Goal: Task Accomplishment & Management: Use online tool/utility

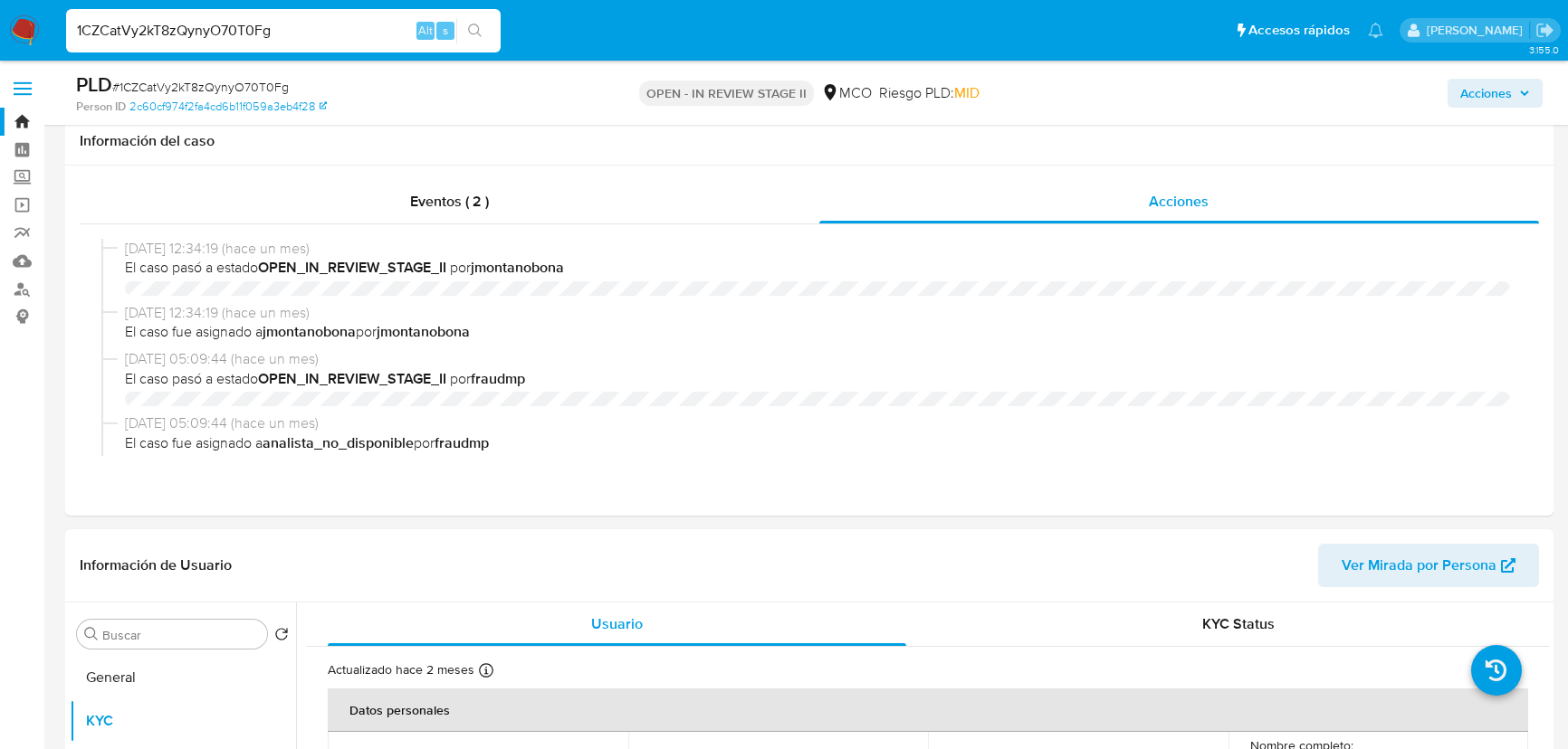
select select "10"
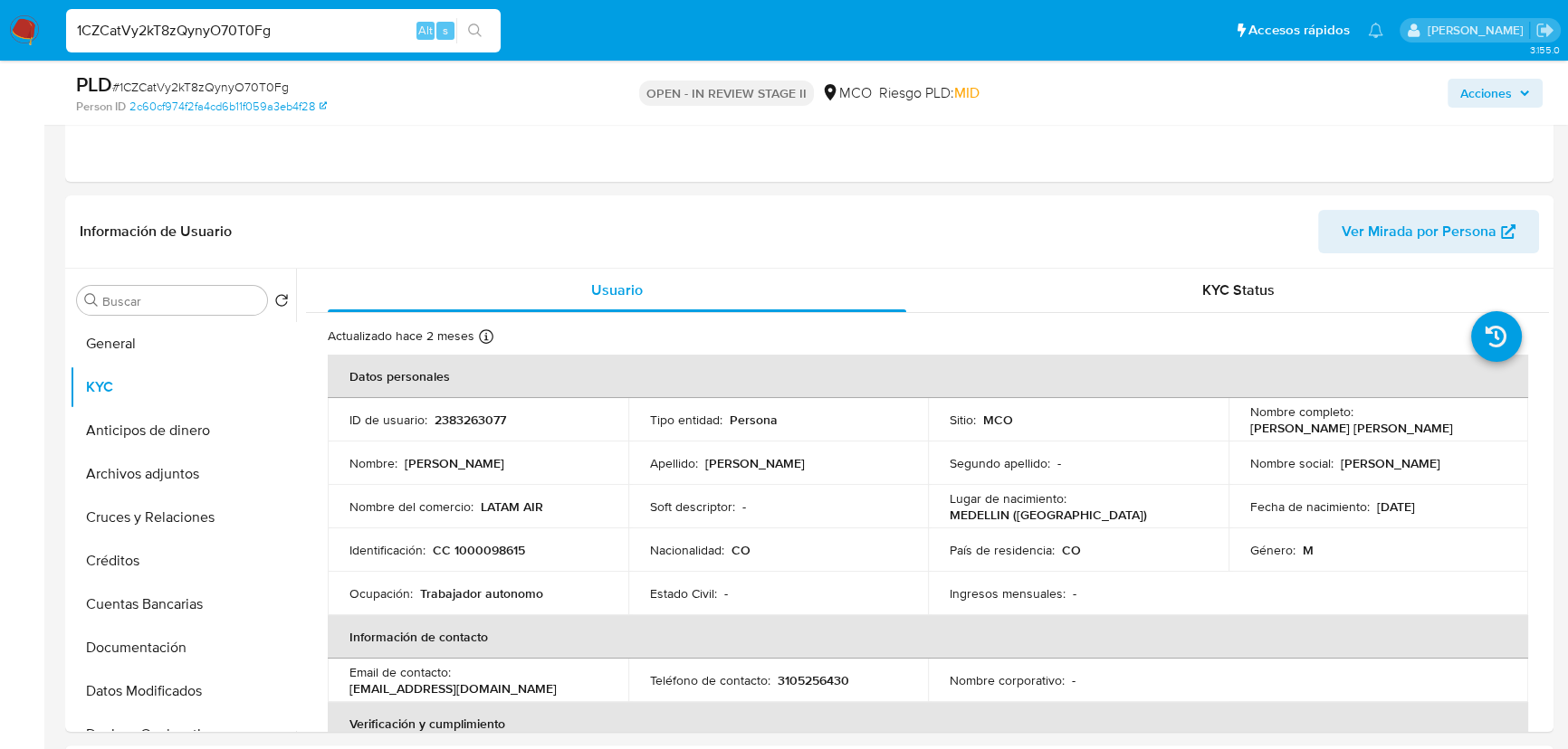
scroll to position [411, 0]
click at [11, 36] on img at bounding box center [24, 30] width 31 height 31
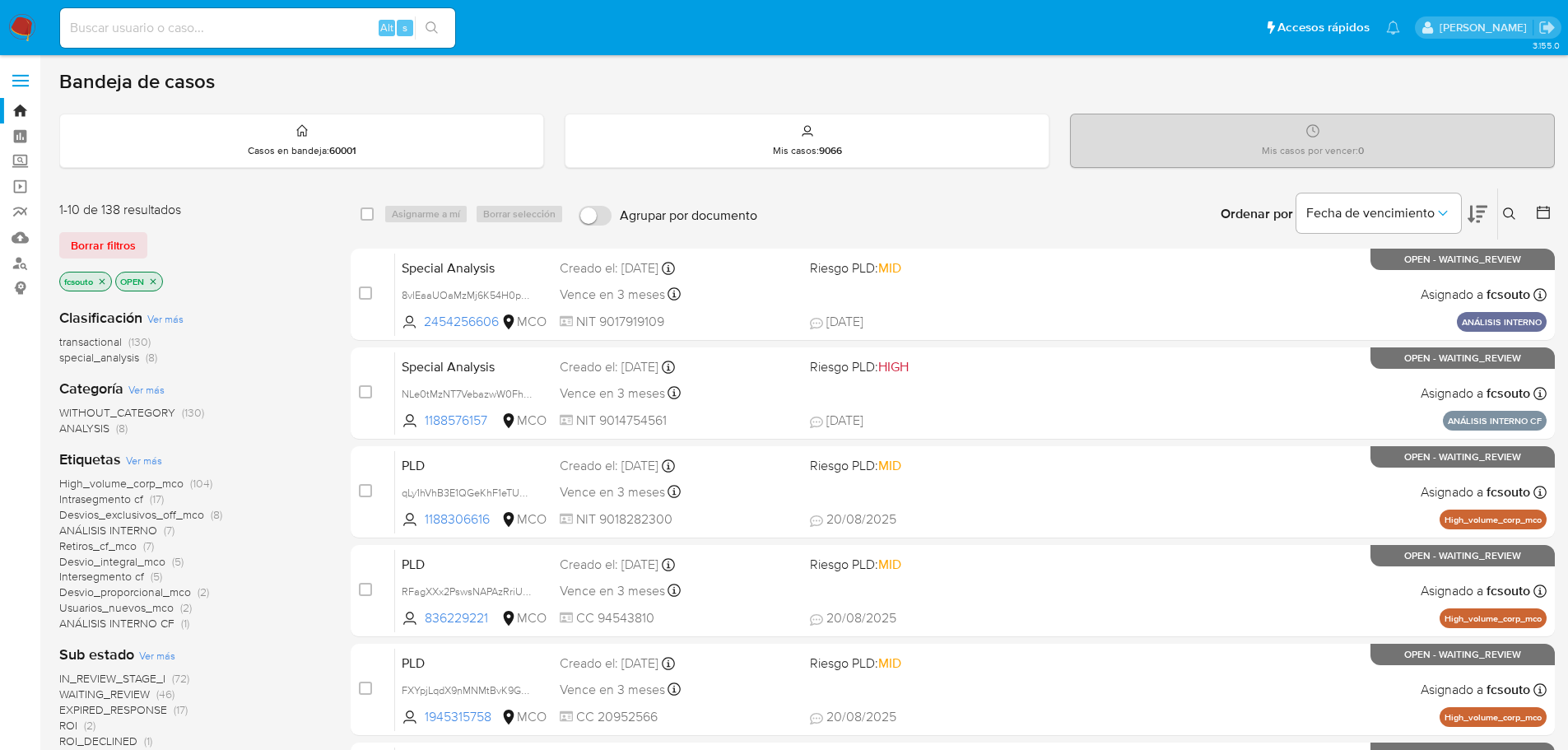
drag, startPoint x: 1514, startPoint y: 217, endPoint x: 1472, endPoint y: 230, distance: 44.0
click at [1435, 217] on icon at bounding box center [1509, 214] width 13 height 13
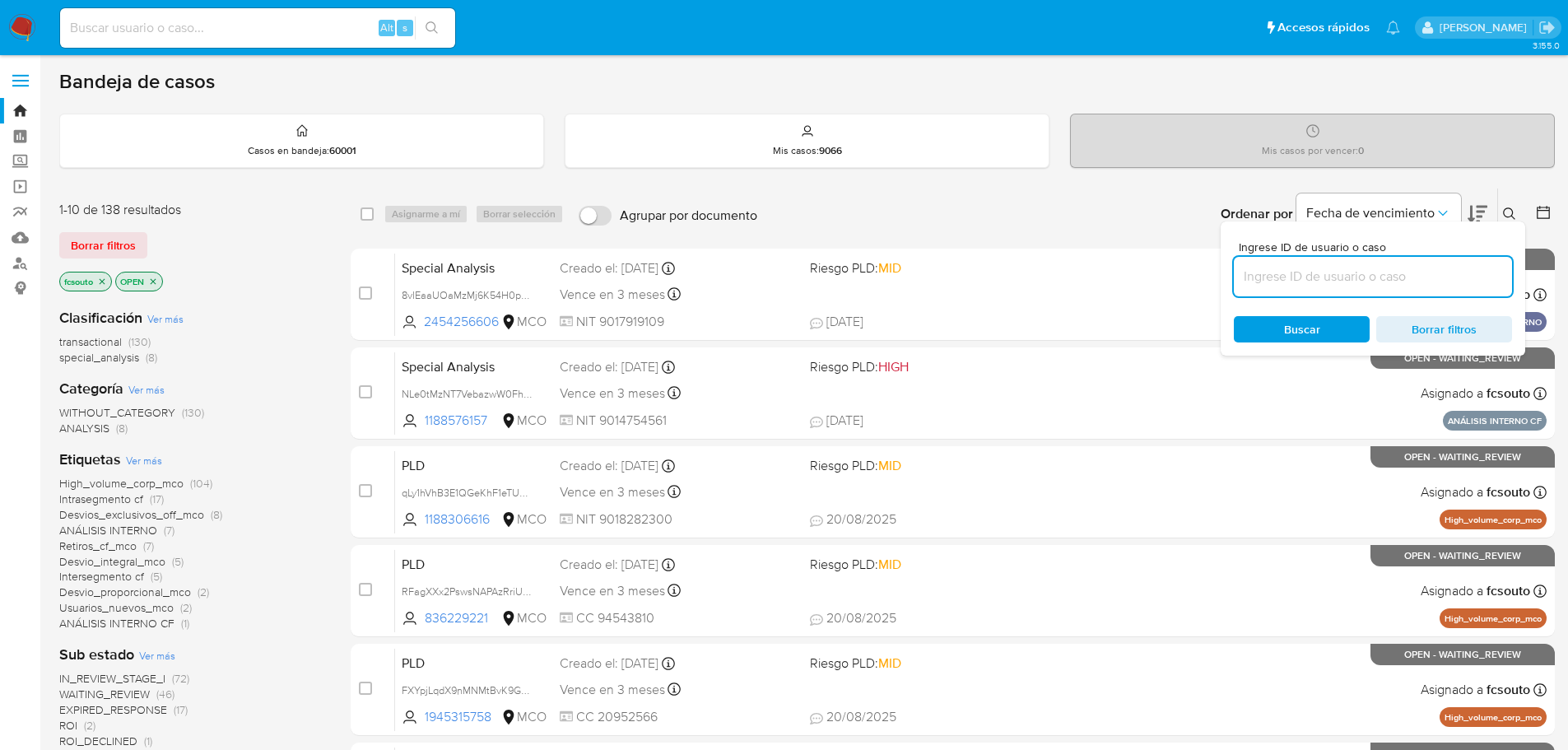
click at [1307, 277] on input at bounding box center [1372, 276] width 278 height 21
type input "2EMH1qZHXE25ckj4FQ9wlpx1"
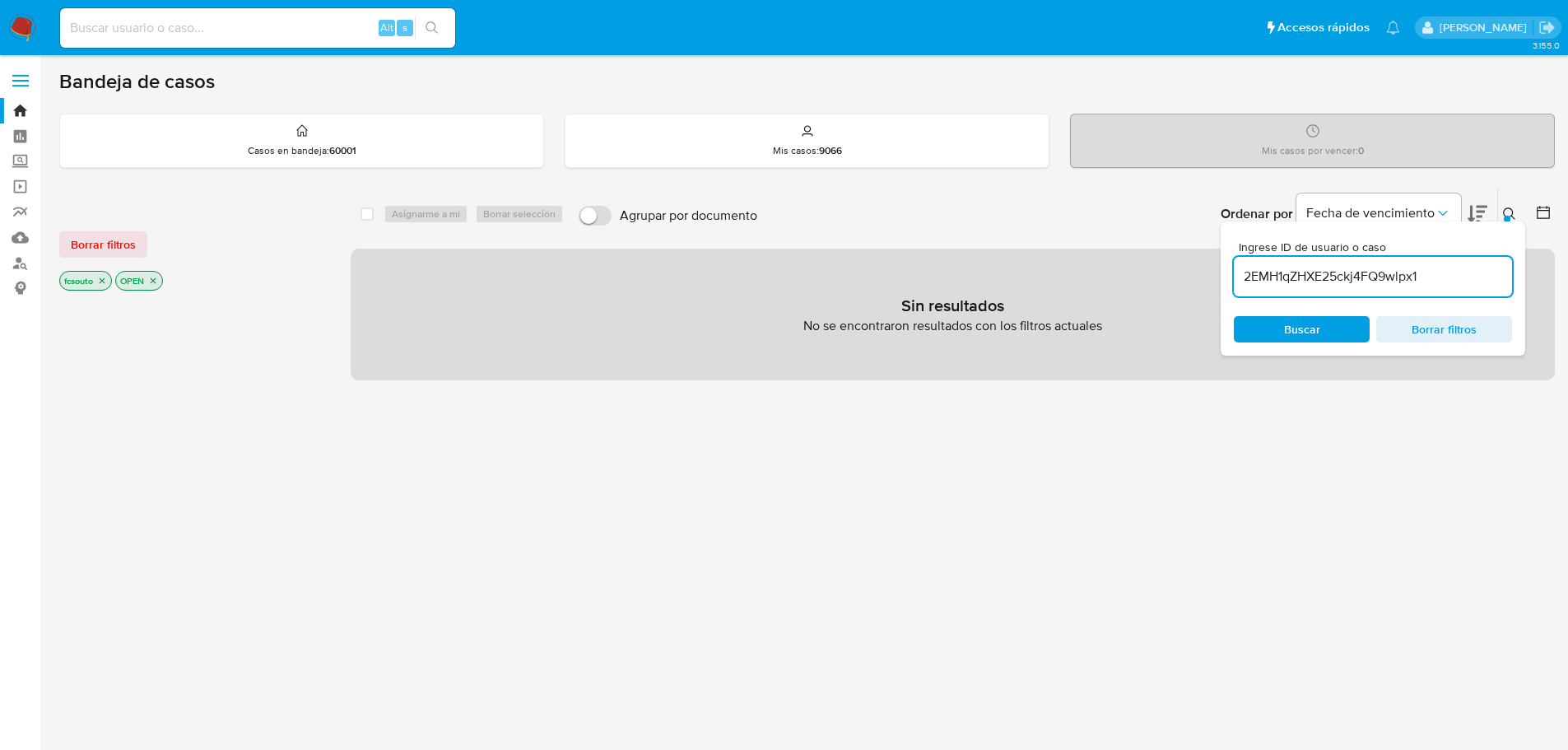
click at [97, 244] on span "Borrar filtros" at bounding box center [103, 244] width 65 height 23
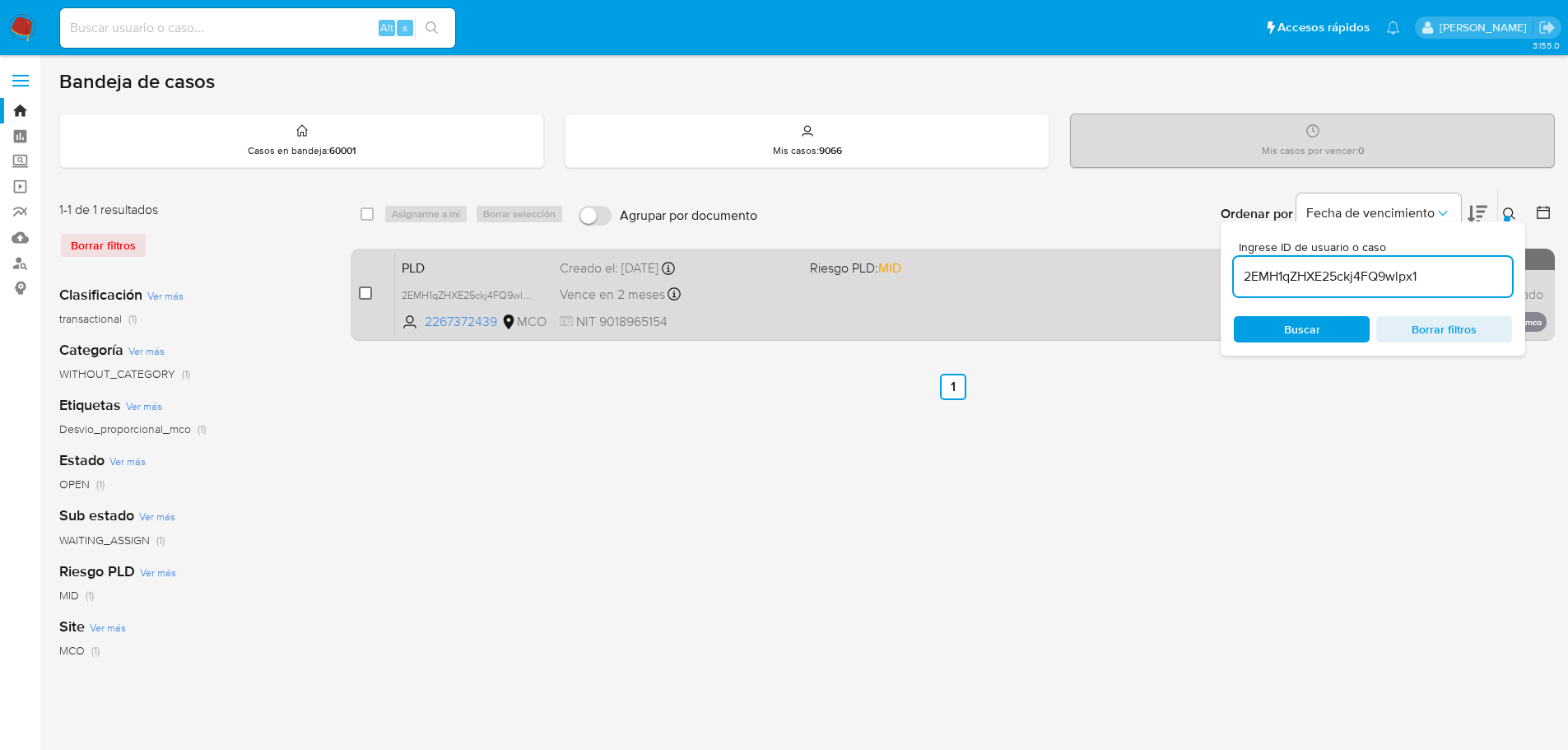
click at [366, 289] on input "checkbox" at bounding box center [365, 292] width 13 height 13
checkbox input "true"
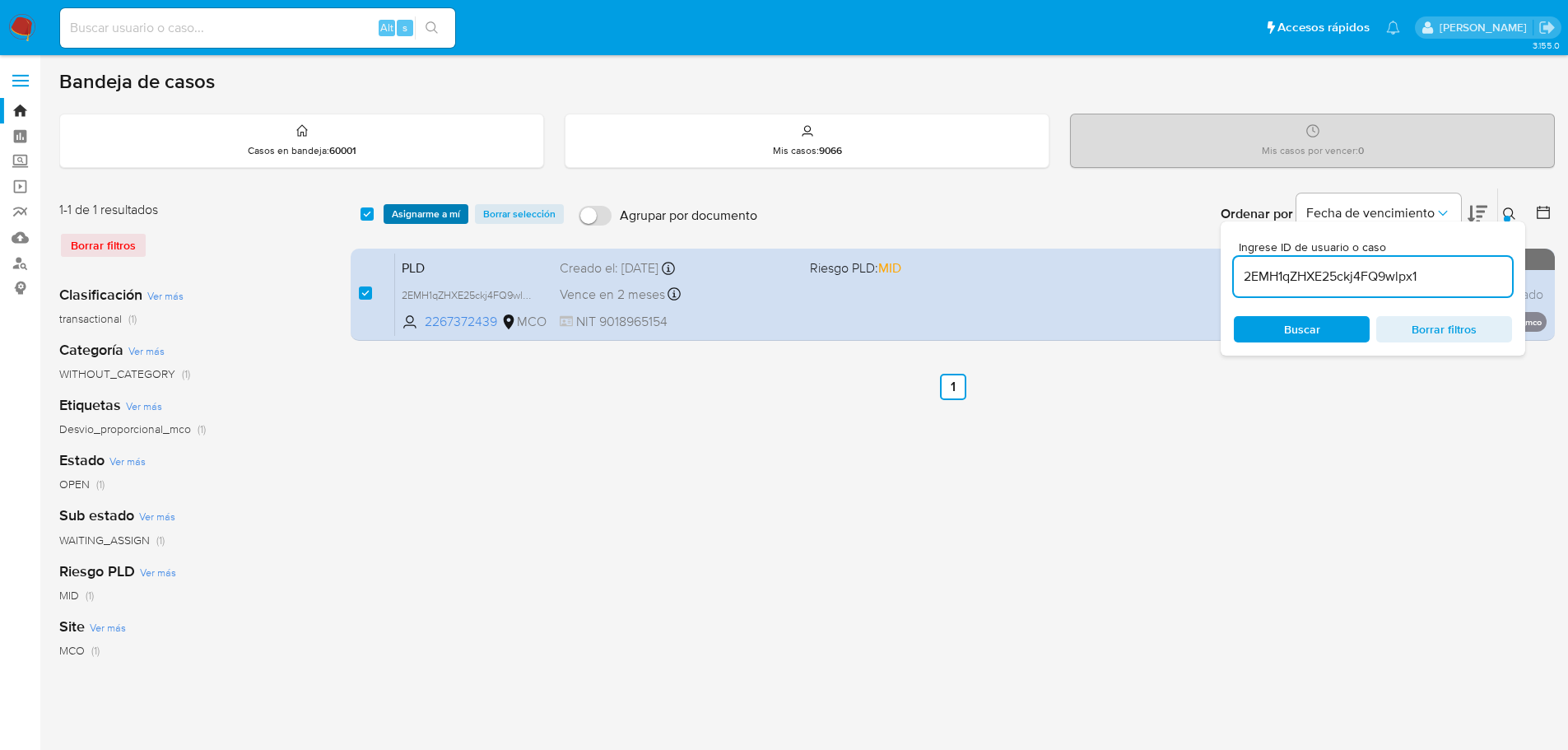
click at [415, 216] on span "Asignarme a mí" at bounding box center [426, 214] width 68 height 16
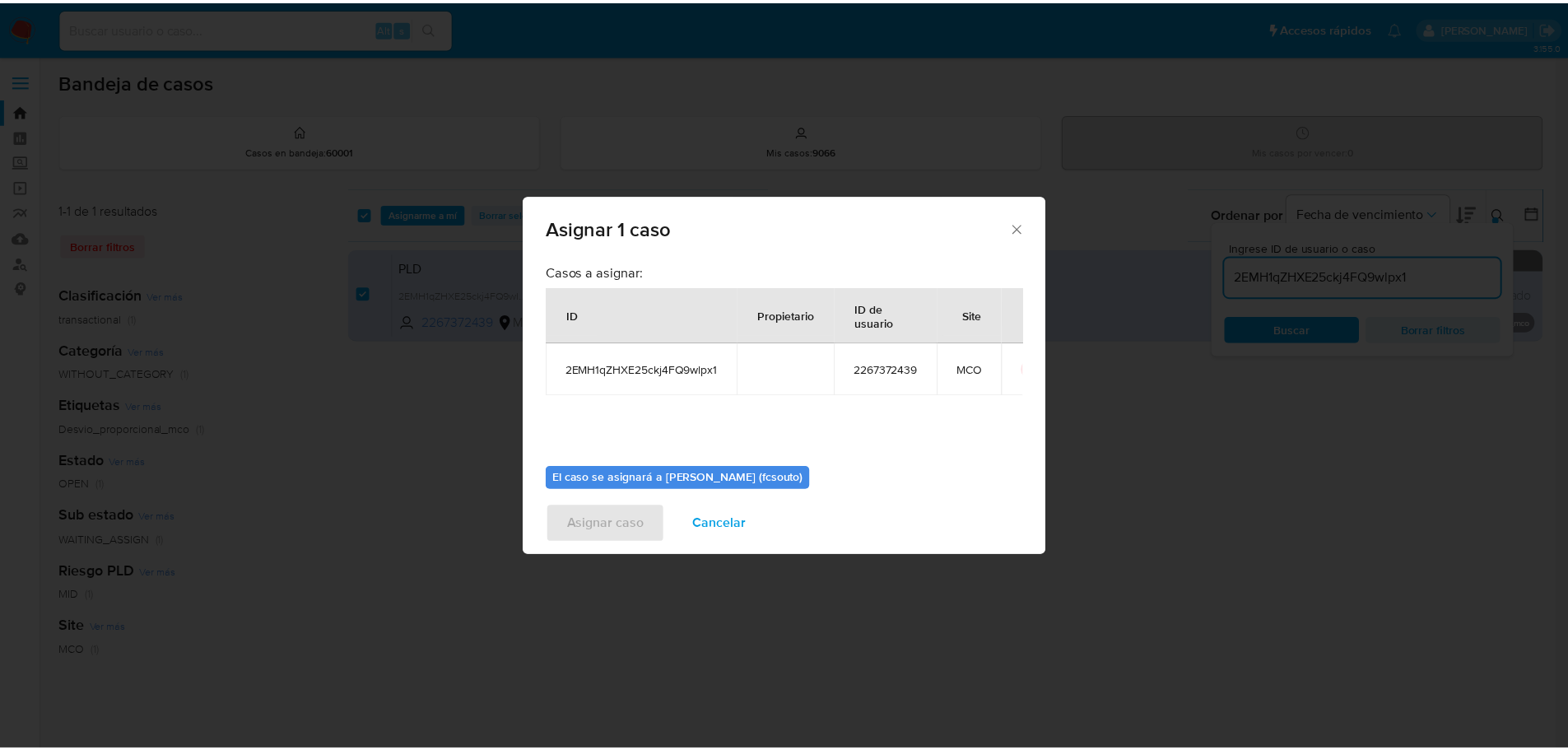
scroll to position [86, 0]
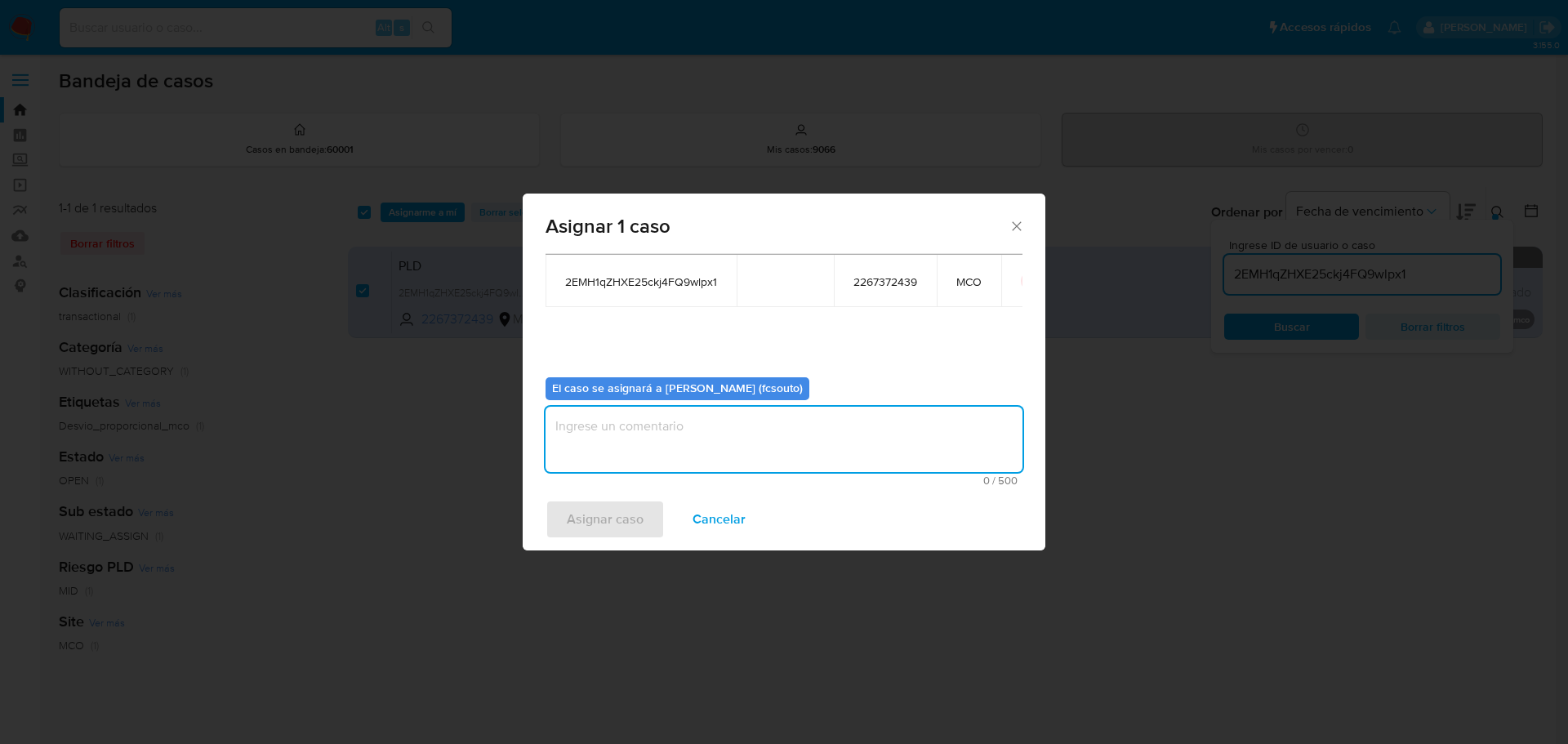
click at [783, 455] on textarea "assign-modal" at bounding box center [784, 439] width 477 height 65
type textarea "Asignación manual"
click at [623, 512] on span "Asignar caso" at bounding box center [605, 519] width 77 height 36
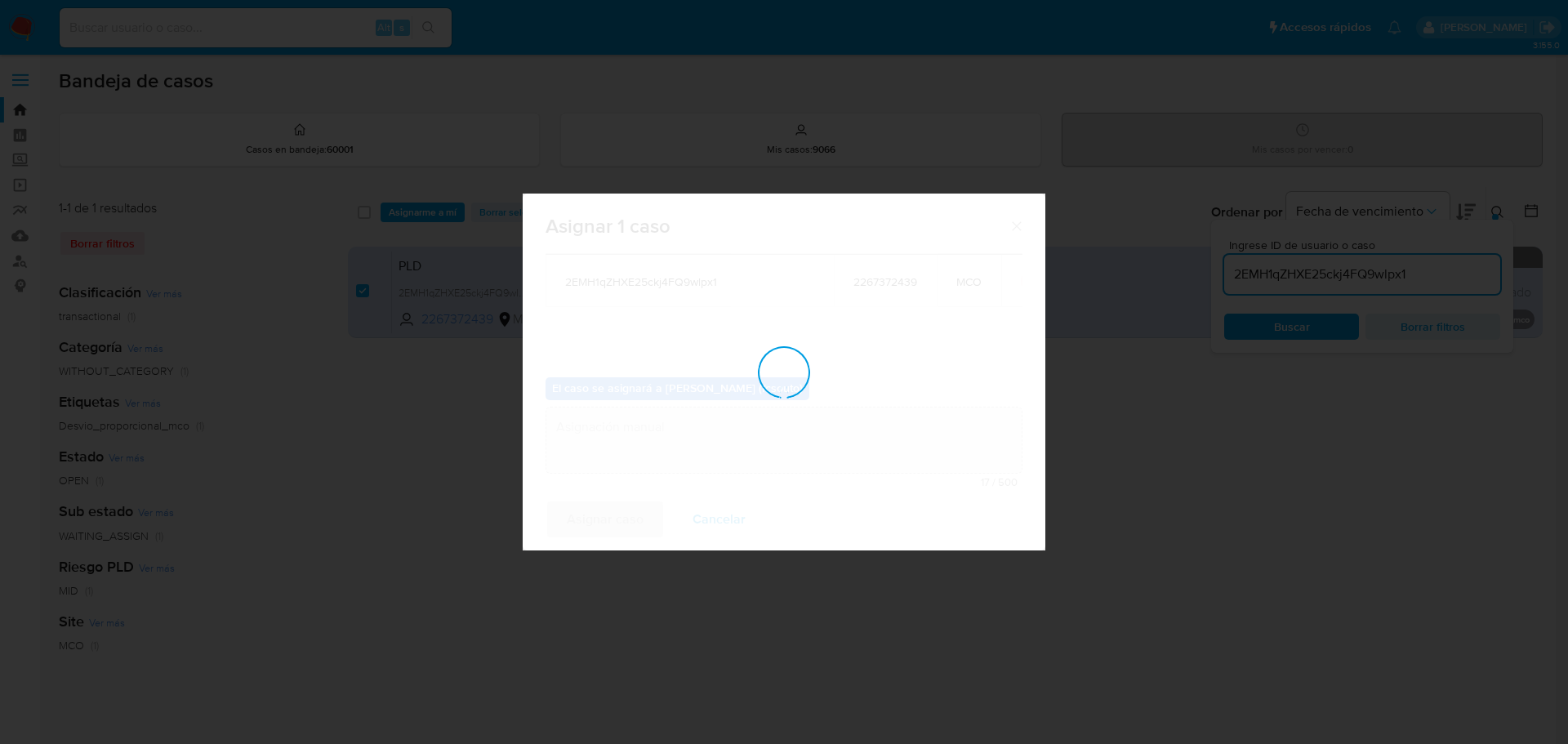
checkbox input "false"
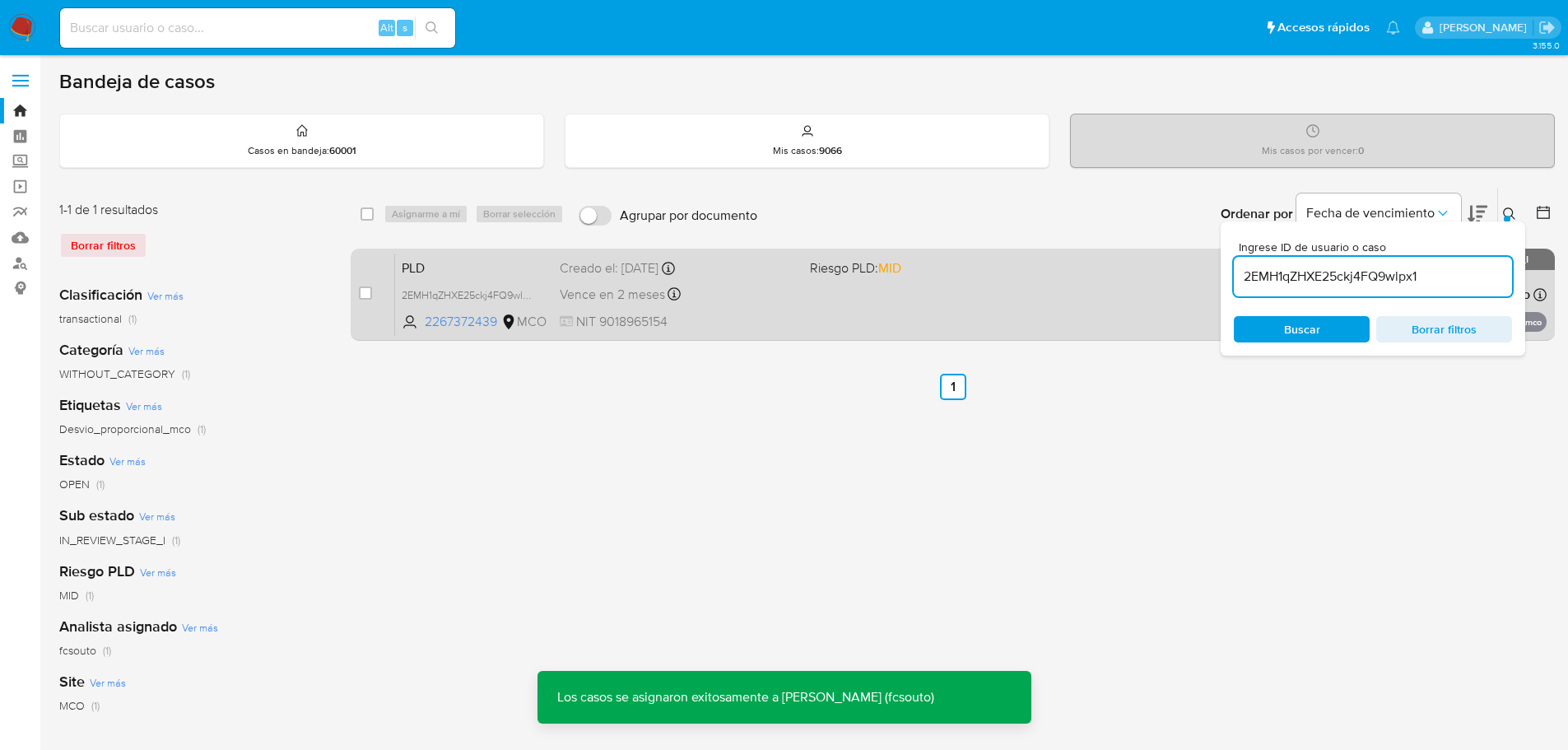
click at [860, 308] on div "PLD 2EMH1qZHXE25ckj4FQ9wlpx1 2267372439 MCO Riesgo PLD: MID Creado el: 12/07/20…" at bounding box center [970, 294] width 1152 height 83
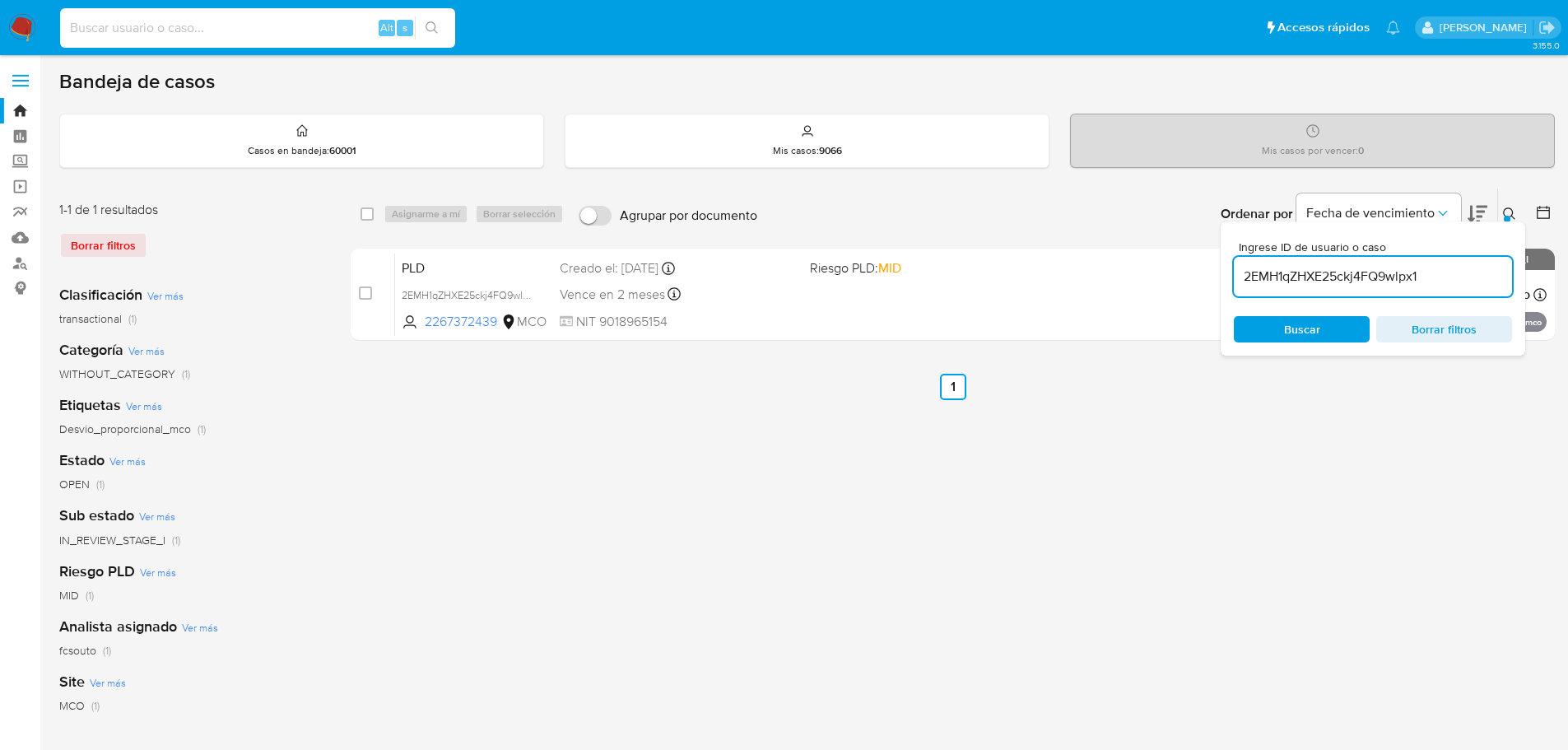
click at [173, 23] on input at bounding box center [257, 27] width 395 height 21
paste input "dKFMzBiL5XTRHSxpEyL306mU"
type input "dKFMzBiL5XTRHSxpEyL306mU"
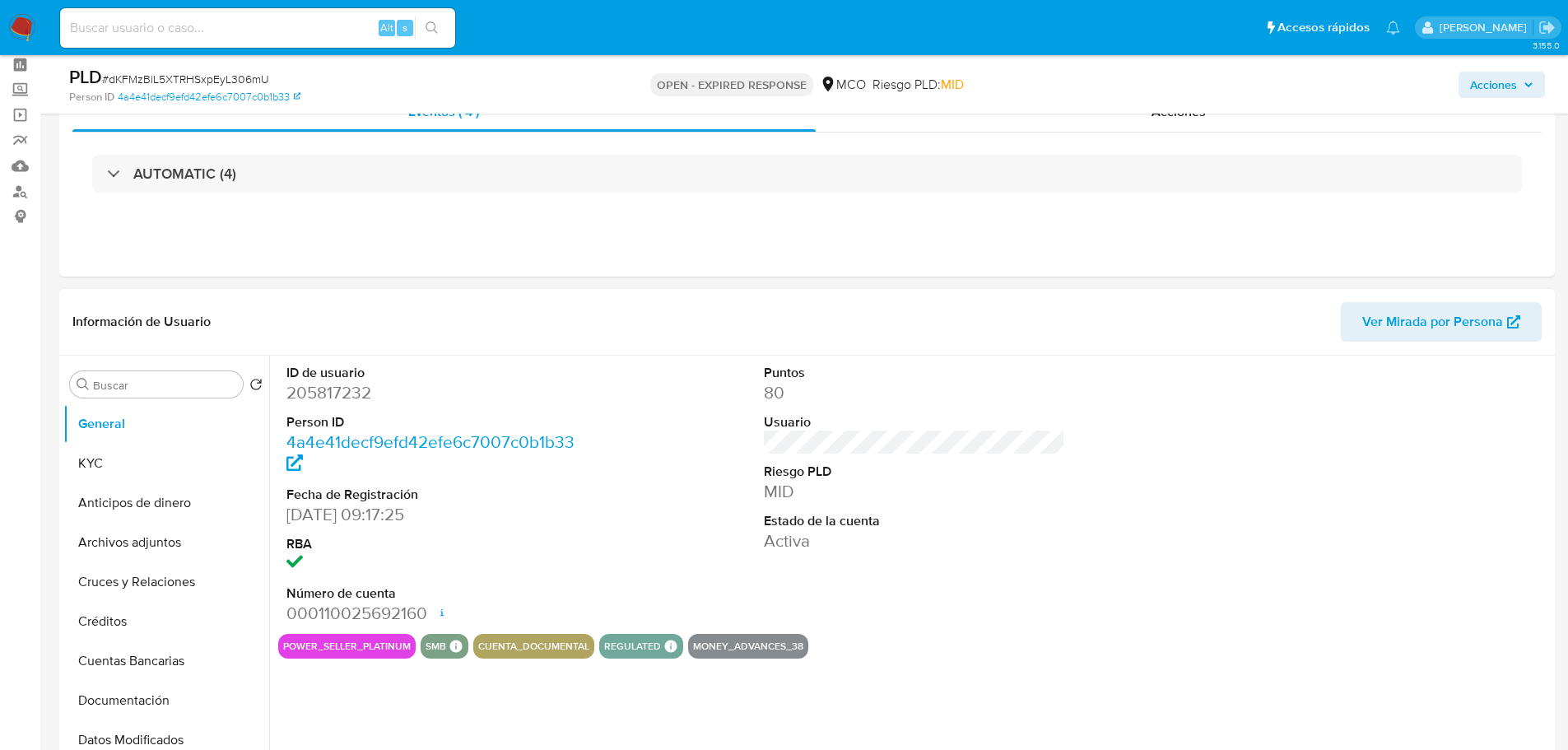
scroll to position [82, 0]
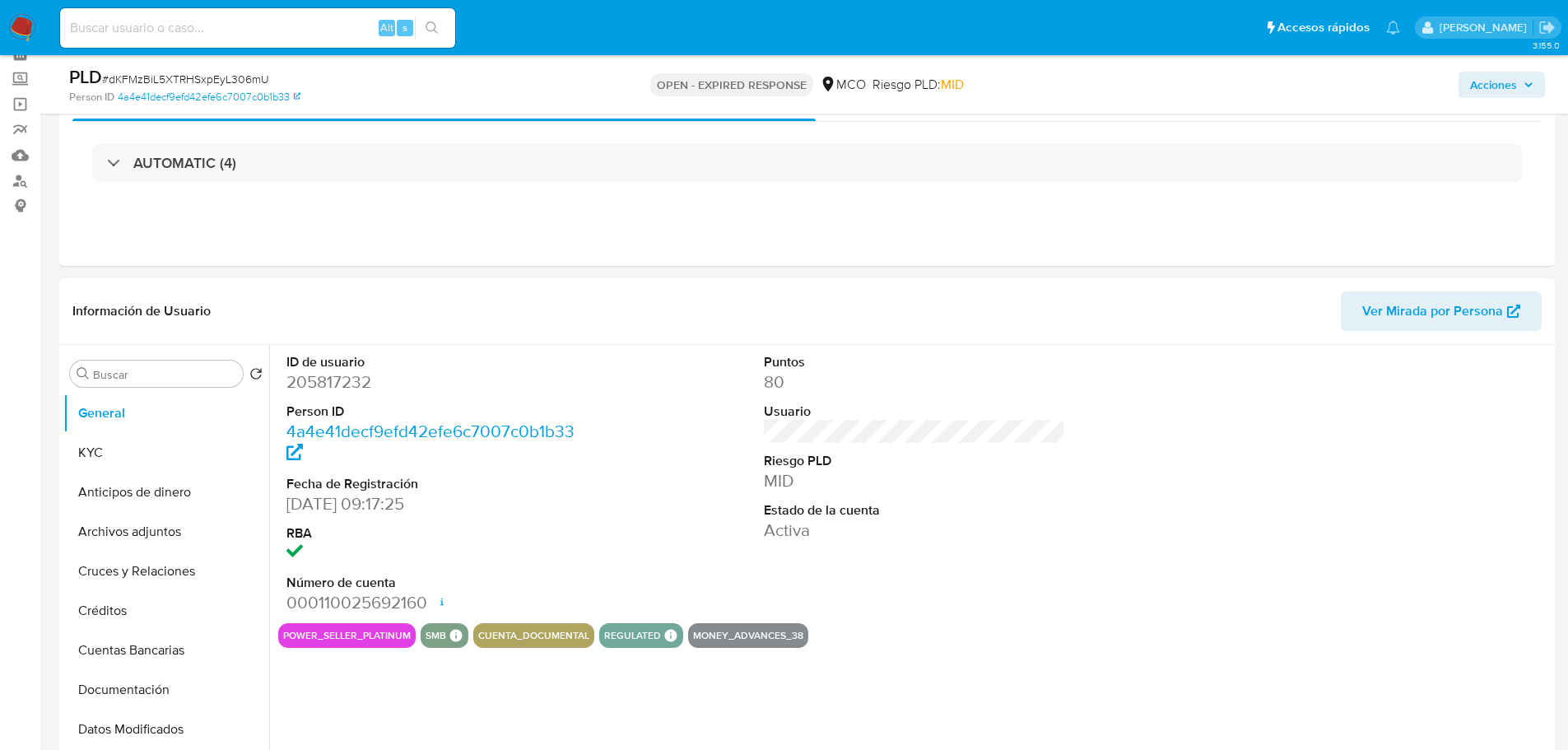
select select "10"
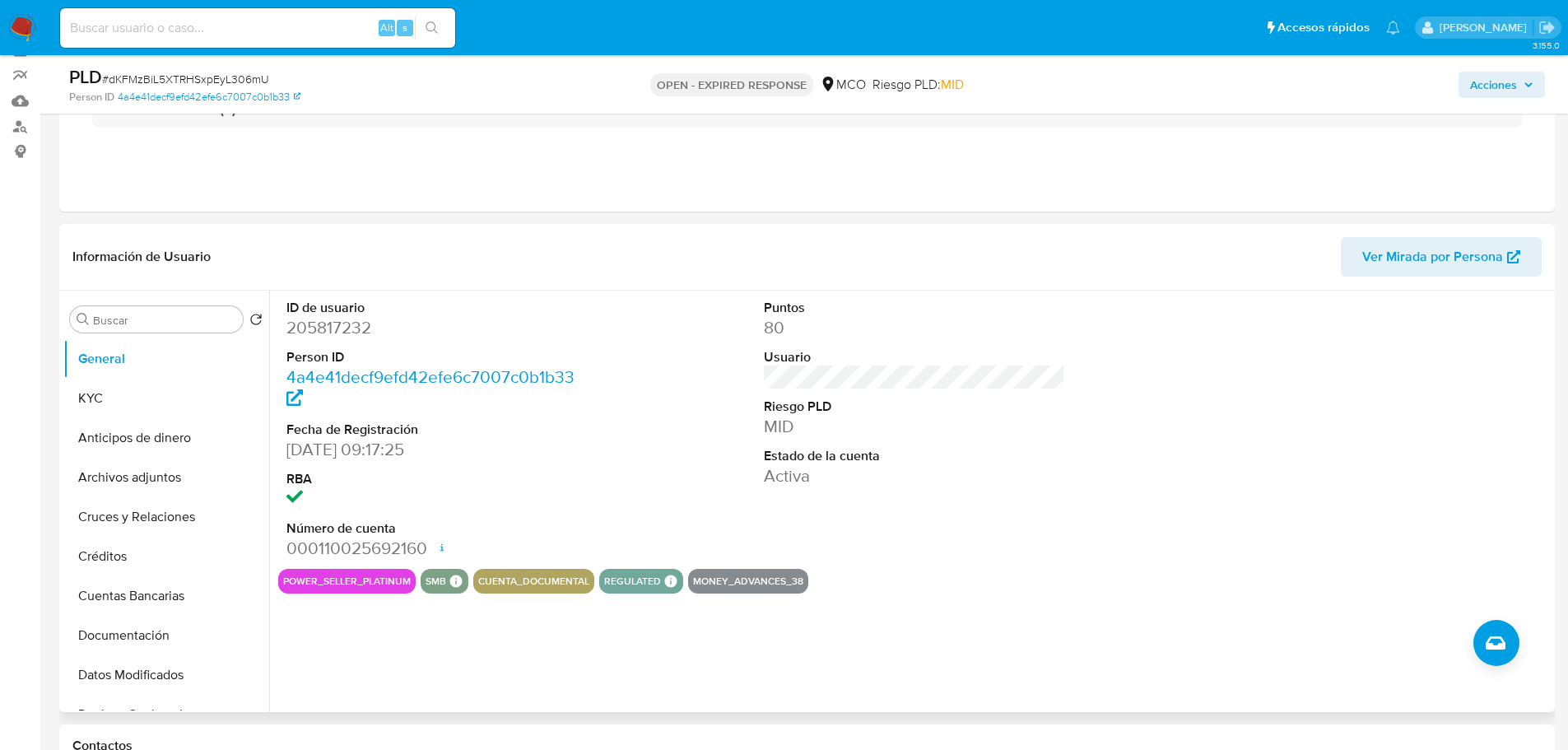
scroll to position [165, 0]
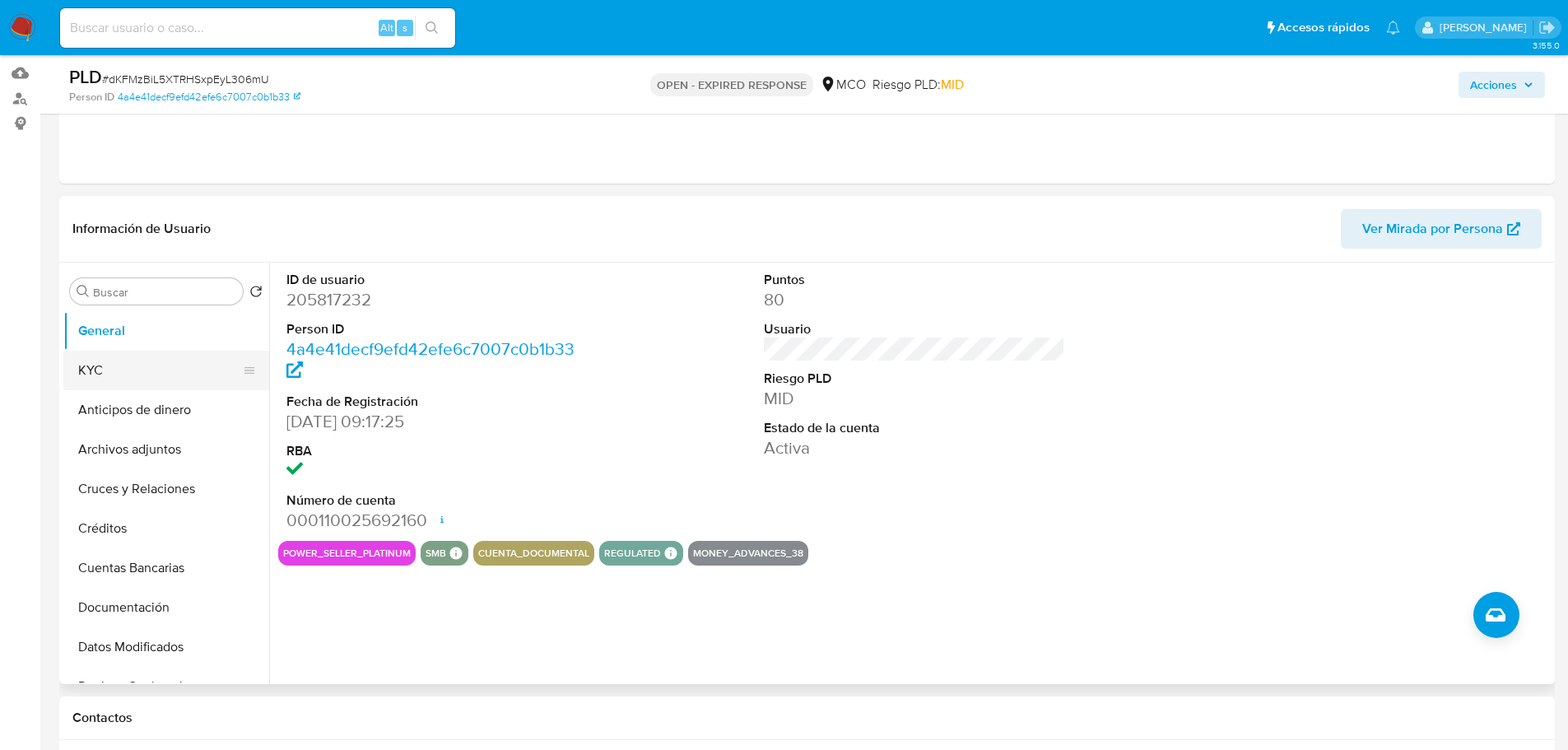
click at [144, 381] on button "KYC" at bounding box center [159, 370] width 192 height 39
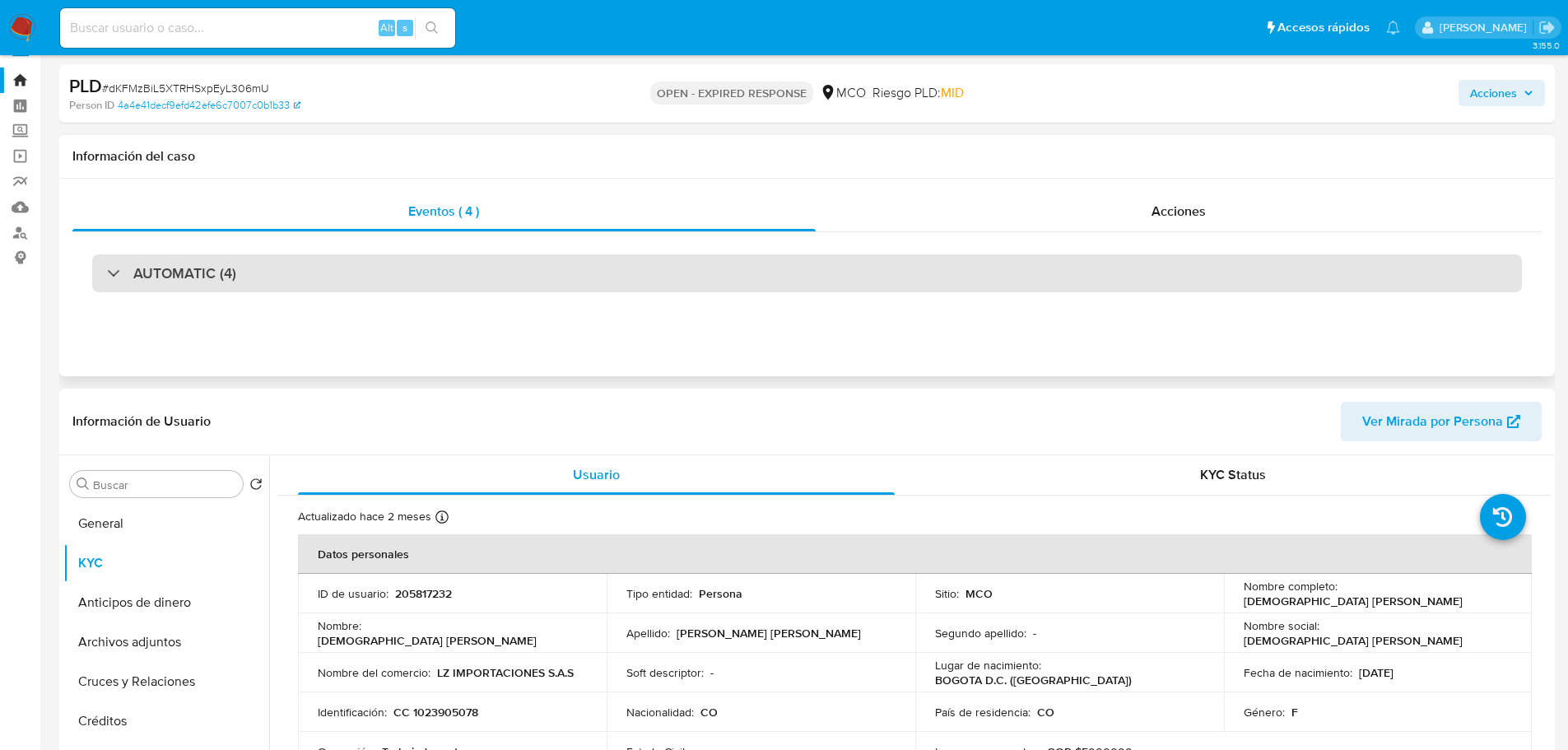
scroll to position [0, 0]
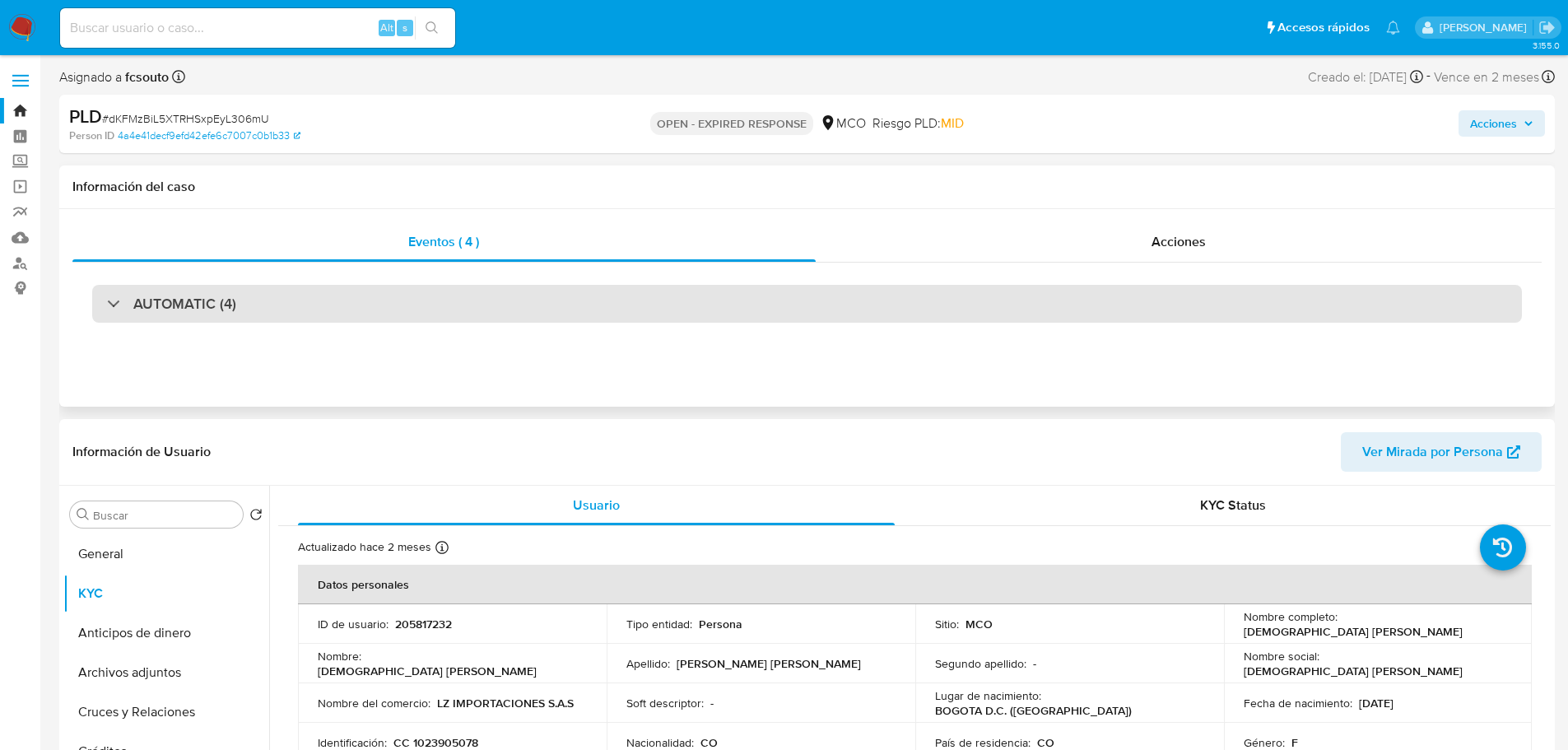
click at [215, 312] on h3 "AUTOMATIC (4)" at bounding box center [185, 304] width 103 height 18
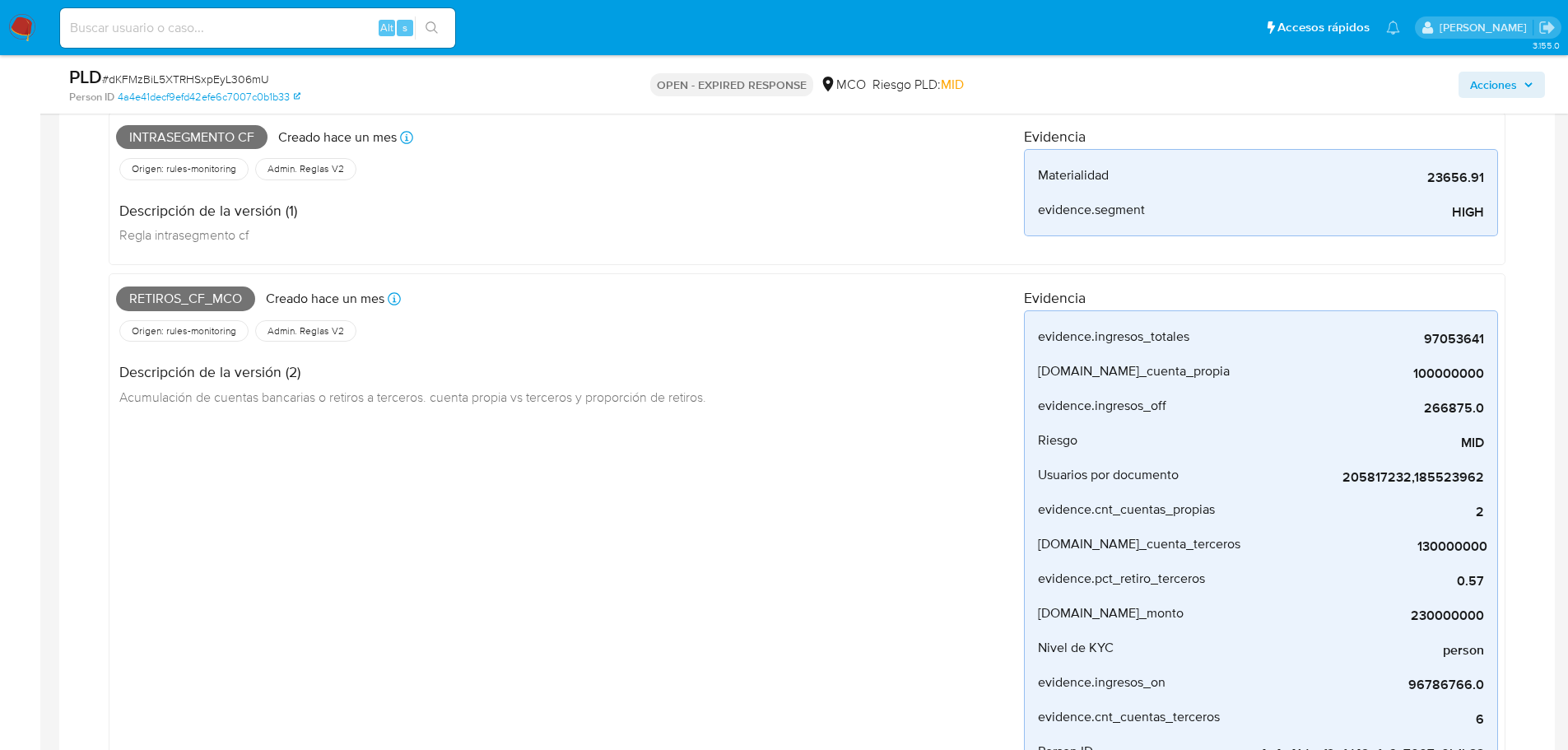
scroll to position [824, 0]
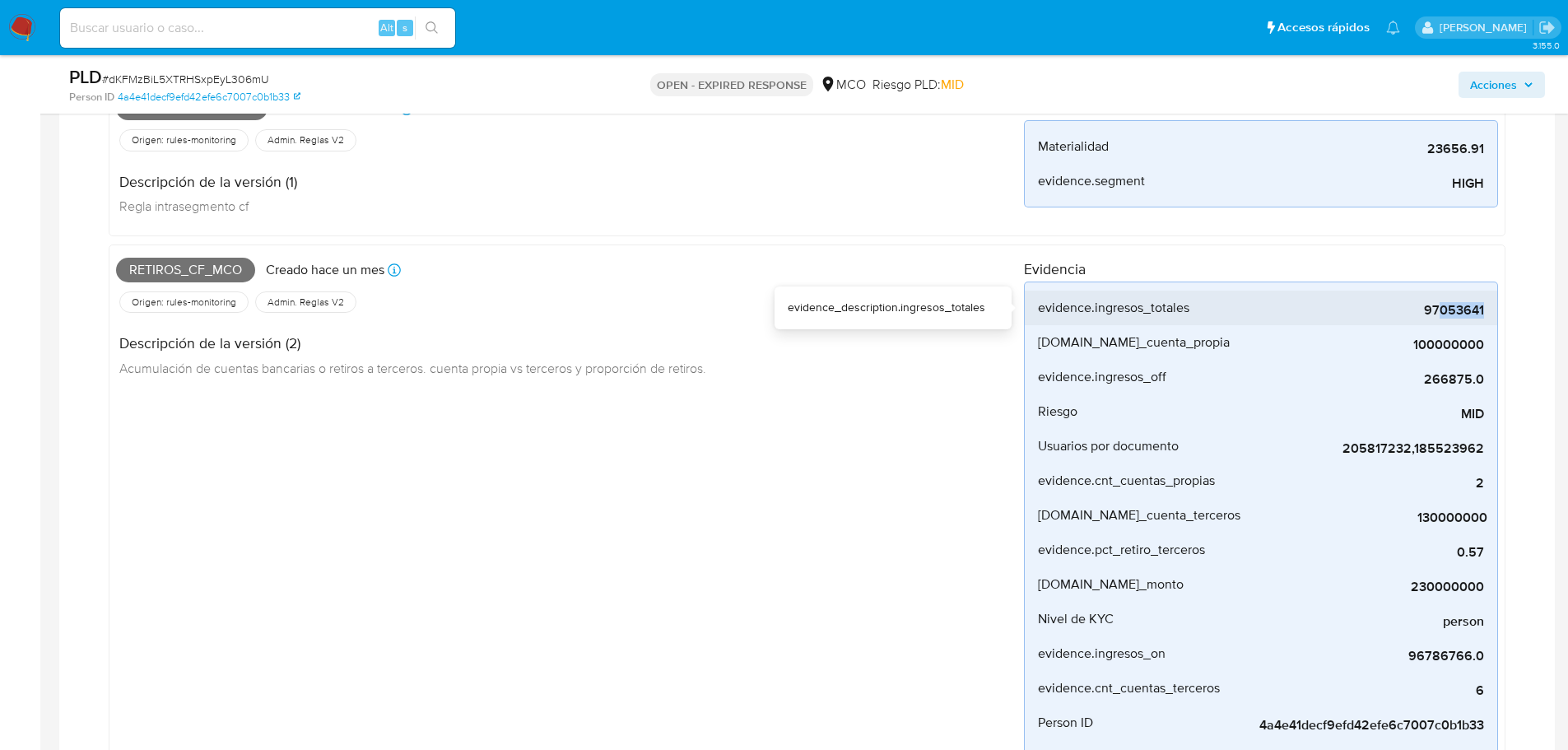
drag, startPoint x: 1492, startPoint y: 310, endPoint x: 1441, endPoint y: 315, distance: 51.2
click at [1435, 315] on li "evidence.ingresos_totales 97053641" at bounding box center [1261, 308] width 473 height 34
click at [1435, 318] on span "97053641" at bounding box center [1360, 310] width 247 height 16
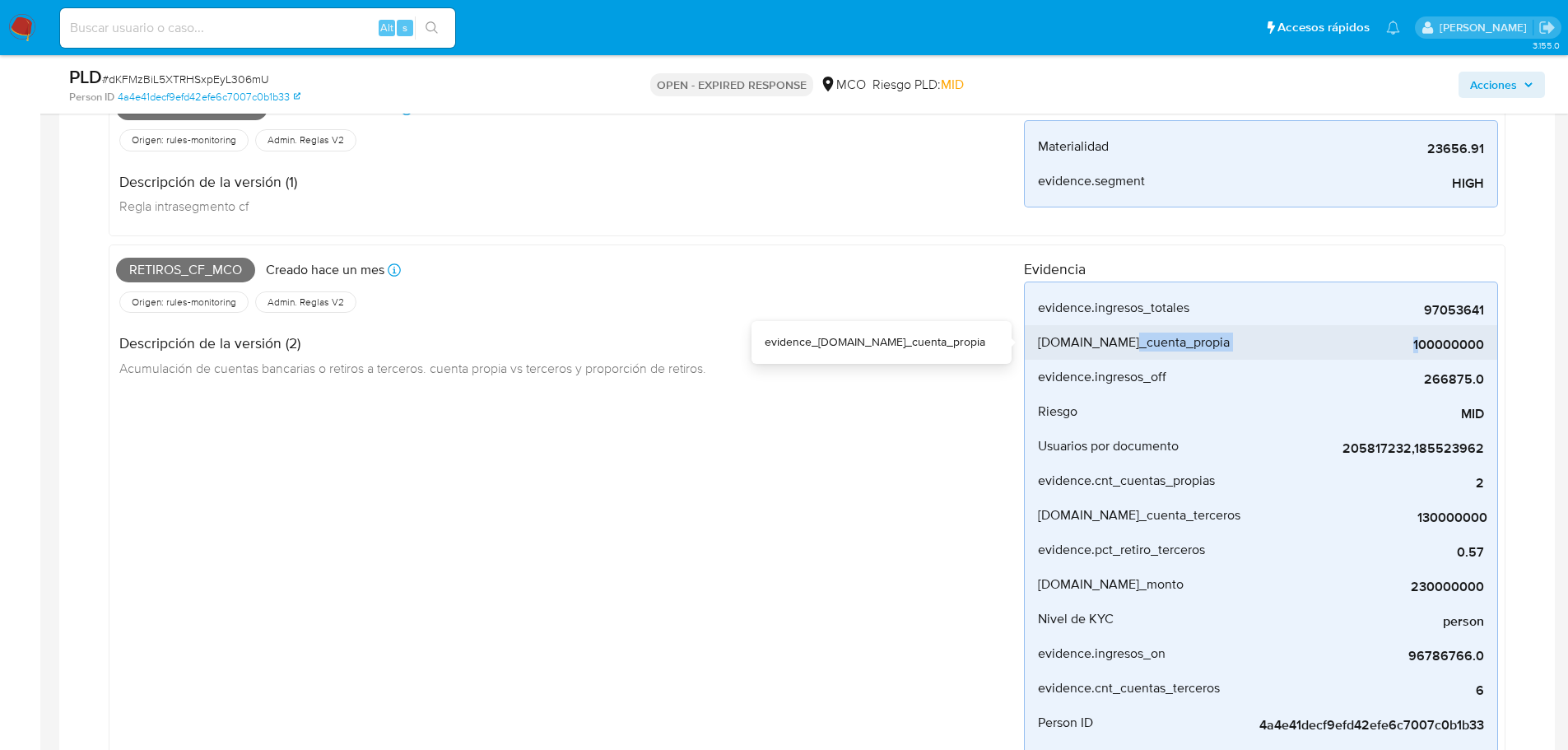
drag, startPoint x: 1126, startPoint y: 354, endPoint x: 1417, endPoint y: 348, distance: 291.1
click at [1418, 344] on li "evidence.total_cuenta_propia 100000000" at bounding box center [1261, 342] width 473 height 34
click at [1417, 349] on span "100000000" at bounding box center [1360, 345] width 247 height 16
drag, startPoint x: 1490, startPoint y: 345, endPoint x: 1452, endPoint y: 347, distance: 38.1
click at [1435, 345] on li "evidence.total_cuenta_propia 100000000" at bounding box center [1261, 342] width 473 height 34
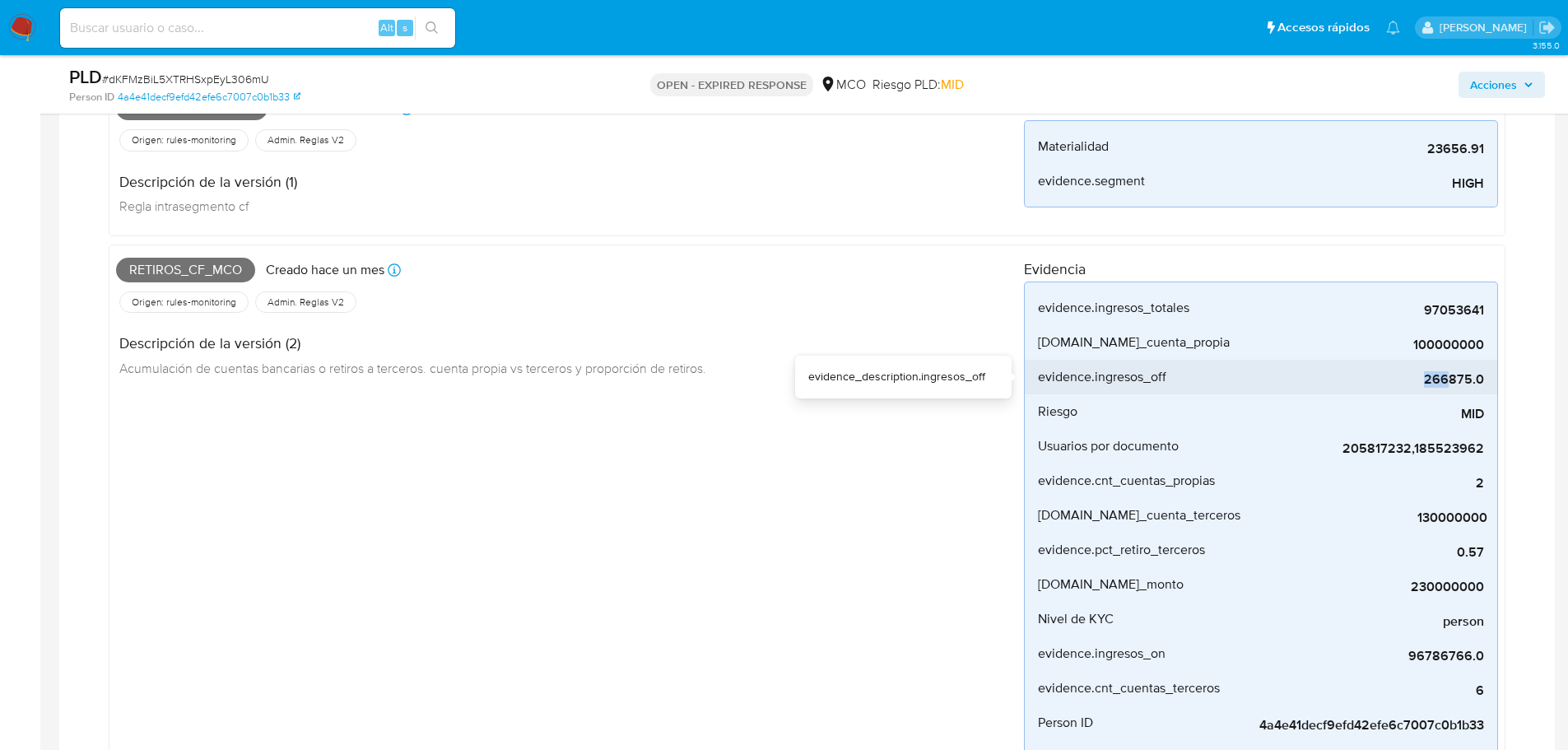
drag, startPoint x: 1426, startPoint y: 381, endPoint x: 1448, endPoint y: 385, distance: 22.4
click at [1435, 385] on span "266875.0" at bounding box center [1360, 379] width 247 height 16
click at [1435, 388] on div "266875.0" at bounding box center [1360, 377] width 247 height 34
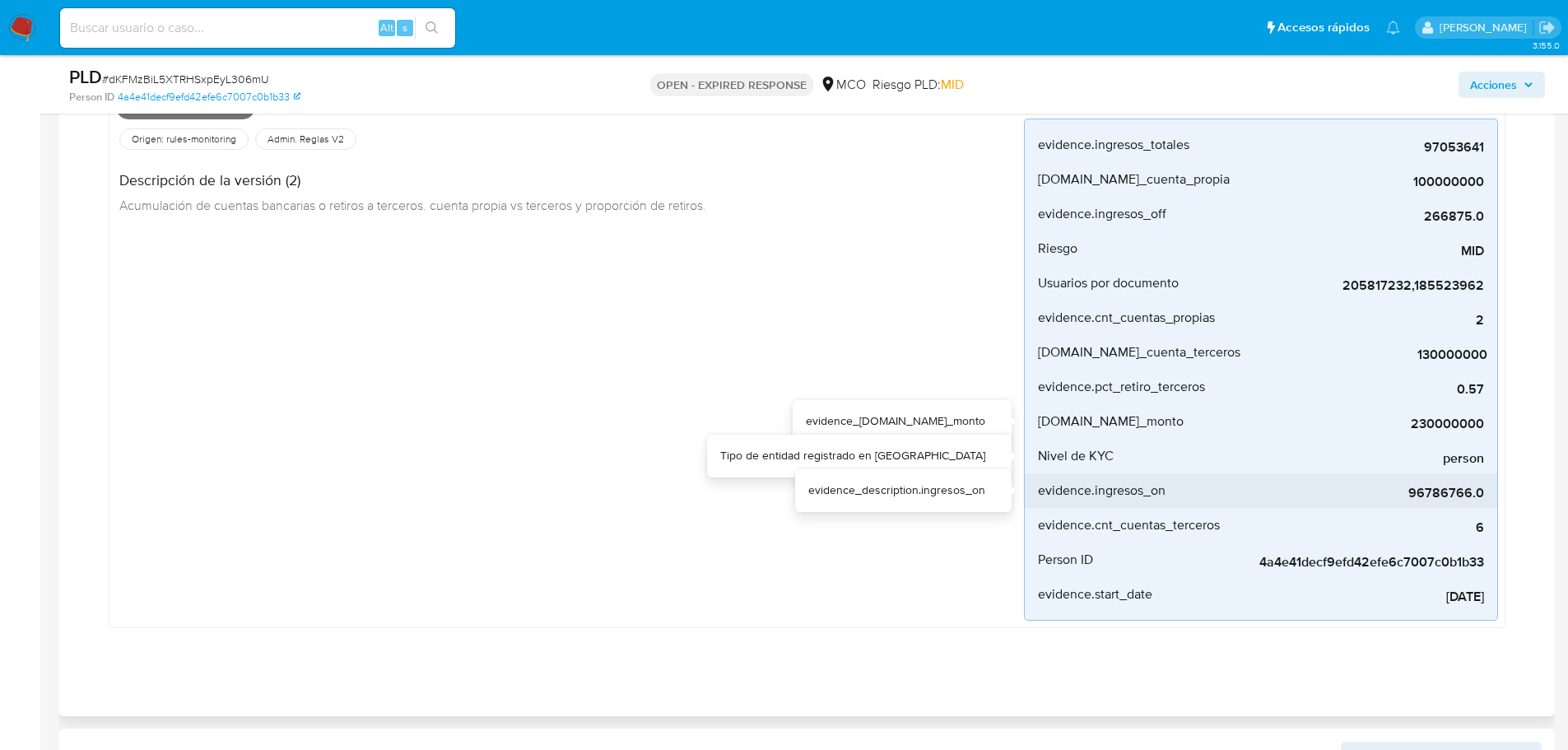
scroll to position [988, 0]
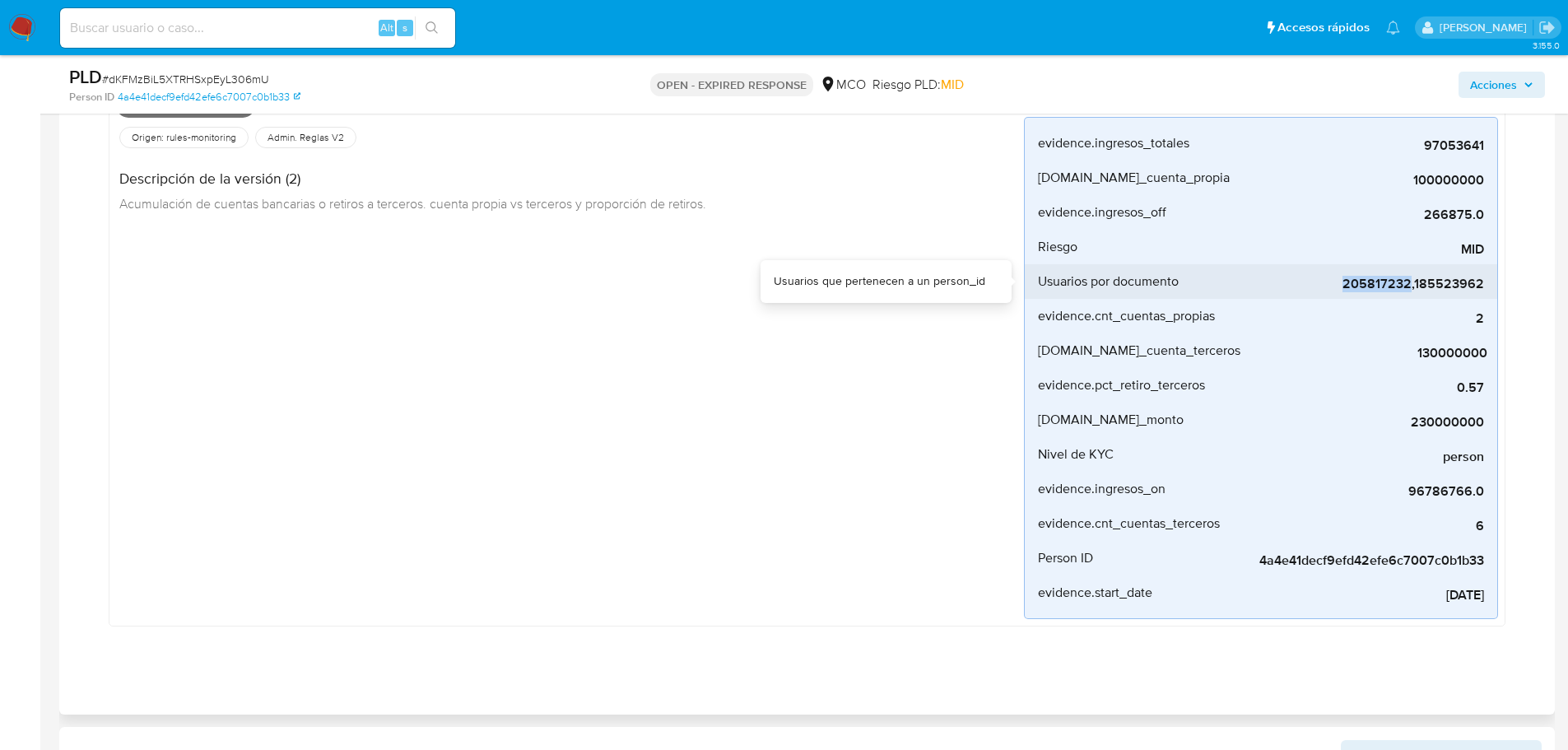
drag, startPoint x: 1342, startPoint y: 286, endPoint x: 1414, endPoint y: 289, distance: 72.1
click at [1414, 289] on span "205817232,185523962" at bounding box center [1360, 284] width 247 height 16
click at [1392, 288] on span "205817232,185523962" at bounding box center [1360, 284] width 247 height 16
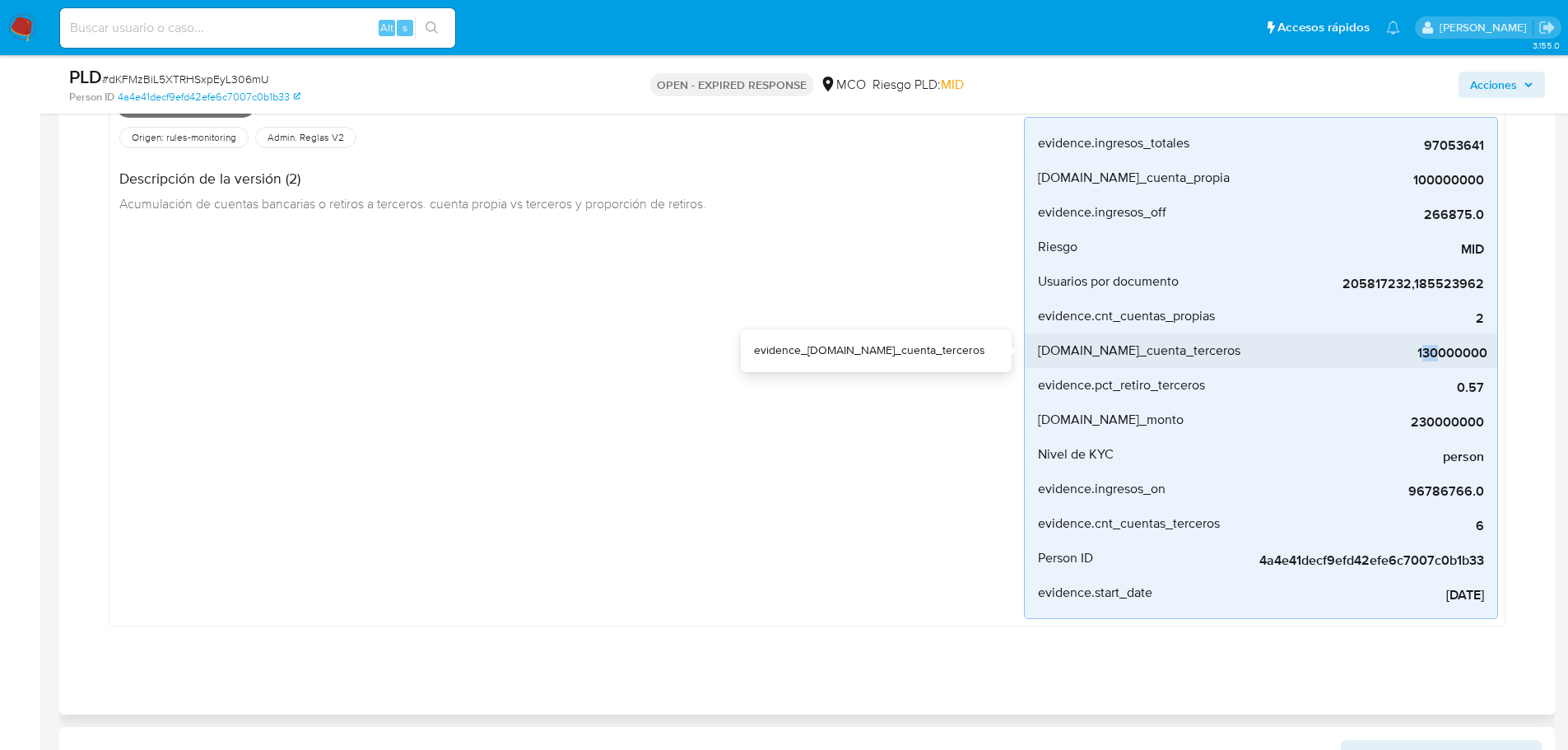
drag, startPoint x: 1421, startPoint y: 357, endPoint x: 1438, endPoint y: 357, distance: 17.0
click at [1435, 357] on span "130000000" at bounding box center [1364, 352] width 247 height 16
drag, startPoint x: 1440, startPoint y: 358, endPoint x: 1457, endPoint y: 358, distance: 17.0
click at [1435, 358] on span "130000000" at bounding box center [1364, 352] width 247 height 16
drag, startPoint x: 1486, startPoint y: 357, endPoint x: 1412, endPoint y: 355, distance: 74.0
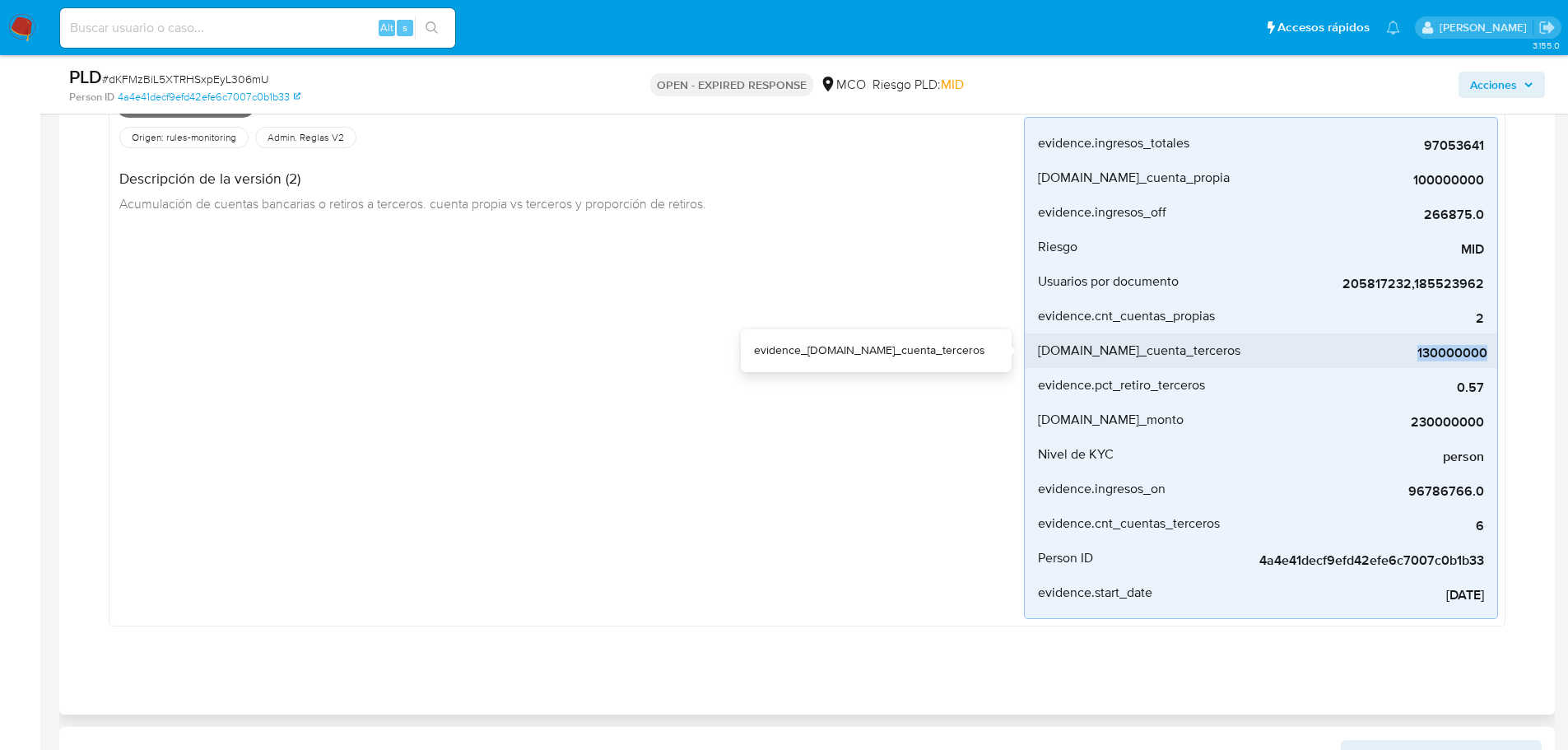
click at [1412, 355] on li "evidence.total_cuenta_terceros 130000000" at bounding box center [1261, 351] width 473 height 34
click at [1412, 355] on span "130000000" at bounding box center [1364, 352] width 247 height 16
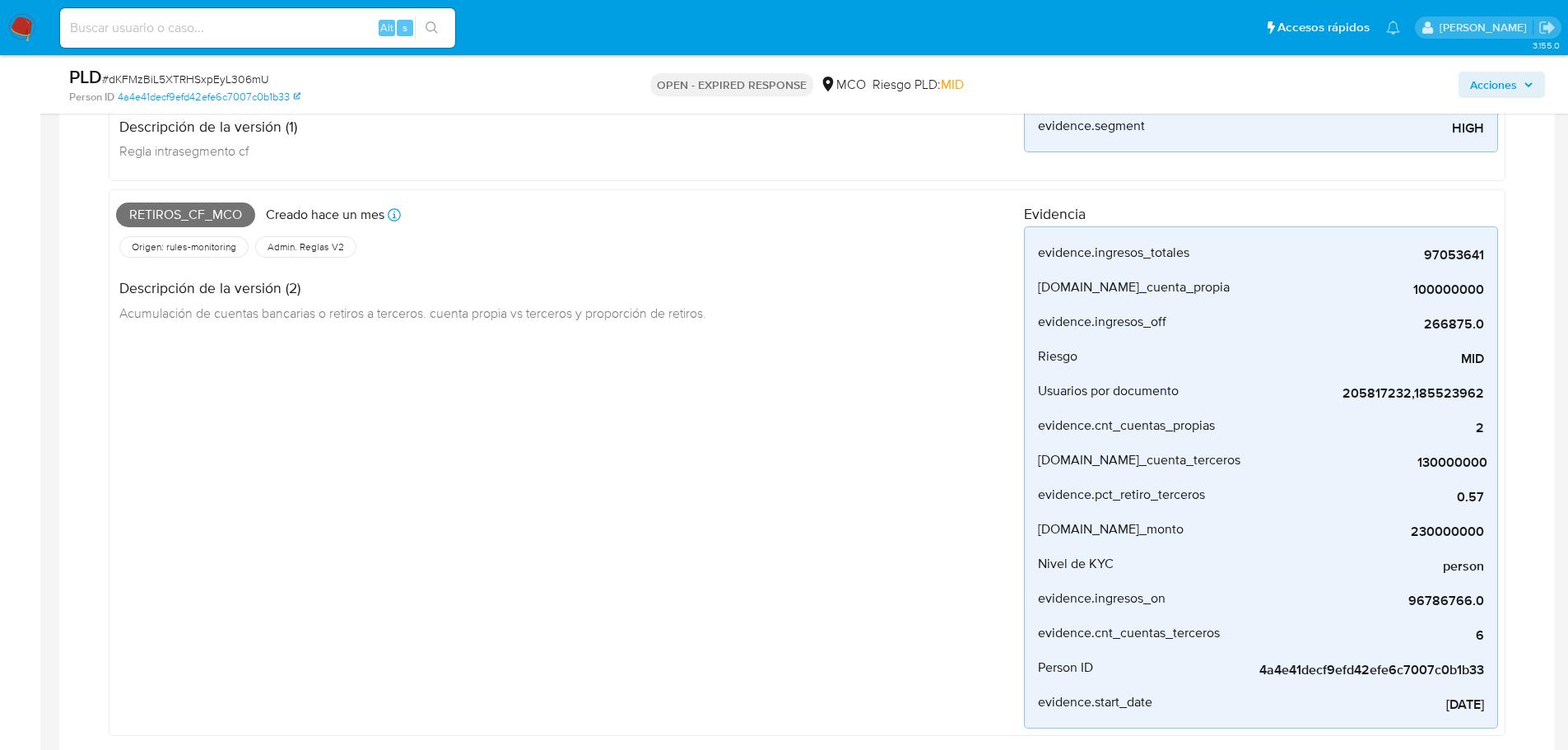
scroll to position [906, 0]
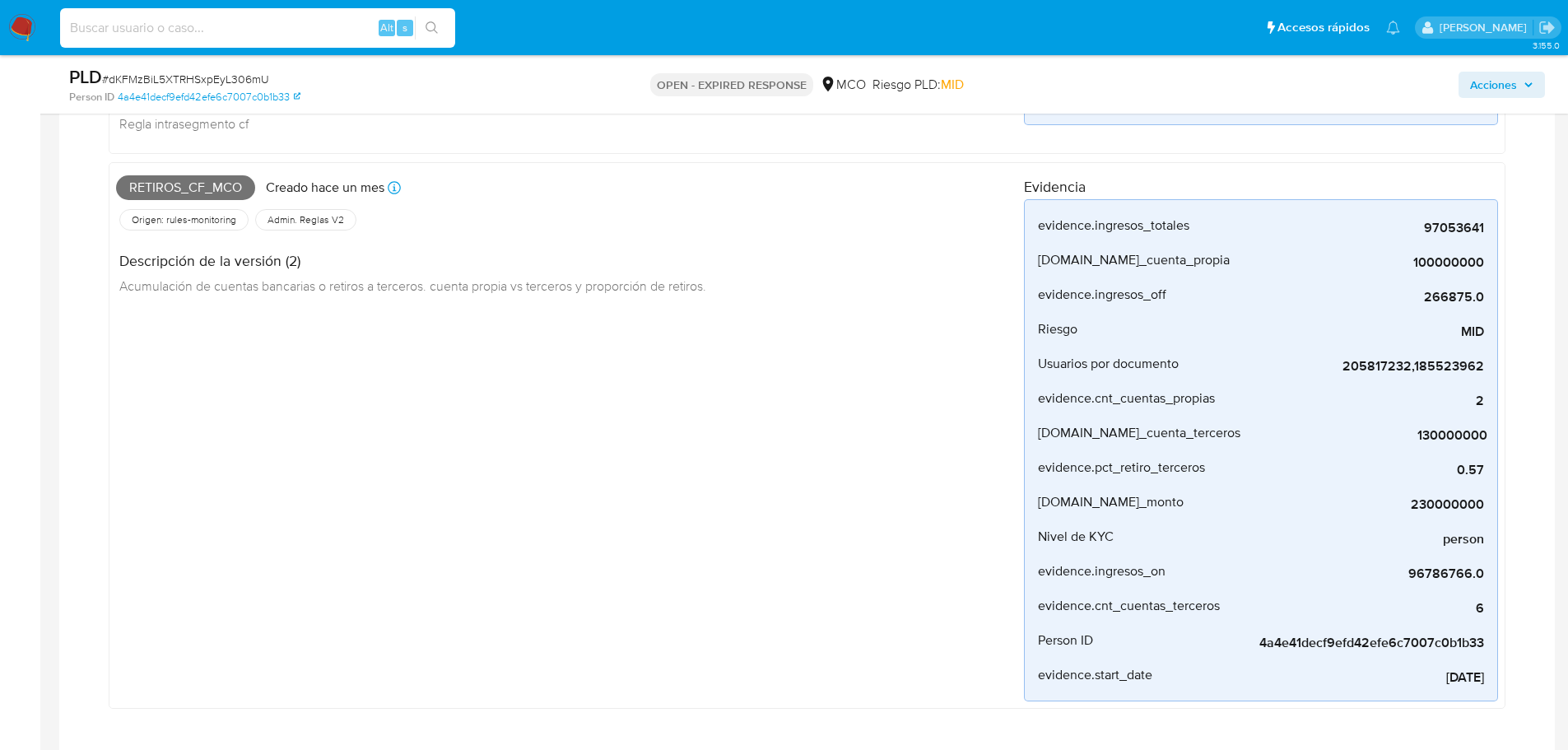
click at [129, 20] on input at bounding box center [257, 27] width 395 height 21
paste input "NZRUQYawGxRlyaKKCmIH6noZ"
type input "NZRUQYawGxRlyaKKCmIH6noZ"
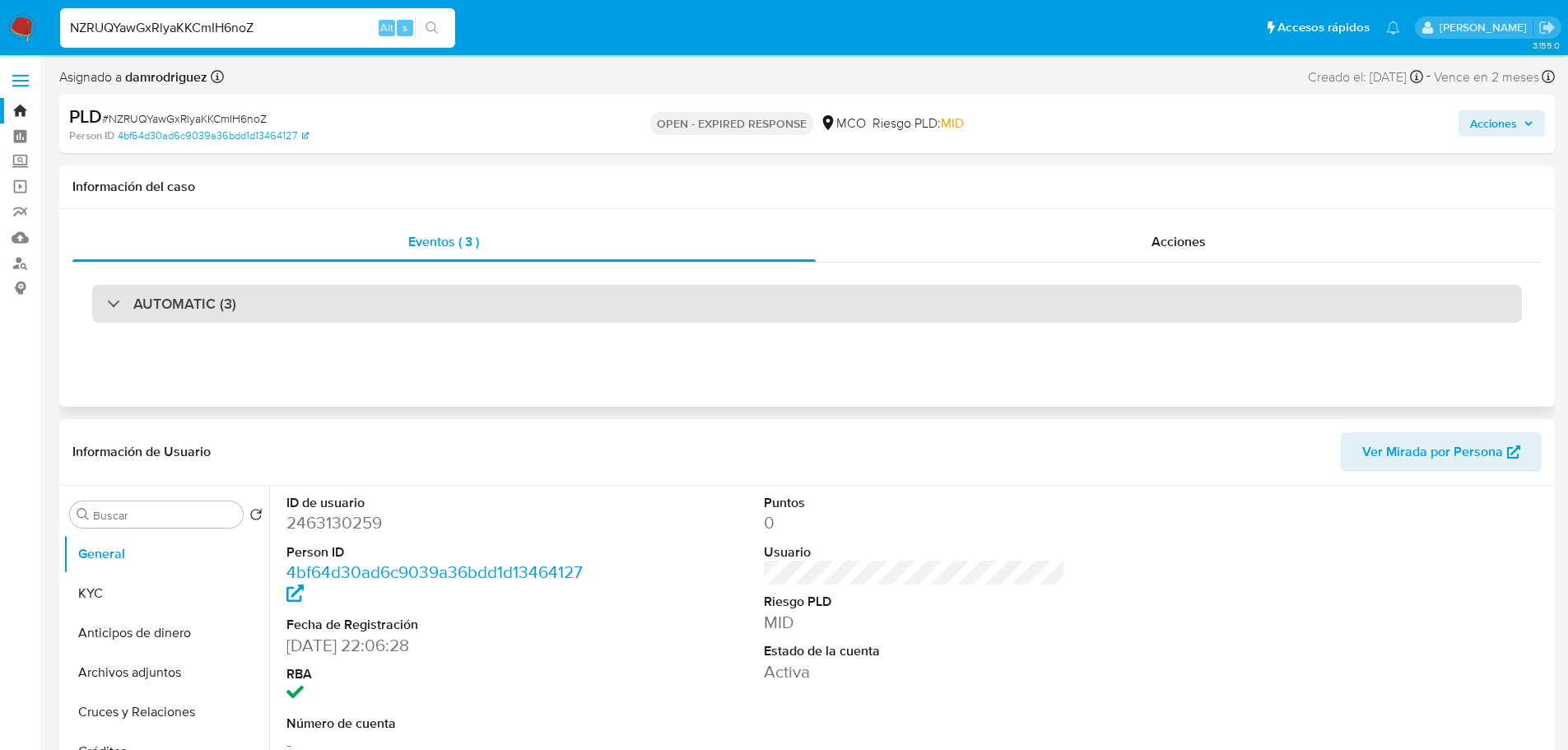
select select "10"
click at [577, 316] on div "AUTOMATIC (3)" at bounding box center [807, 304] width 1430 height 38
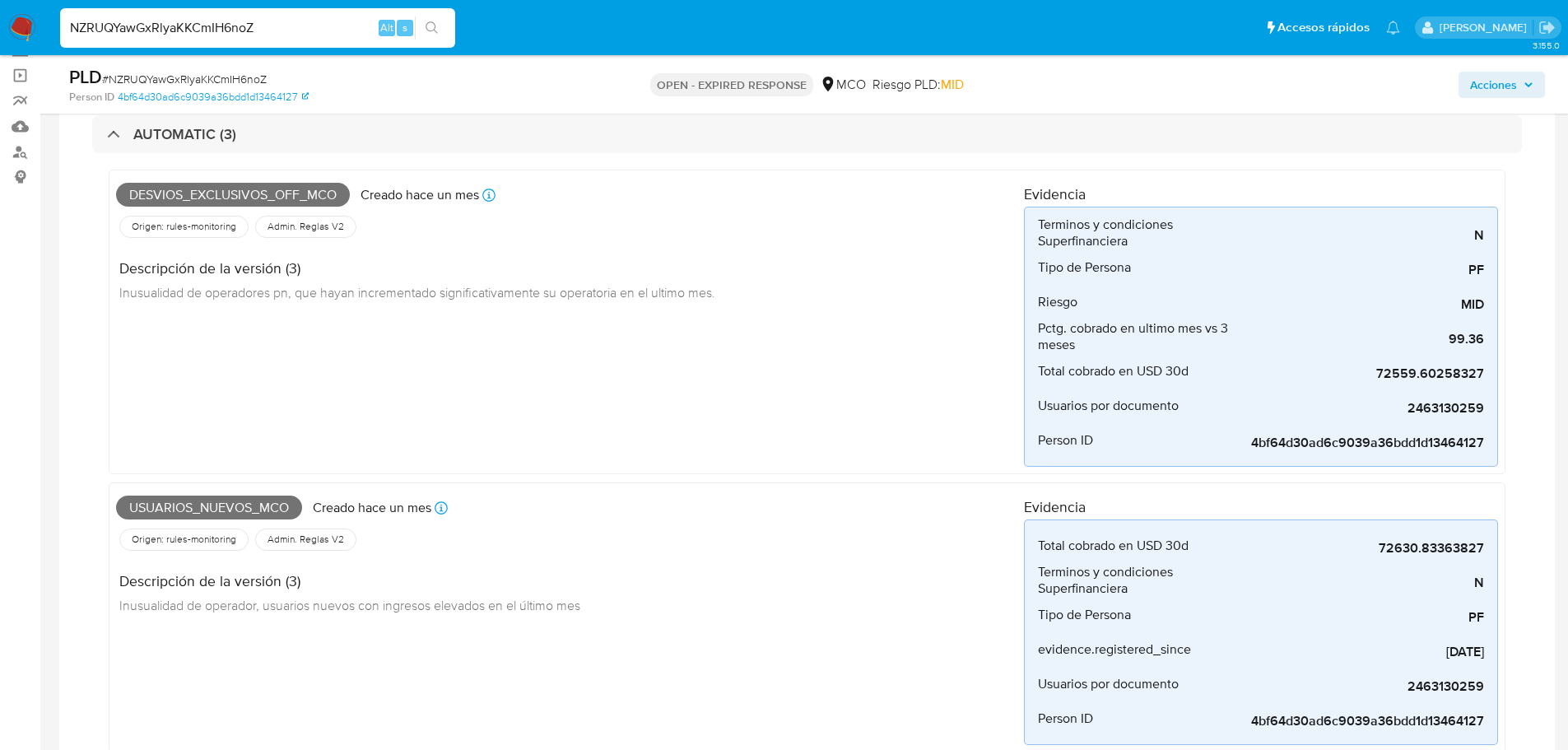
scroll to position [82, 0]
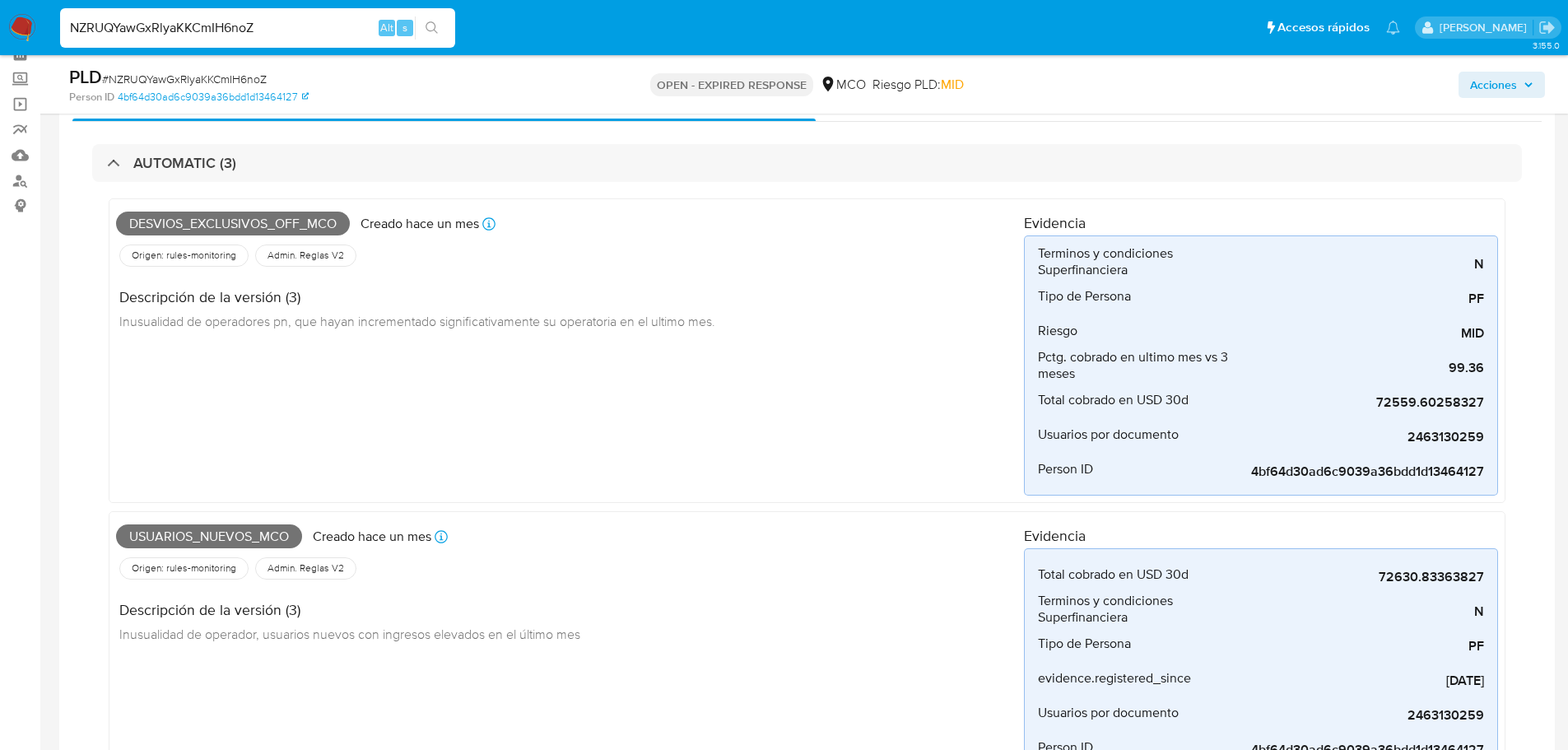
click at [269, 29] on input "NZRUQYawGxRlyaKKCmIH6noZ" at bounding box center [257, 27] width 395 height 21
paste input "P9LxJfbaOIUEwgqLq08M7gTK"
type input "P9LxJfbaOIUEwgqLq08M7gTK"
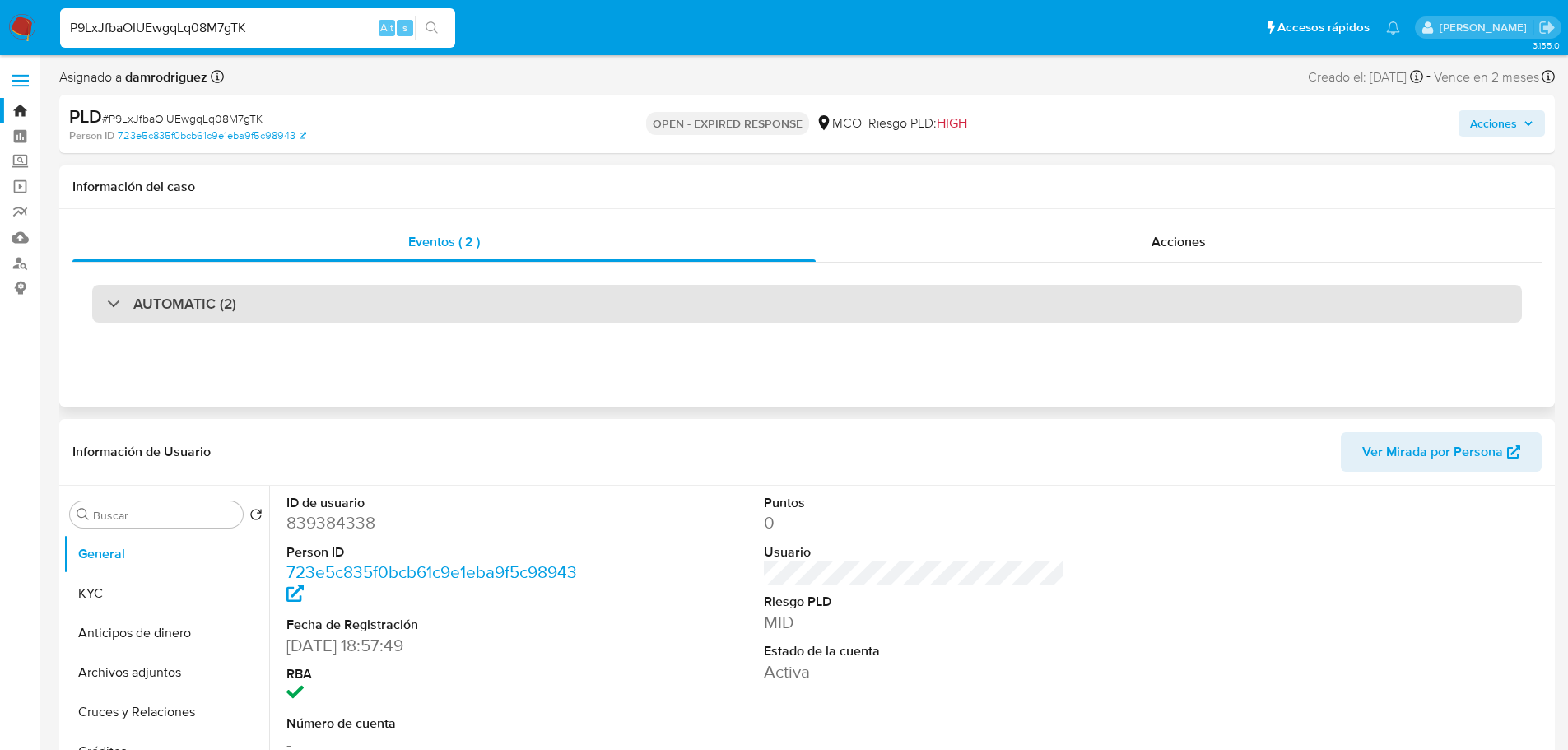
drag, startPoint x: 718, startPoint y: 274, endPoint x: 731, endPoint y: 288, distance: 19.1
click at [719, 275] on div "AUTOMATIC (2)" at bounding box center [807, 304] width 1470 height 82
select select "10"
click at [732, 288] on div "AUTOMATIC (2)" at bounding box center [807, 304] width 1430 height 38
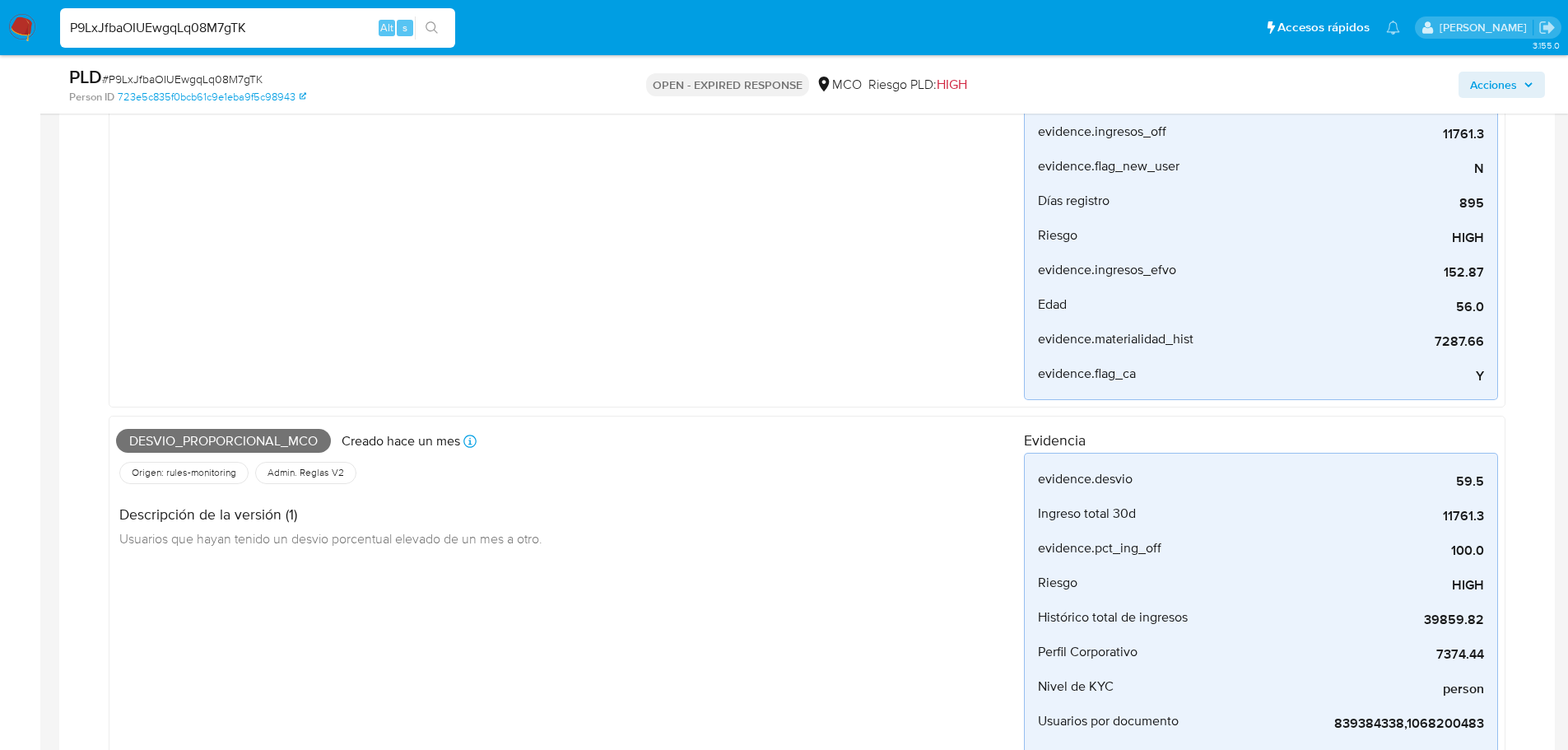
scroll to position [411, 0]
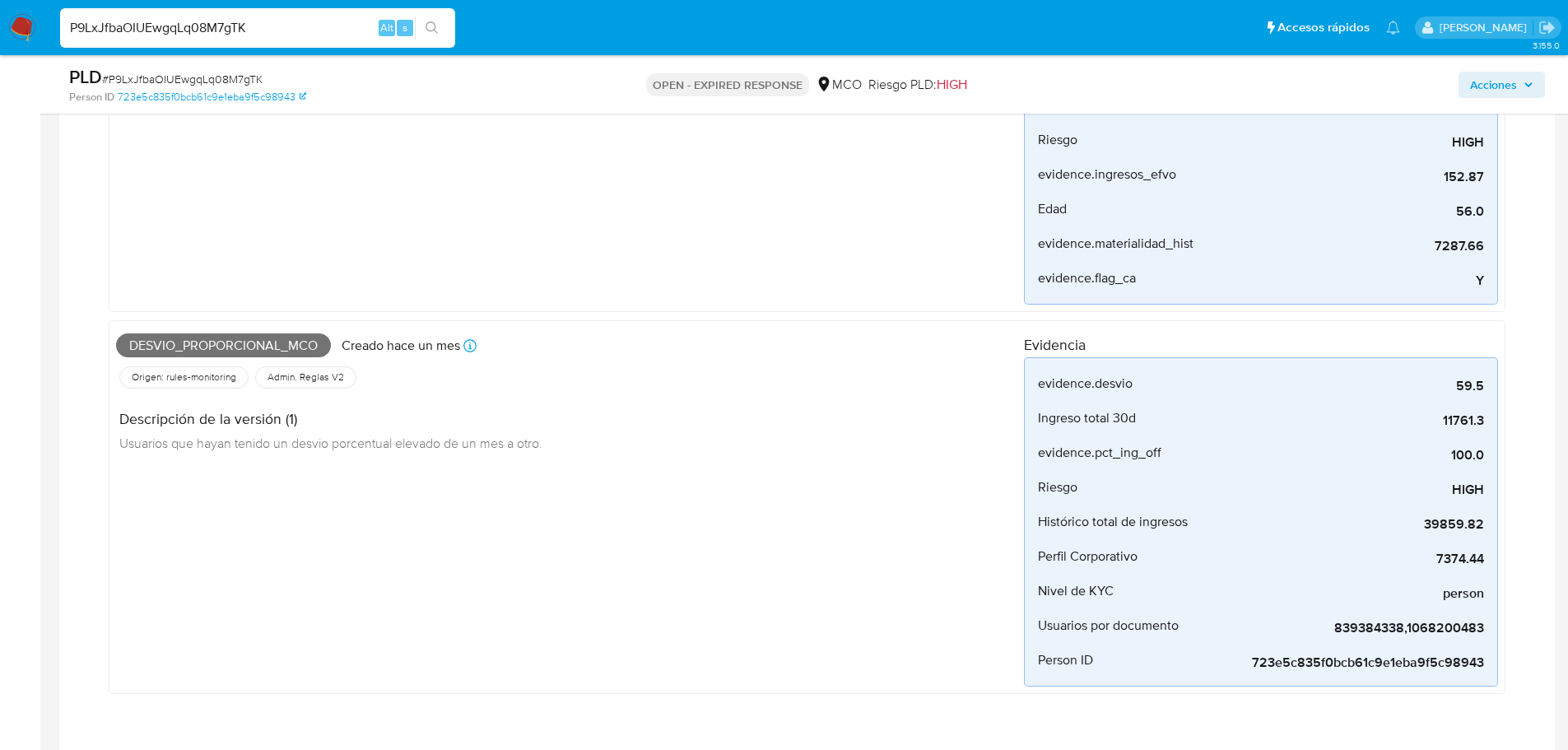
click at [204, 19] on input "P9LxJfbaOIUEwgqLq08M7gTK" at bounding box center [257, 27] width 395 height 21
click at [204, 18] on input "P9LxJfbaOIUEwgqLq08M7gTK" at bounding box center [257, 27] width 395 height 21
paste input "b6jyEJkCtw95SN1h1rrtpMJS"
type input "b6jyEJkCtw95SN1h1rrtpMJS"
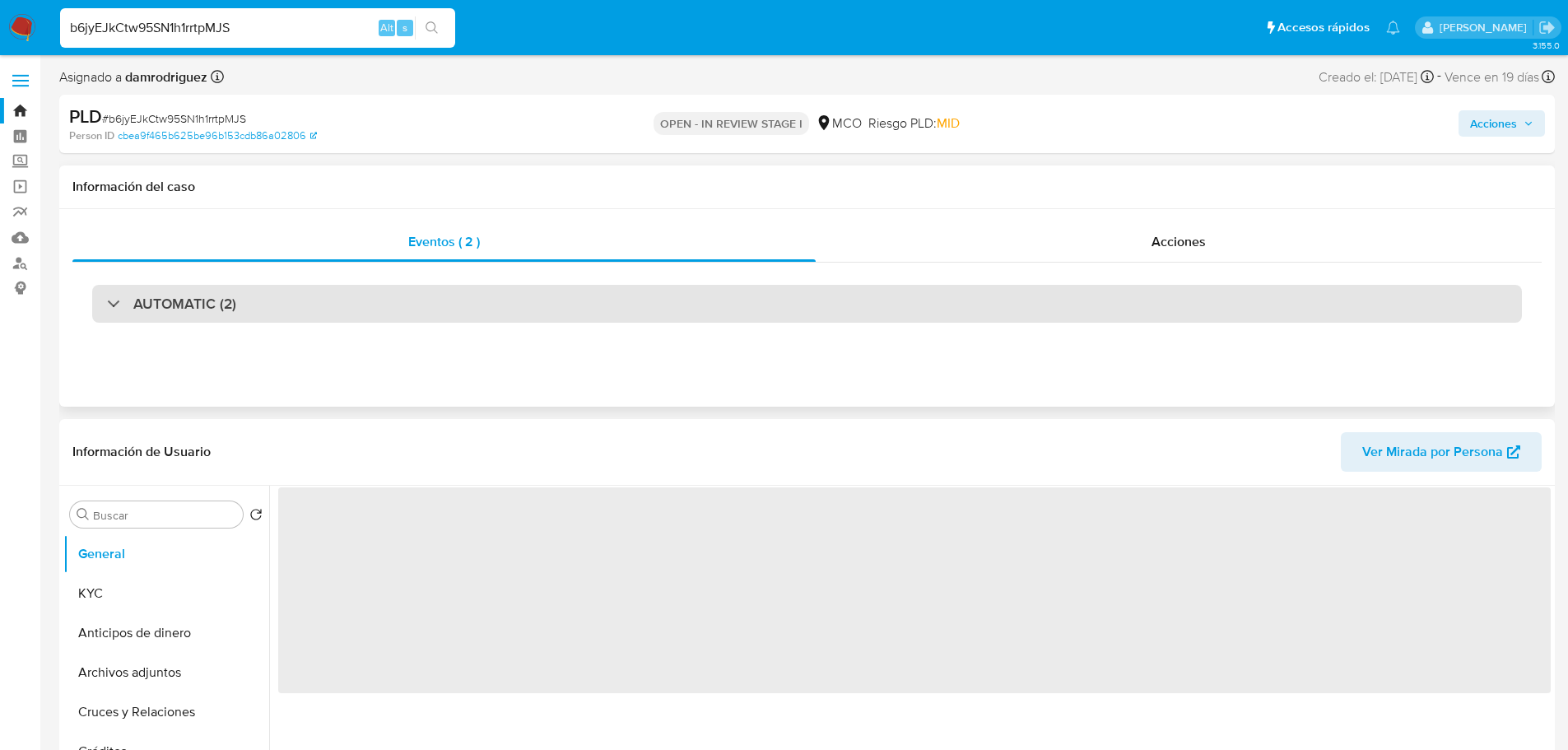
click at [326, 297] on div "AUTOMATIC (2)" at bounding box center [807, 304] width 1430 height 38
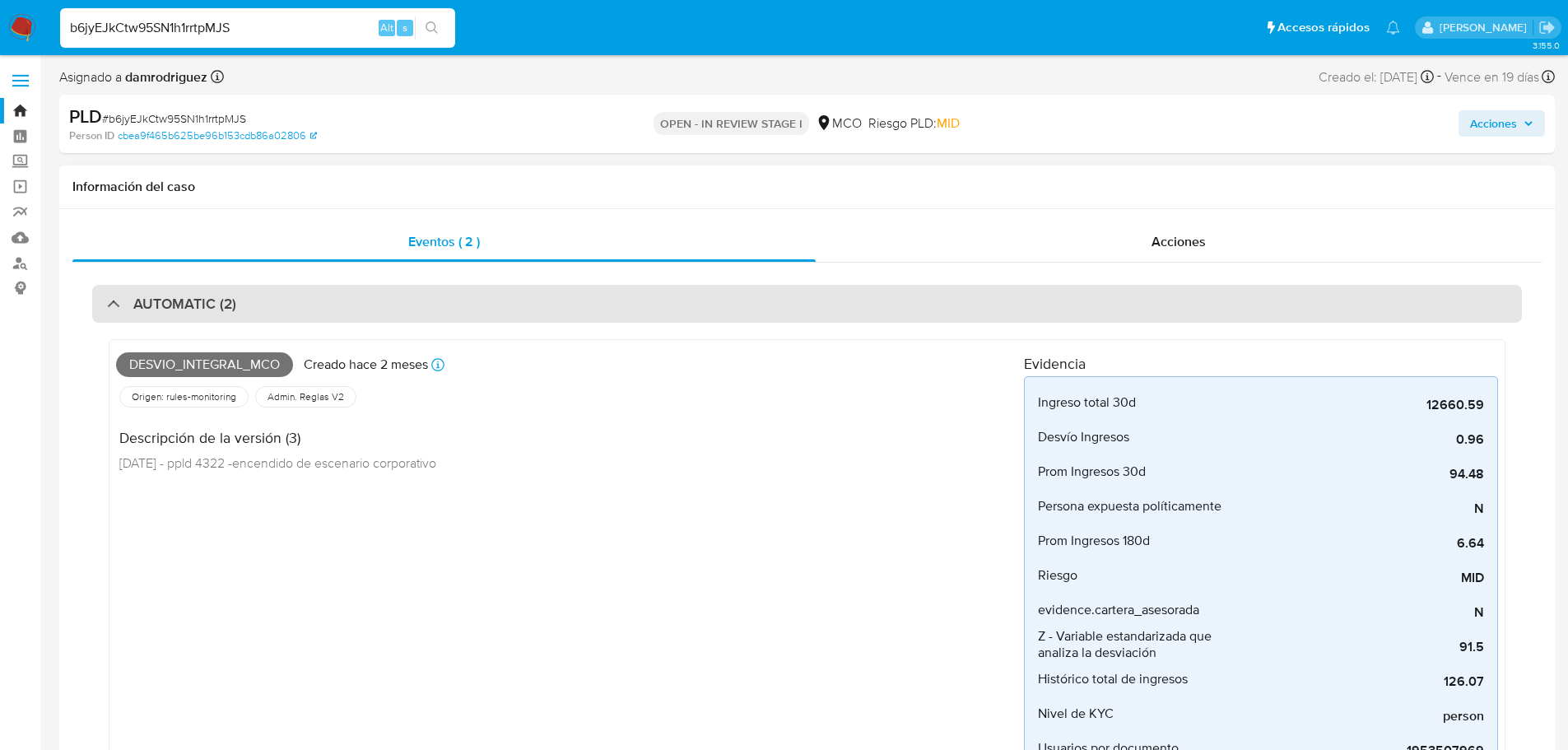
select select "10"
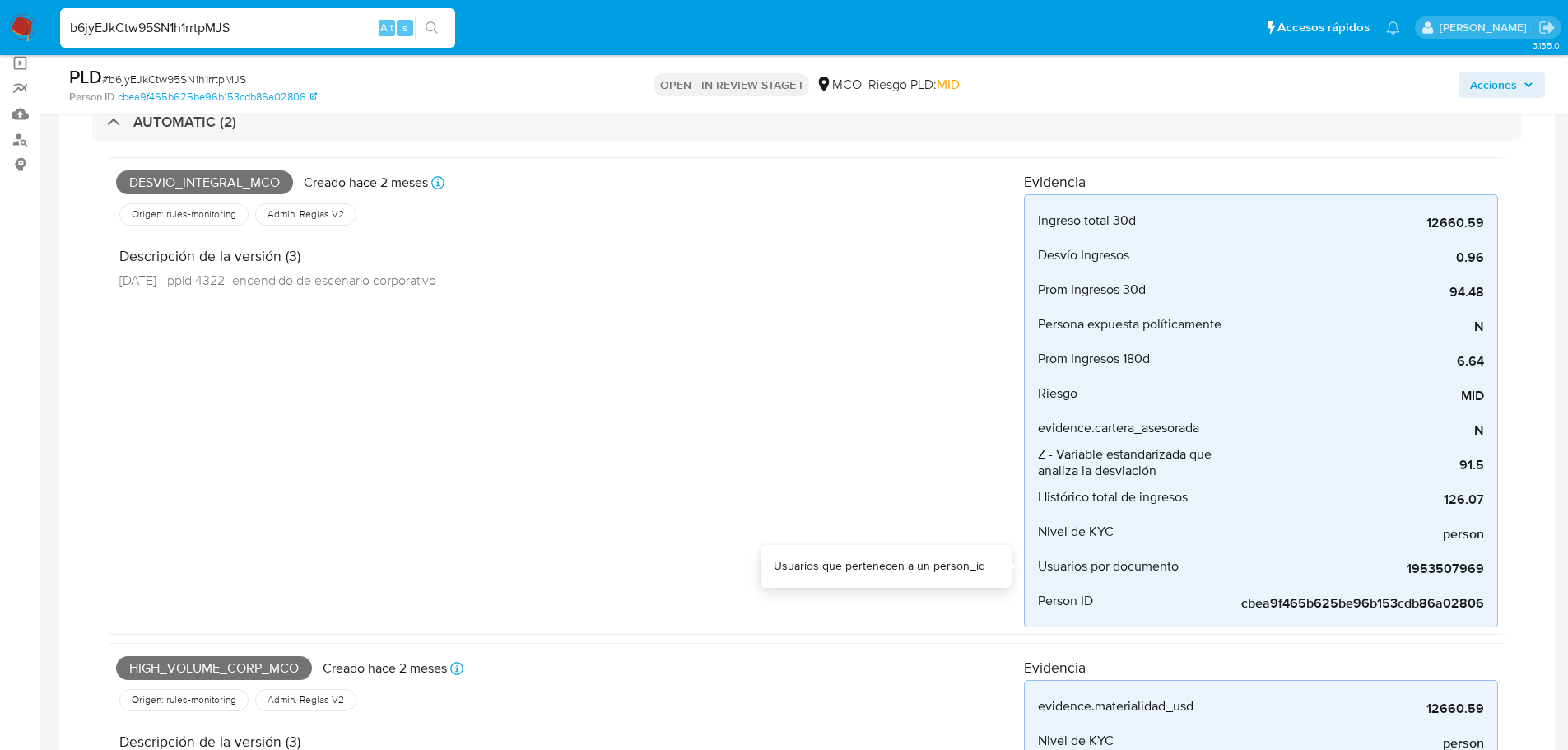
scroll to position [82, 0]
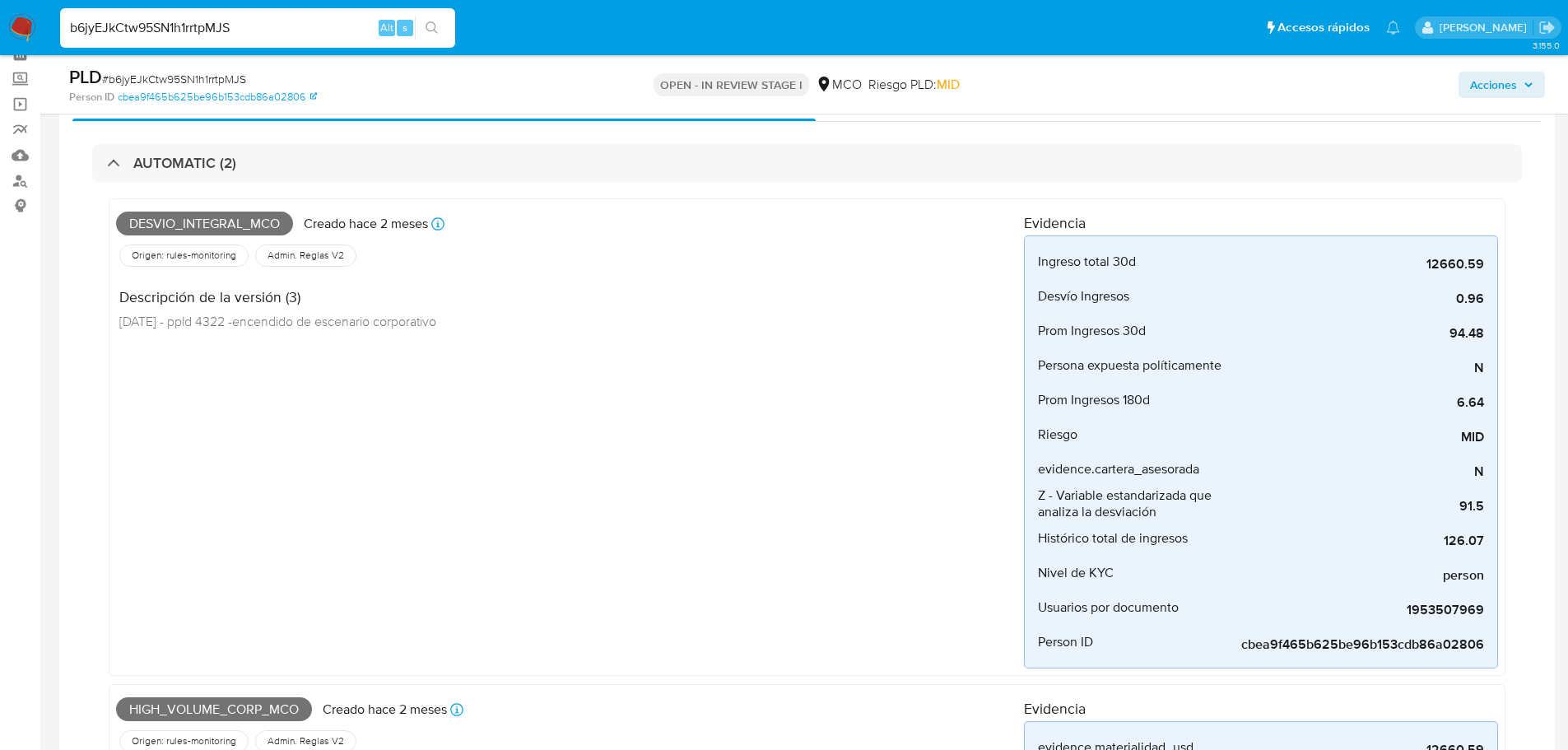
click at [202, 21] on input "b6jyEJkCtw95SN1h1rrtpMJS" at bounding box center [257, 27] width 395 height 21
paste input "QaXmpCXbWLlsh59466Ke0eBb"
type input "QaXmpCXbWLlsh59466Ke0eBb"
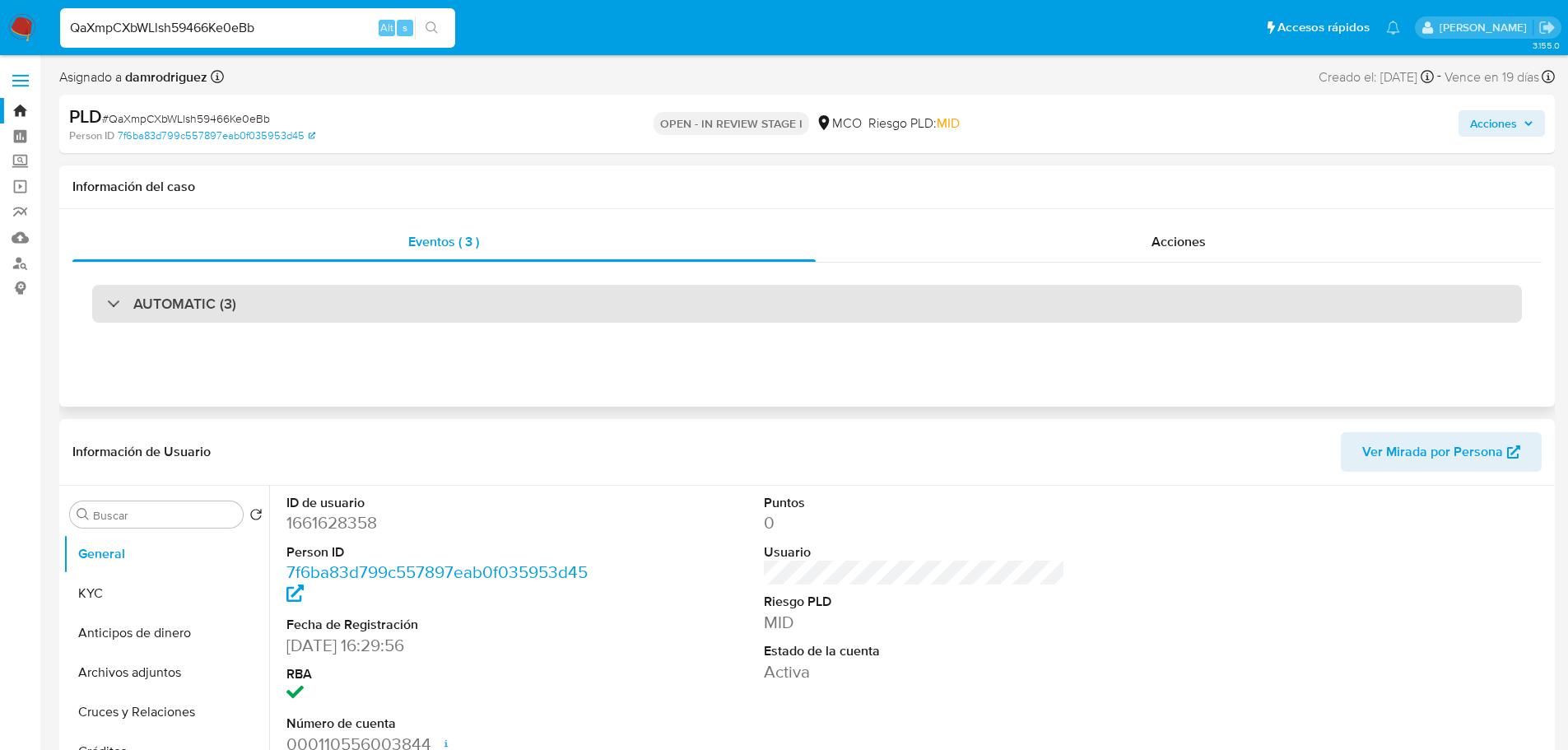
click at [441, 311] on div "AUTOMATIC (3)" at bounding box center [807, 304] width 1430 height 38
select select "10"
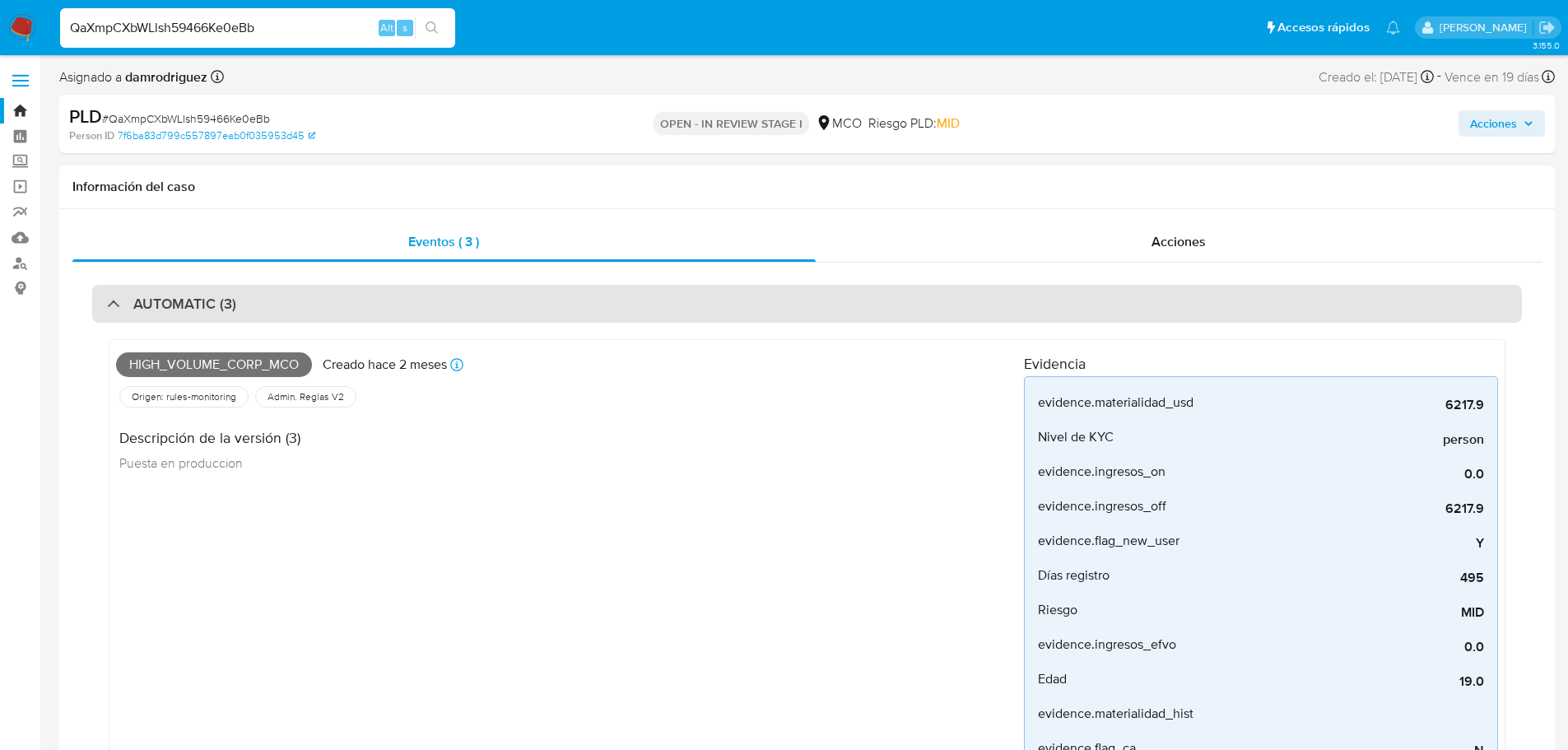
click at [504, 310] on div "AUTOMATIC (3)" at bounding box center [807, 304] width 1430 height 38
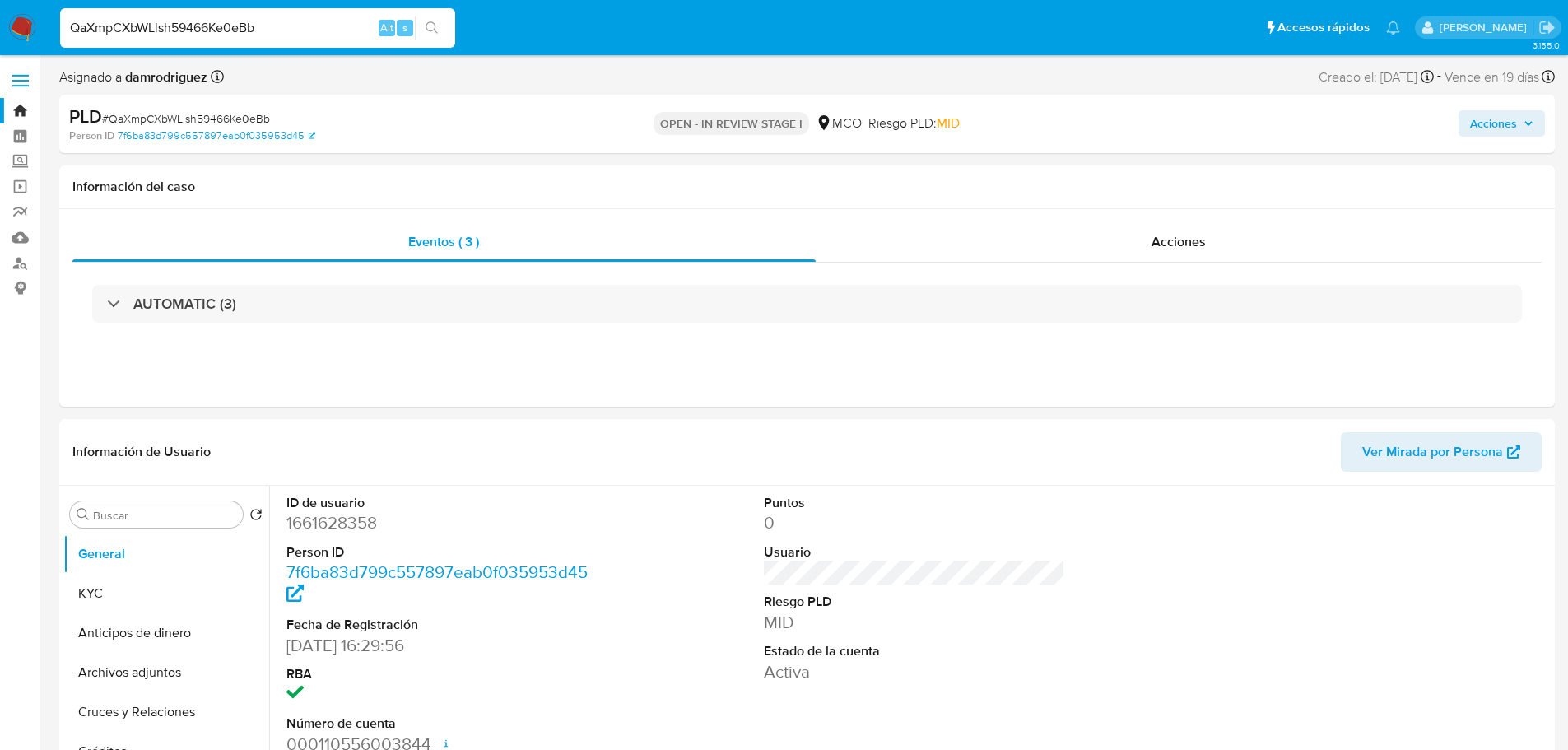
click at [191, 29] on input "QaXmpCXbWLlsh59466Ke0eBb" at bounding box center [257, 27] width 395 height 21
paste input "t1D7umOiegNEUo1jkMzMbIvd"
type input "t1D7umOiegNEUo1jkMzMbIvd"
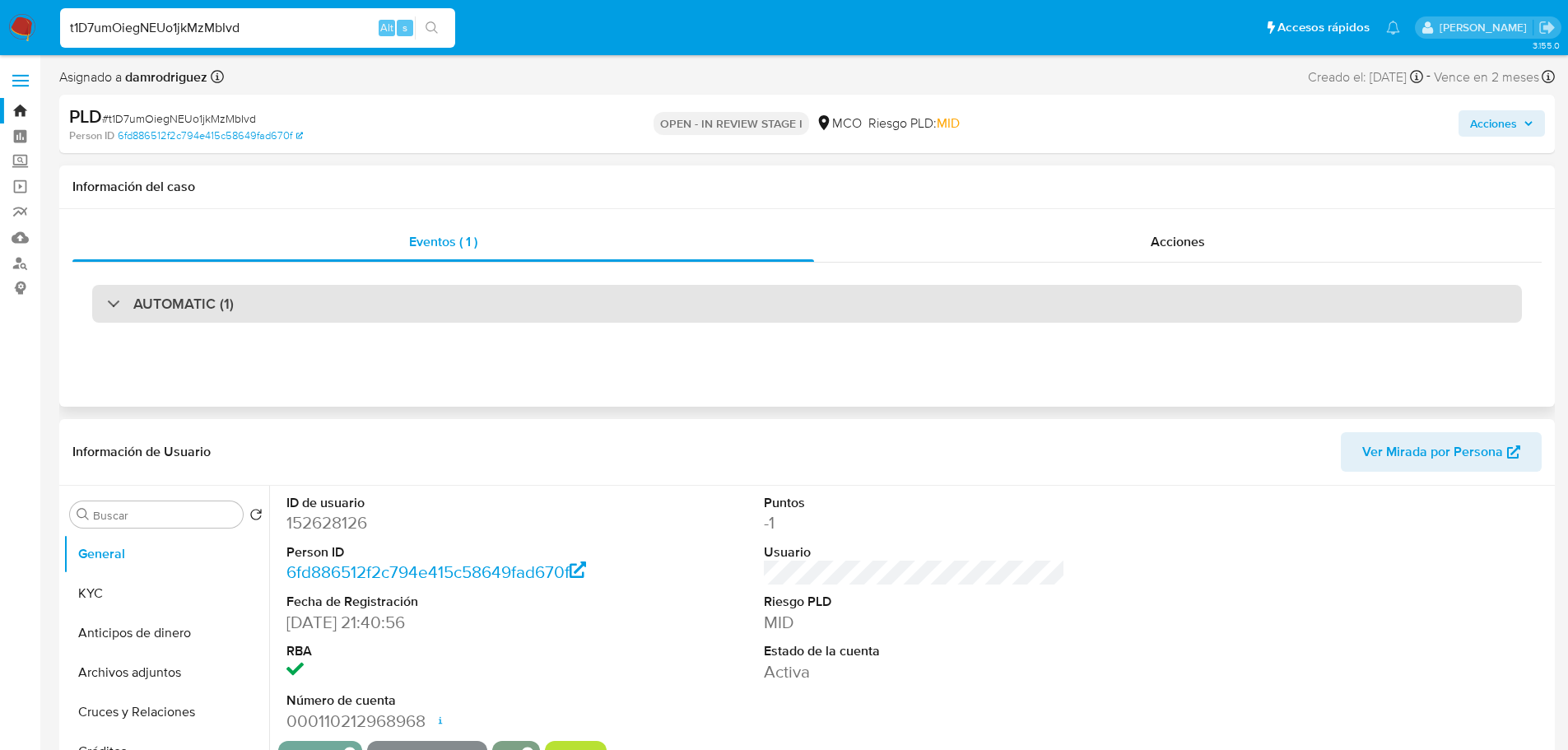
click at [337, 318] on div "AUTOMATIC (1)" at bounding box center [807, 304] width 1430 height 38
select select "10"
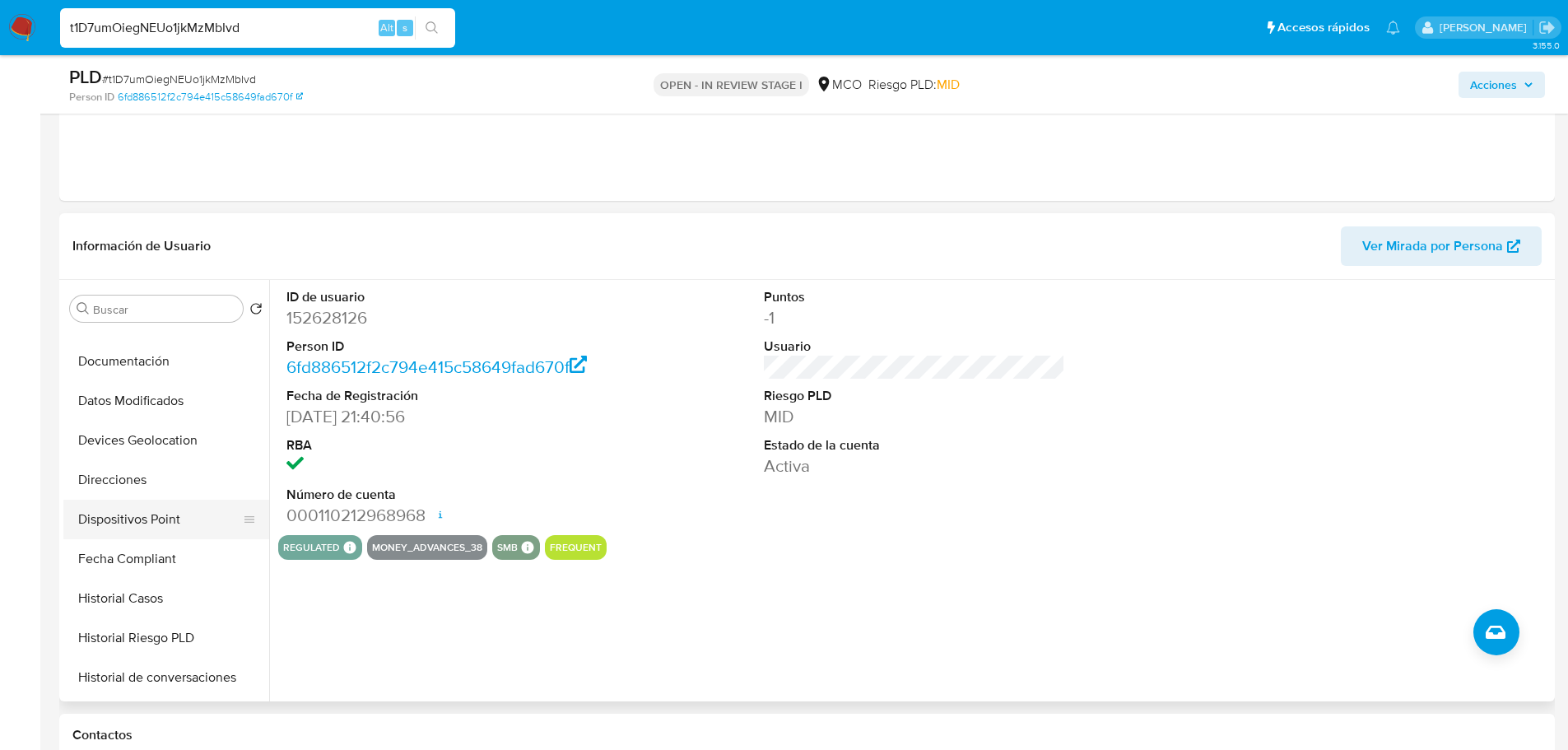
scroll to position [329, 0]
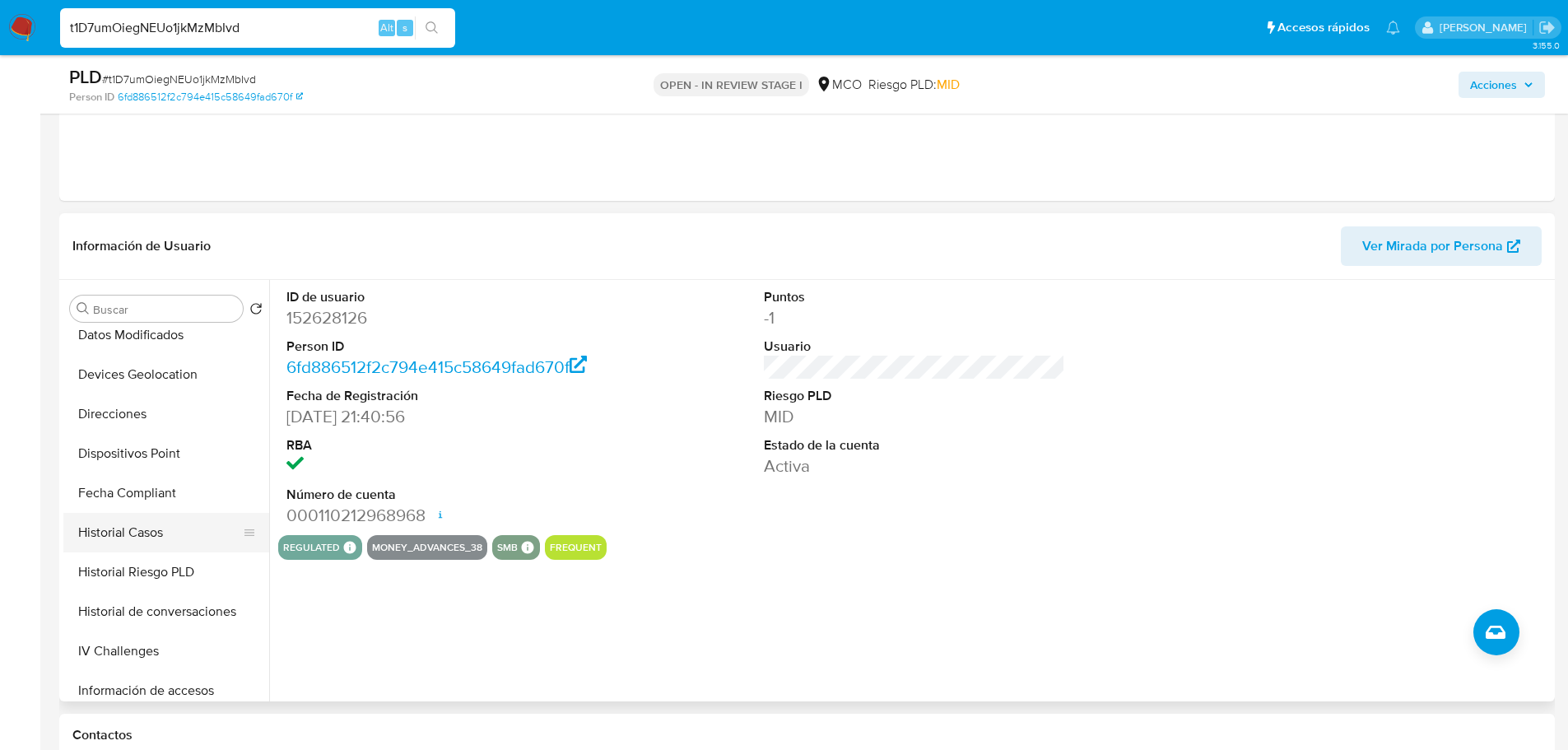
click at [171, 530] on button "Historial Casos" at bounding box center [159, 533] width 192 height 39
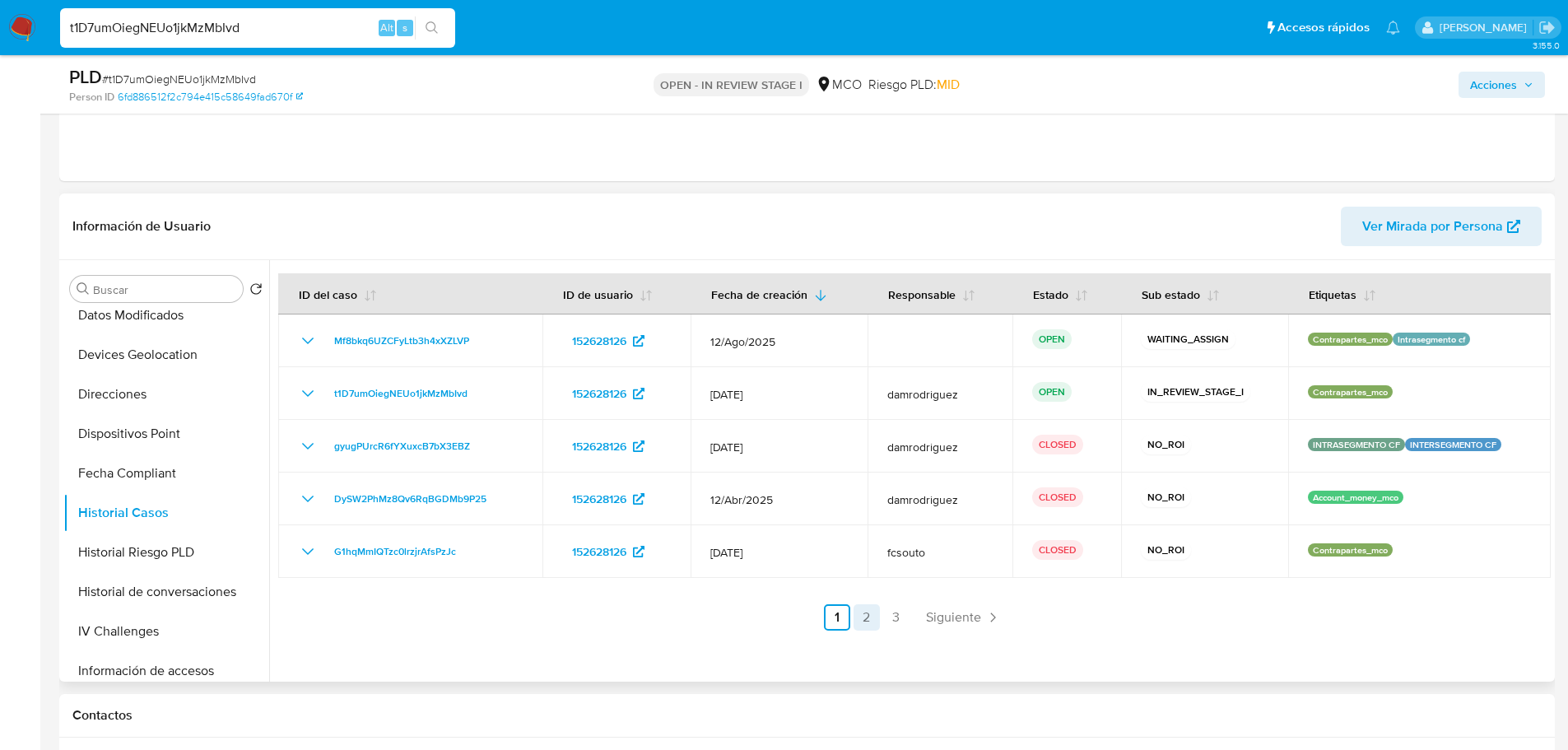
click at [875, 617] on link "2" at bounding box center [867, 617] width 27 height 27
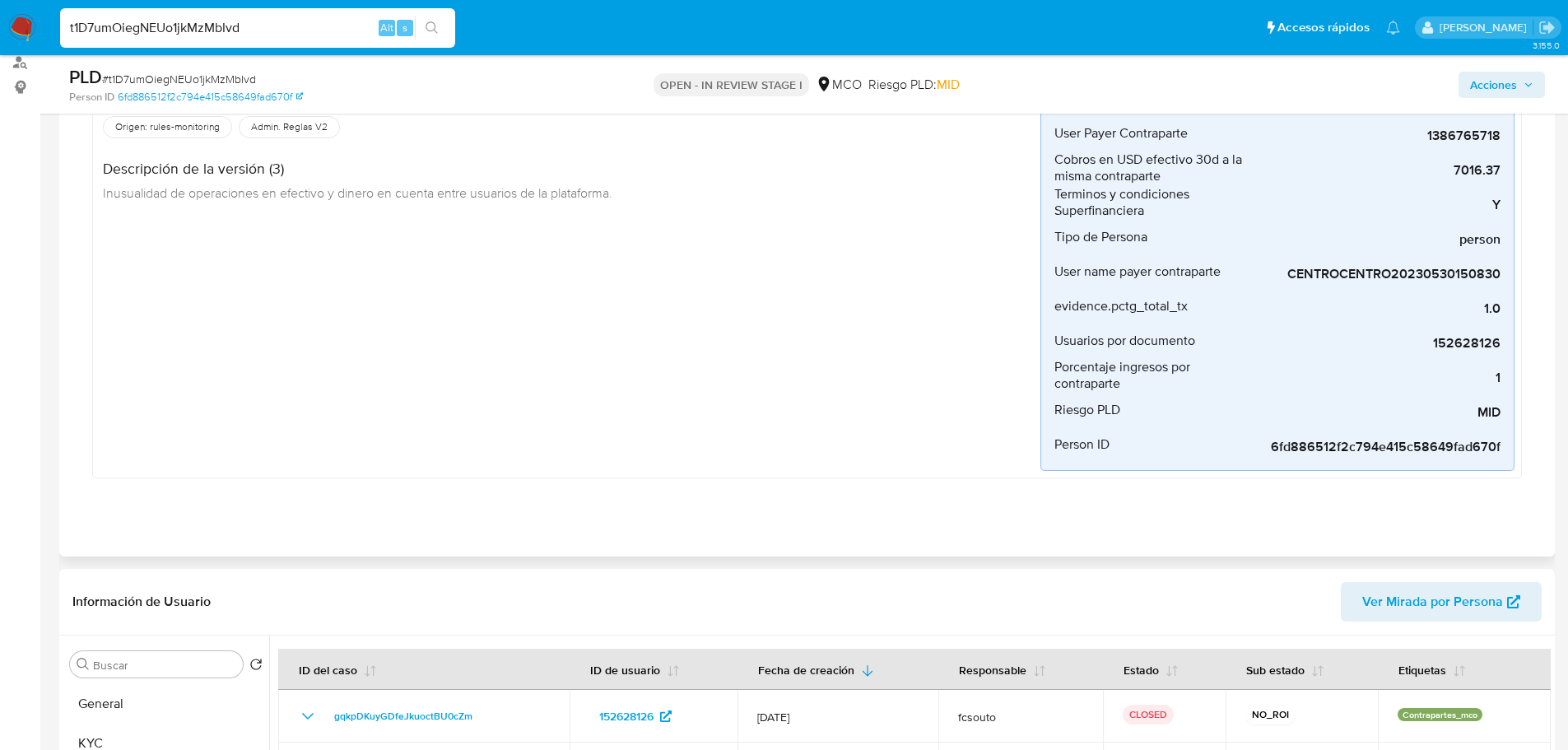
scroll to position [247, 0]
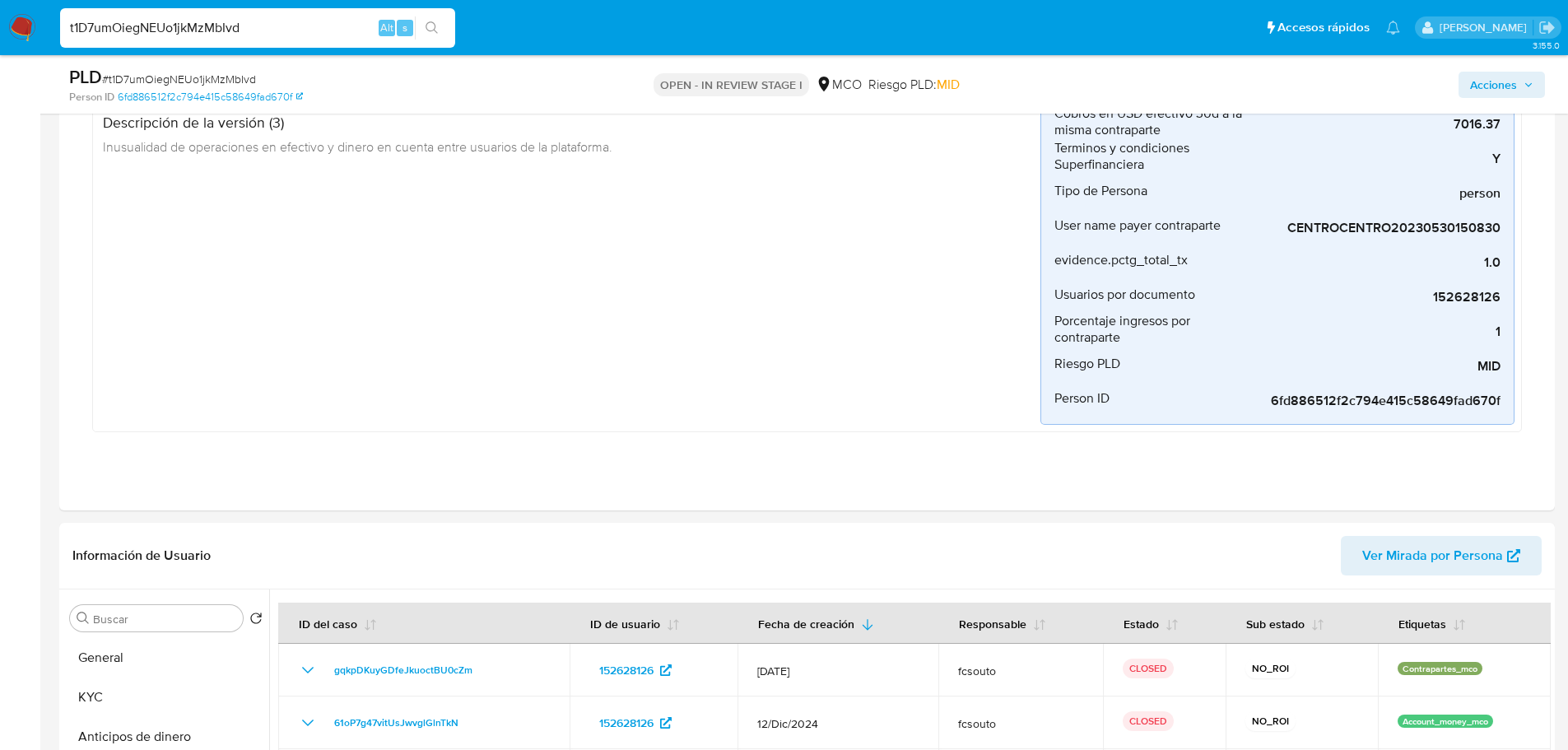
drag, startPoint x: 126, startPoint y: 658, endPoint x: 38, endPoint y: 561, distance: 131.0
click at [118, 659] on button "General" at bounding box center [166, 658] width 206 height 39
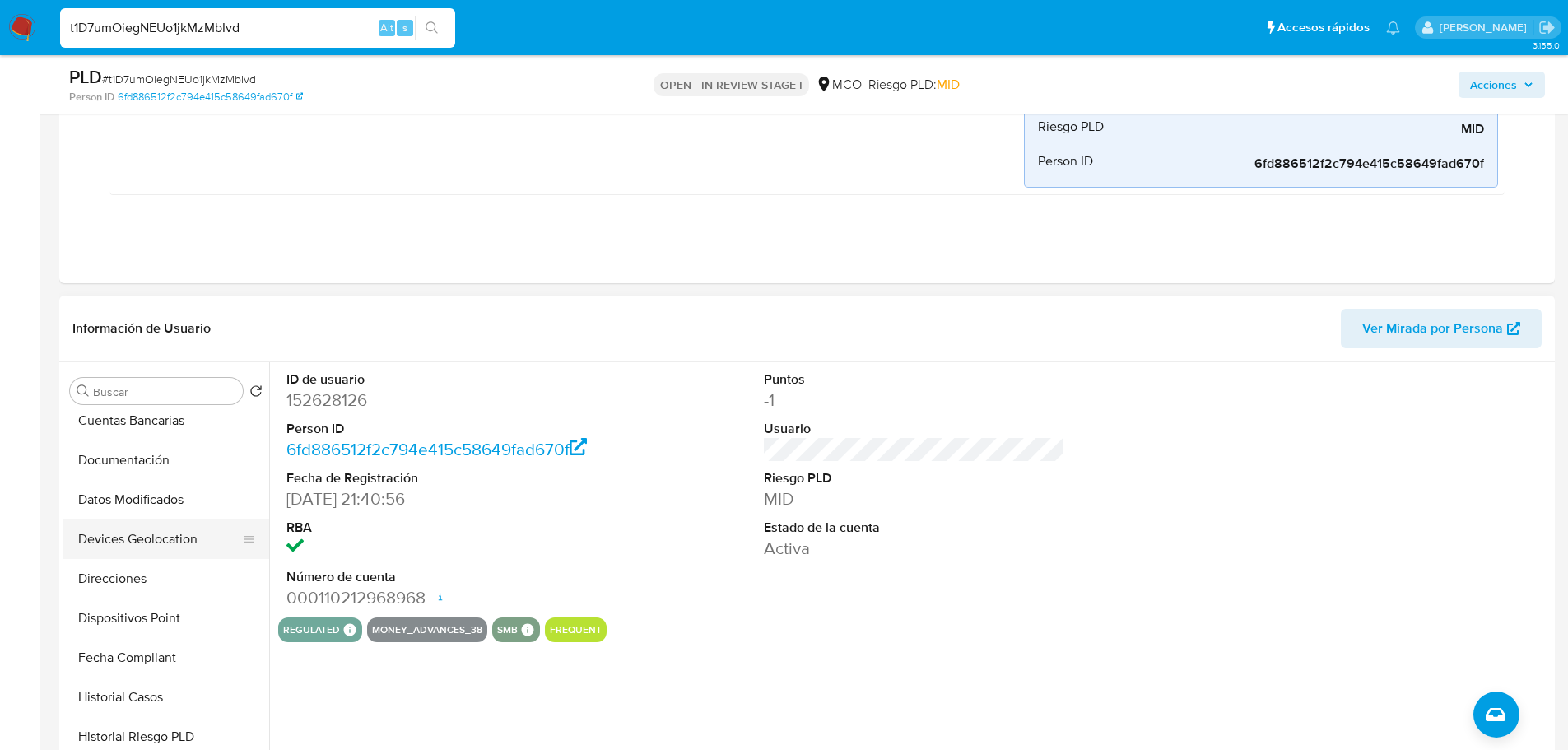
scroll to position [411, 0]
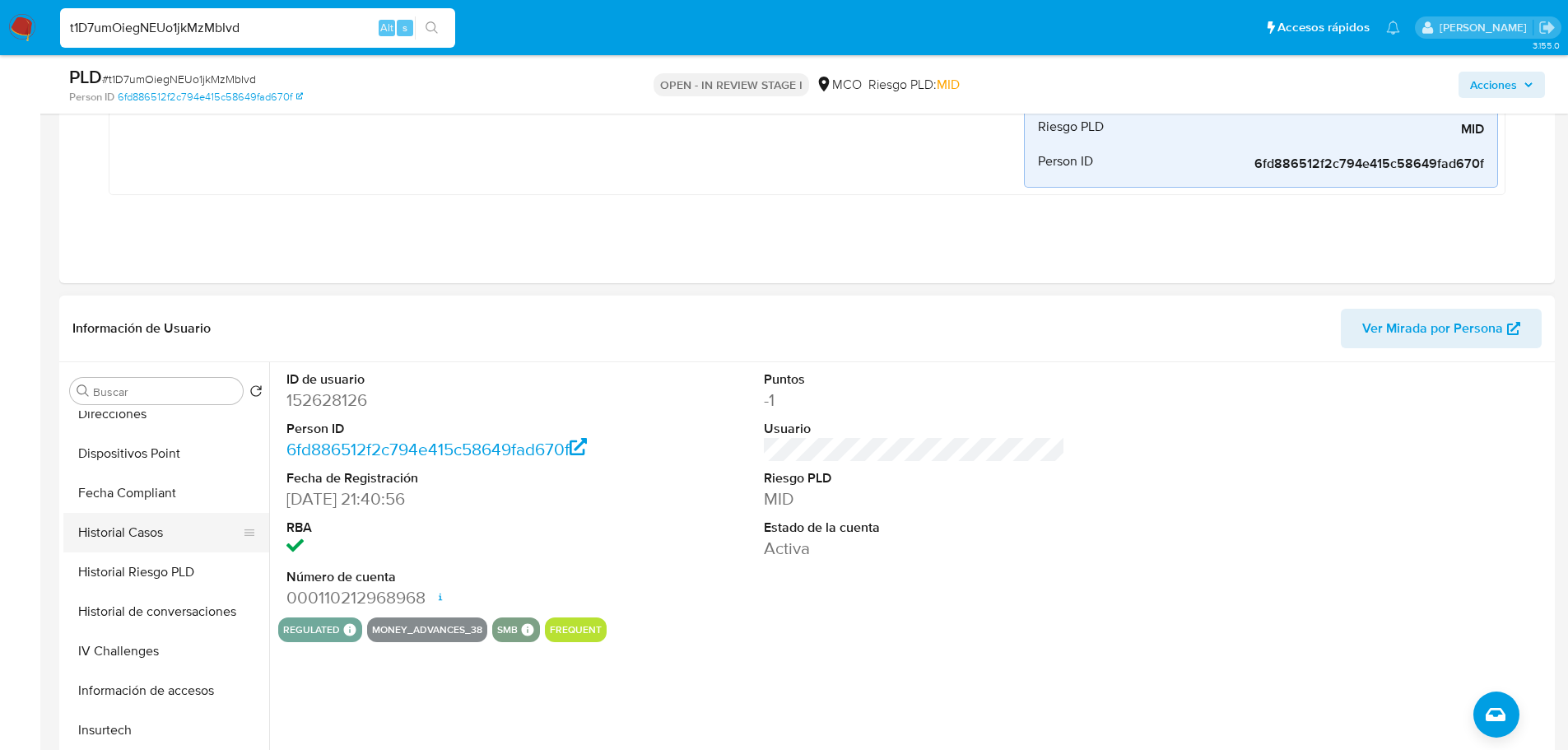
click at [178, 524] on button "Historial Casos" at bounding box center [159, 533] width 192 height 39
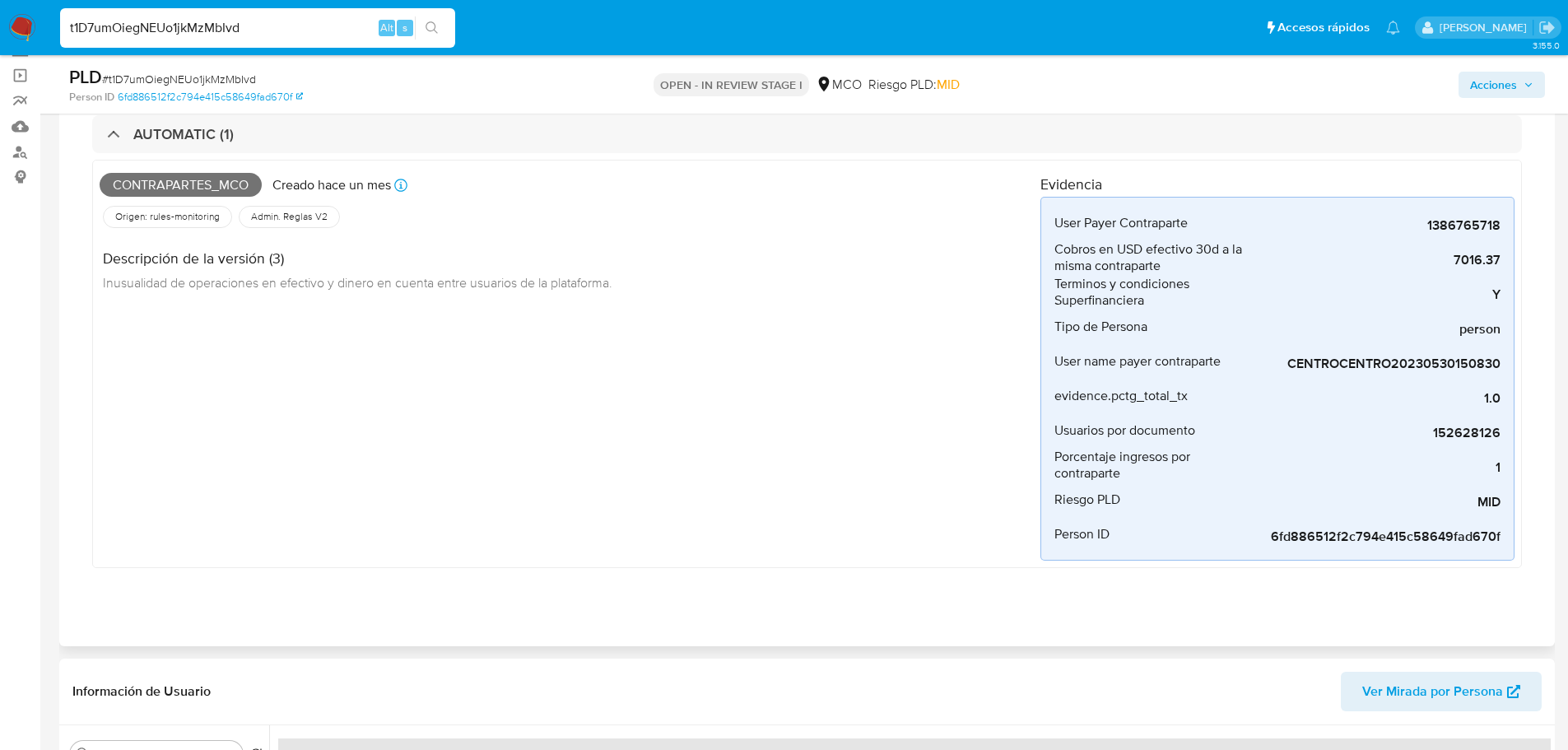
scroll to position [82, 0]
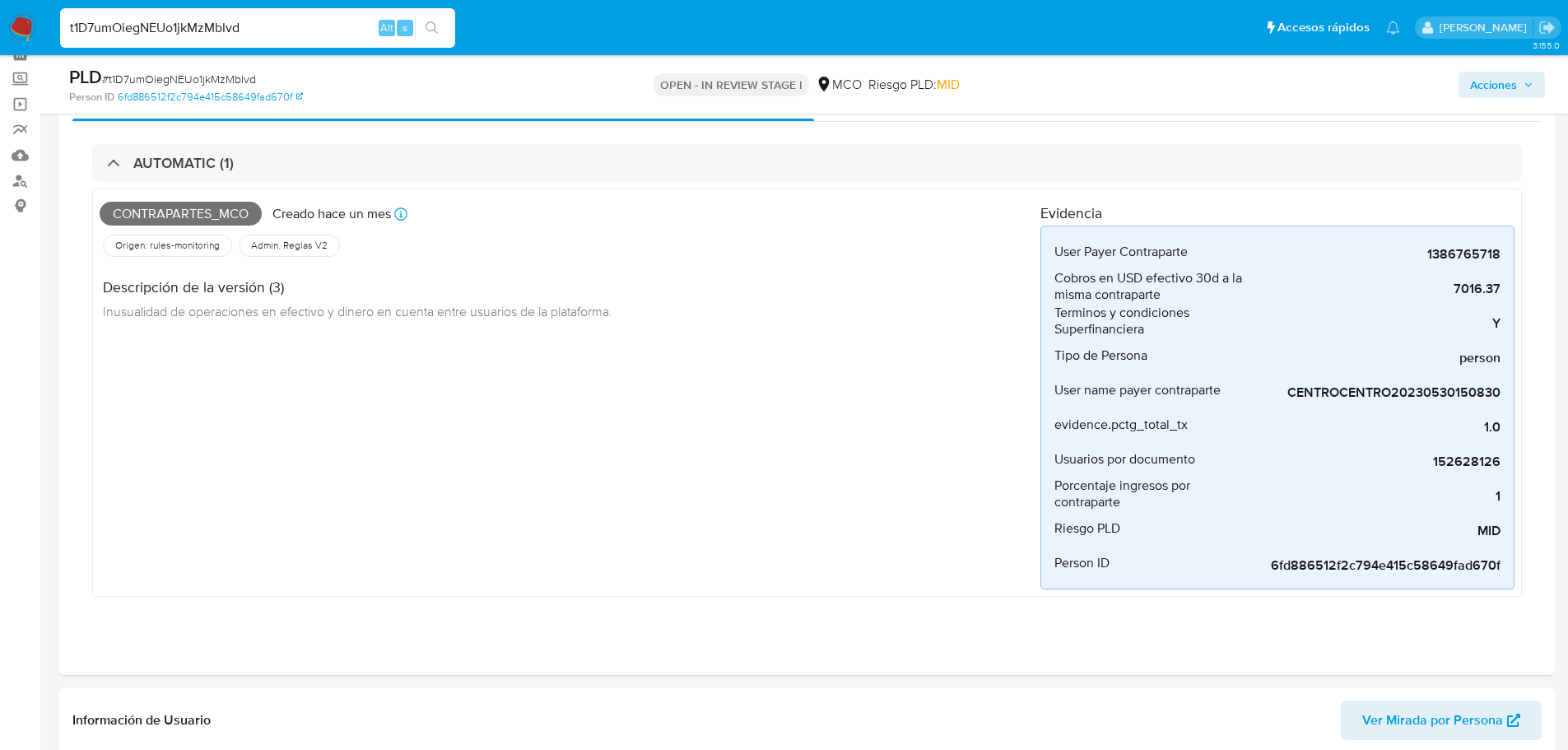
click at [259, 28] on input "t1D7umOiegNEUo1jkMzMbIvd" at bounding box center [257, 27] width 395 height 21
paste input "5q9UvpWZHkSeSLMO0gJOwtdV"
type input "5q9UvpWZHkSeSLMO0gJOwtdV"
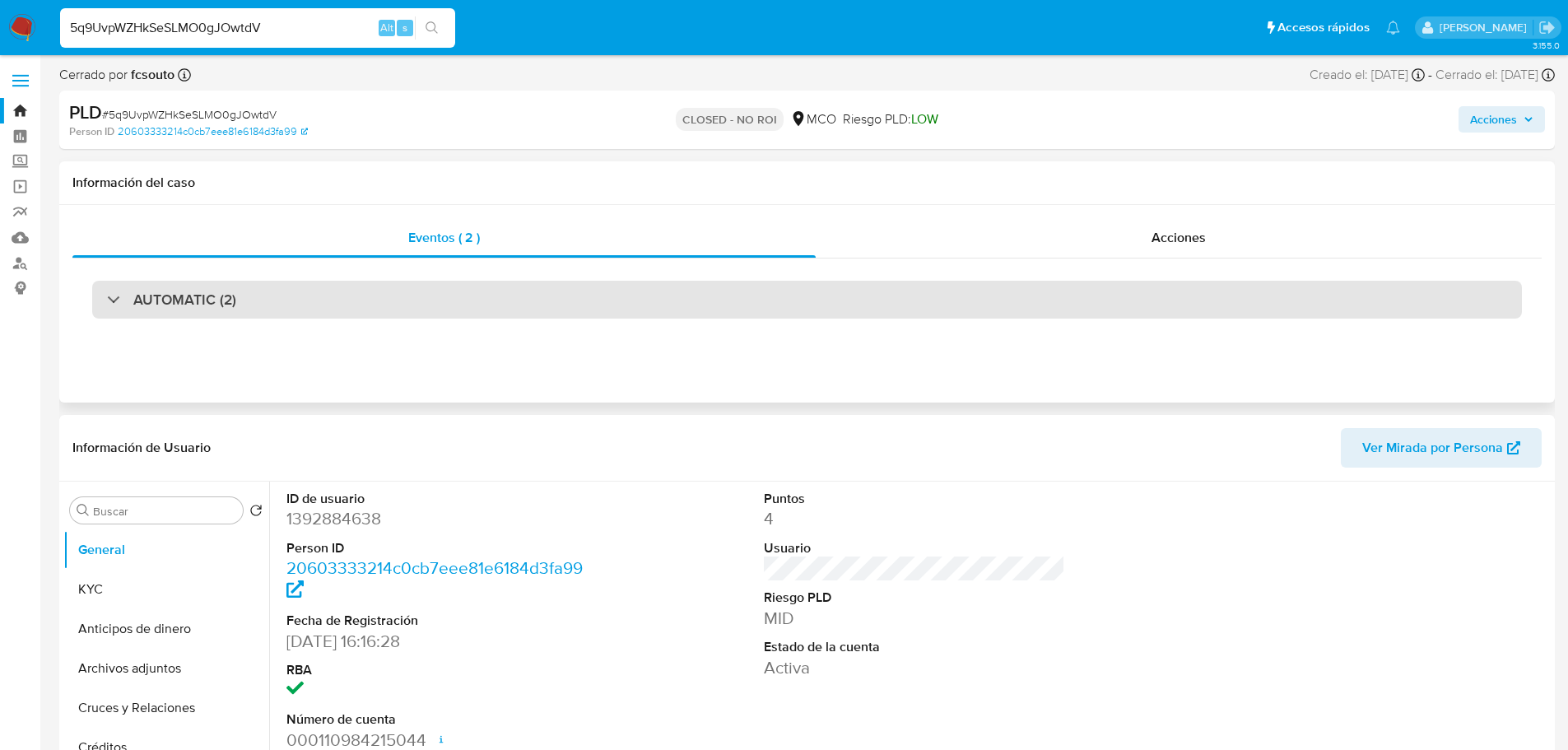
select select "10"
click at [372, 308] on div "AUTOMATIC (2)" at bounding box center [807, 299] width 1430 height 38
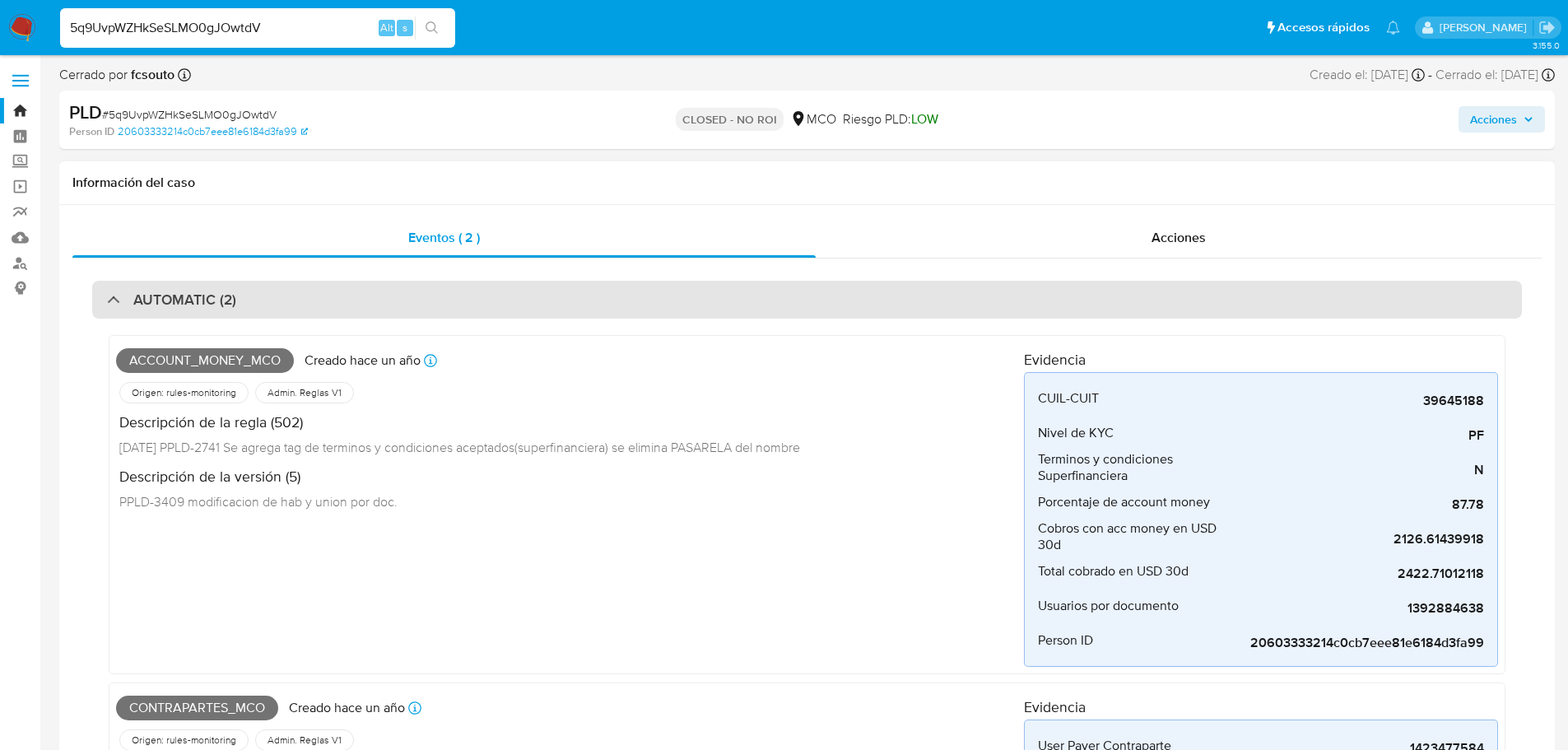
click at [805, 308] on div "AUTOMATIC (2)" at bounding box center [807, 299] width 1430 height 38
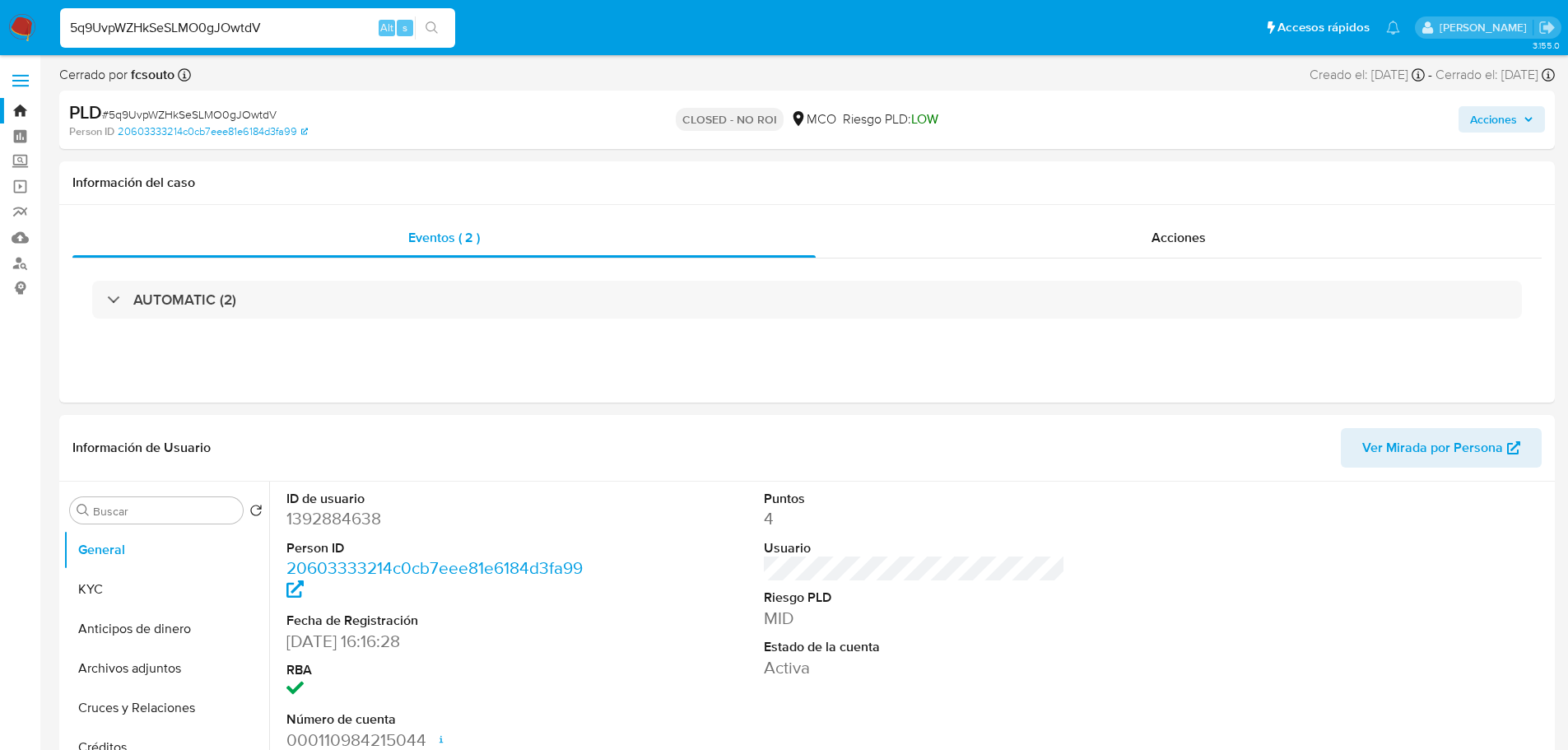
click at [15, 27] on img at bounding box center [22, 27] width 28 height 28
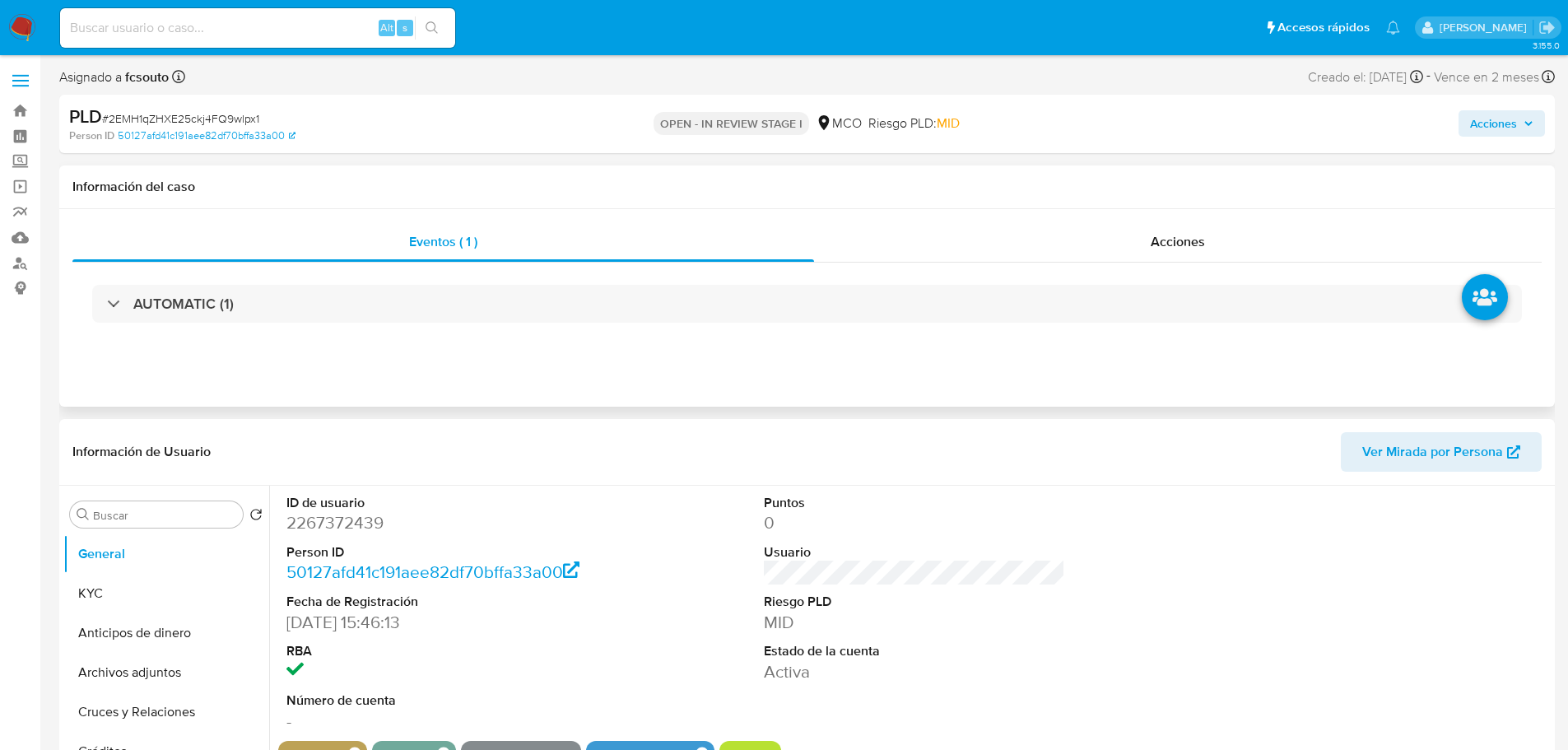
select select "10"
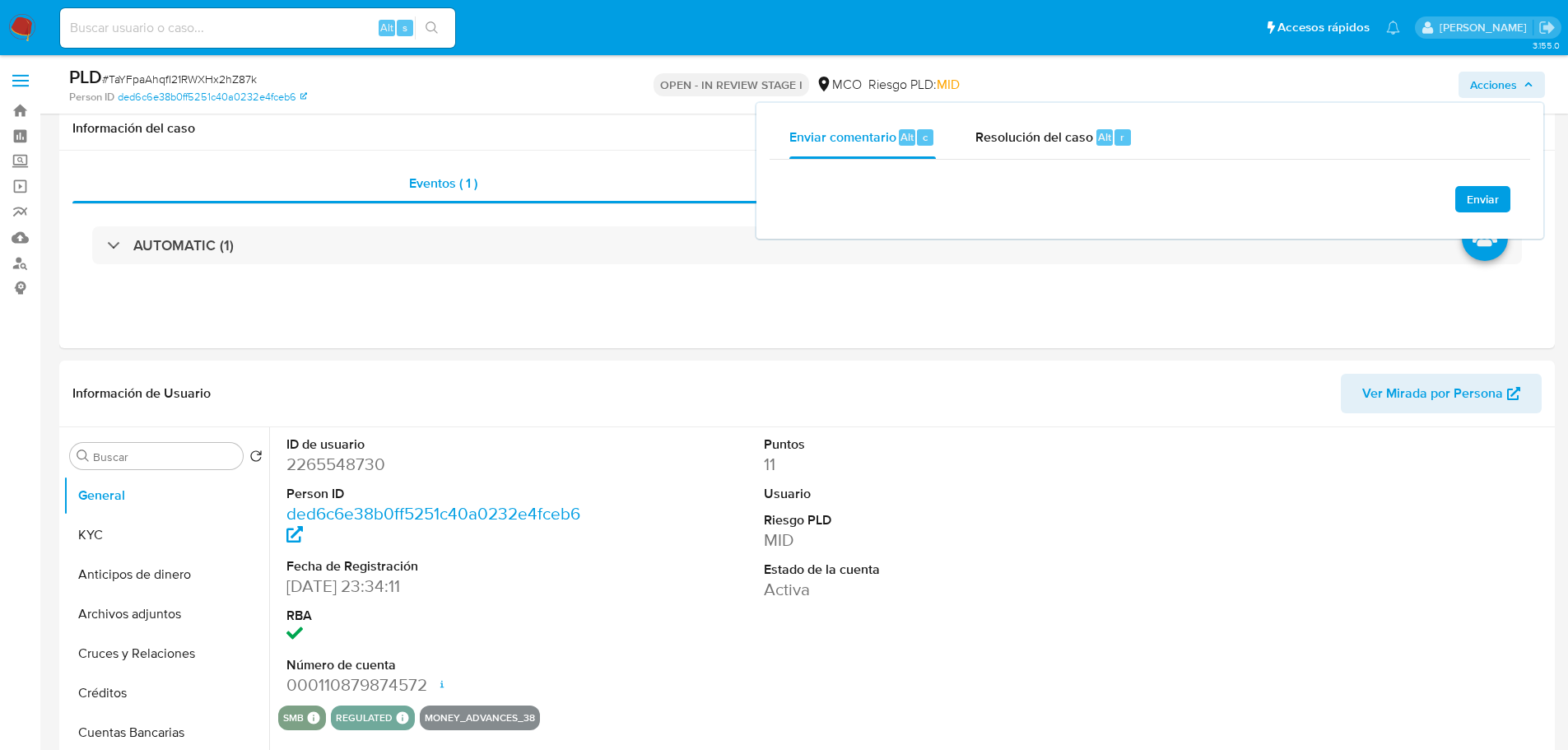
select select "10"
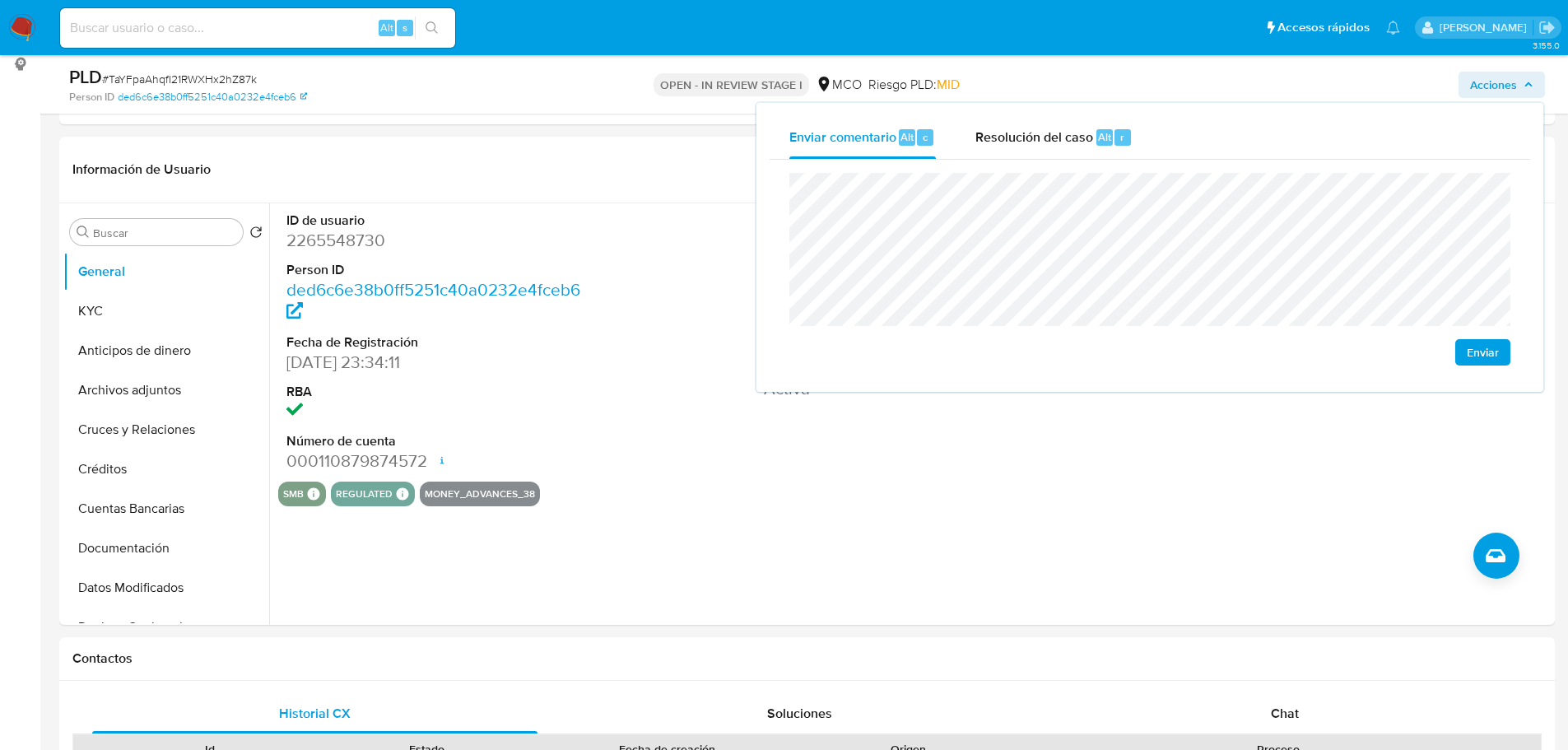
scroll to position [194, 0]
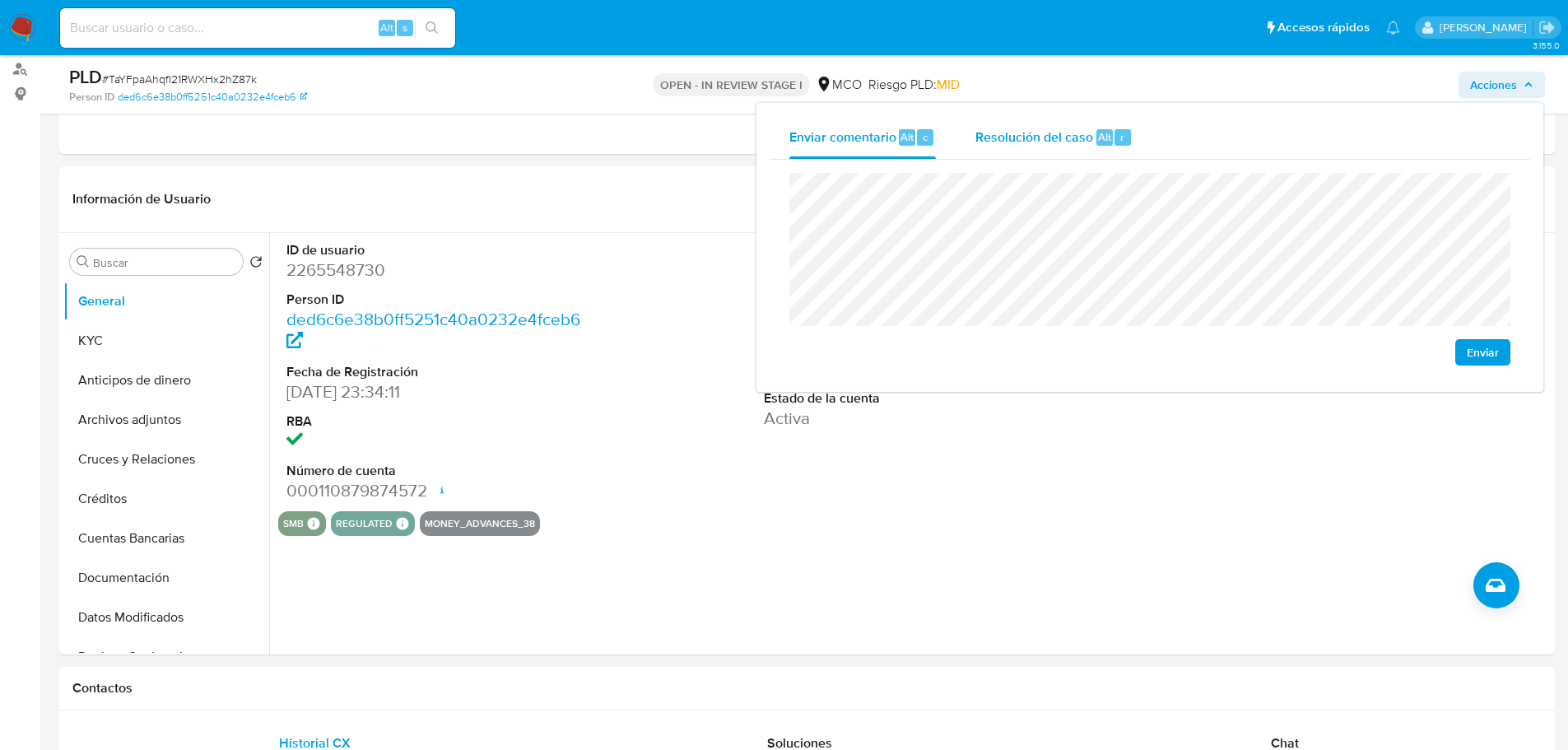
click at [1042, 144] on span "Resolución del caso" at bounding box center [1035, 136] width 118 height 19
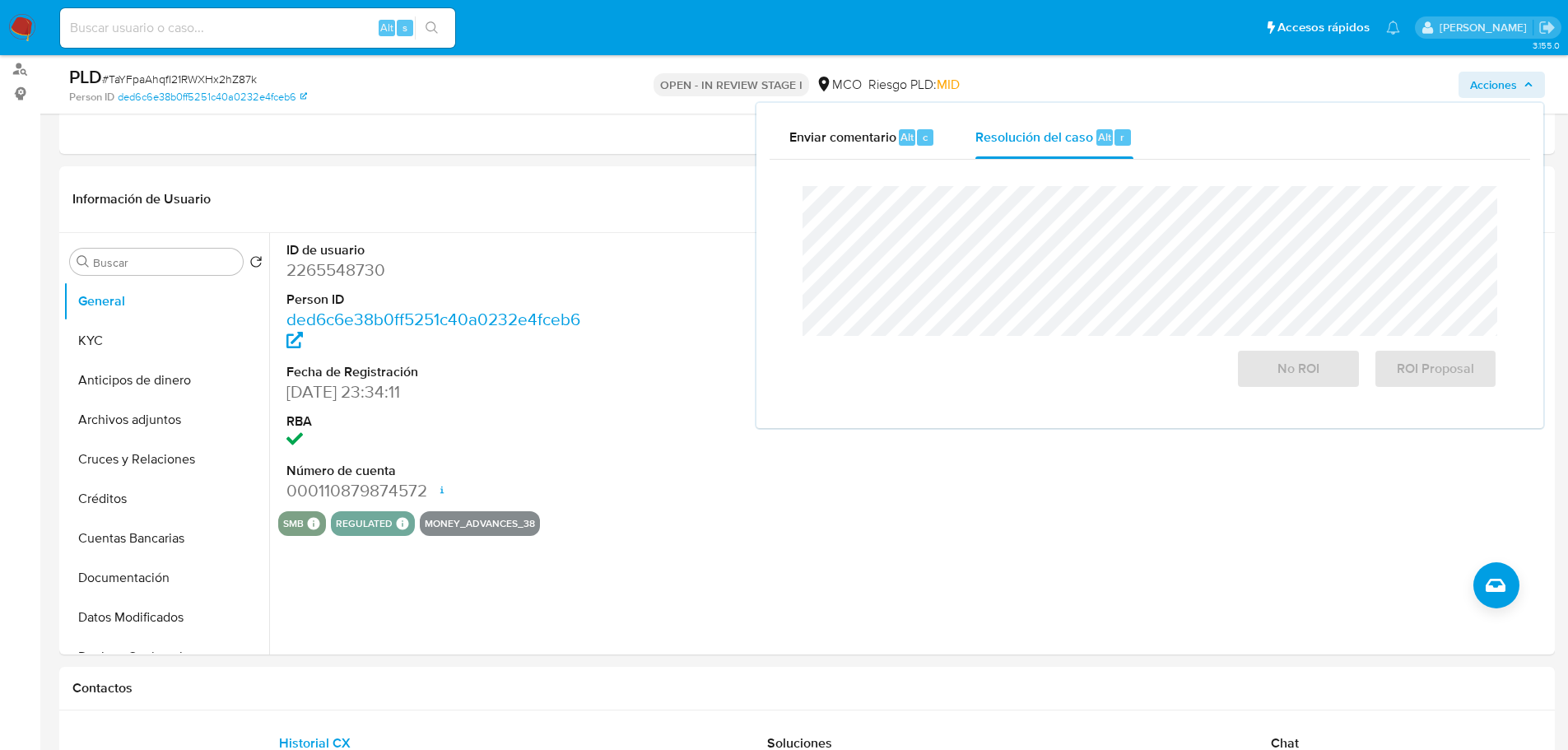
click at [865, 163] on div "Cierre de caso No ROI ROI Proposal" at bounding box center [1150, 287] width 761 height 255
click at [875, 147] on div "Enviar comentario Alt c" at bounding box center [862, 138] width 146 height 43
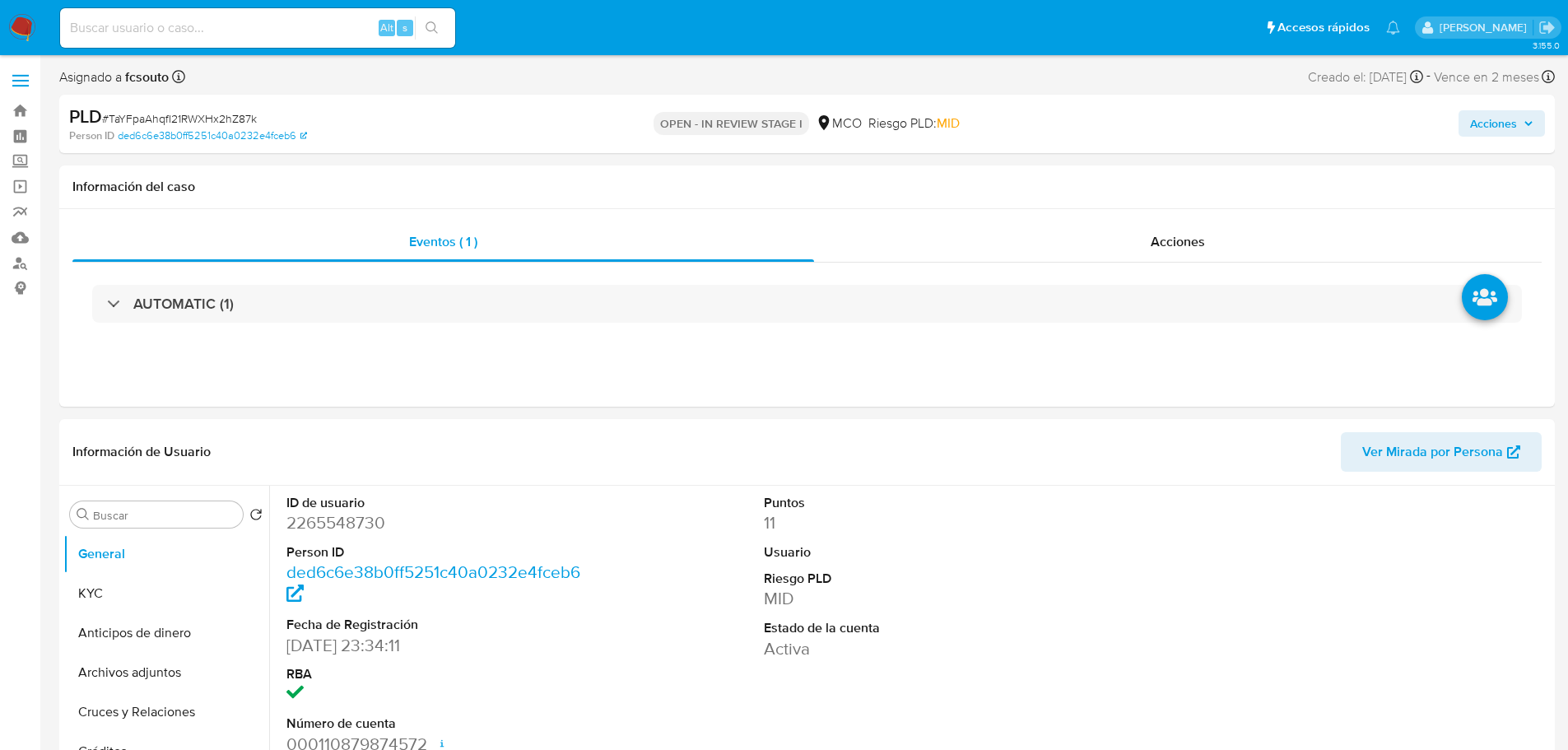
click at [1522, 115] on span "Acciones" at bounding box center [1502, 123] width 63 height 23
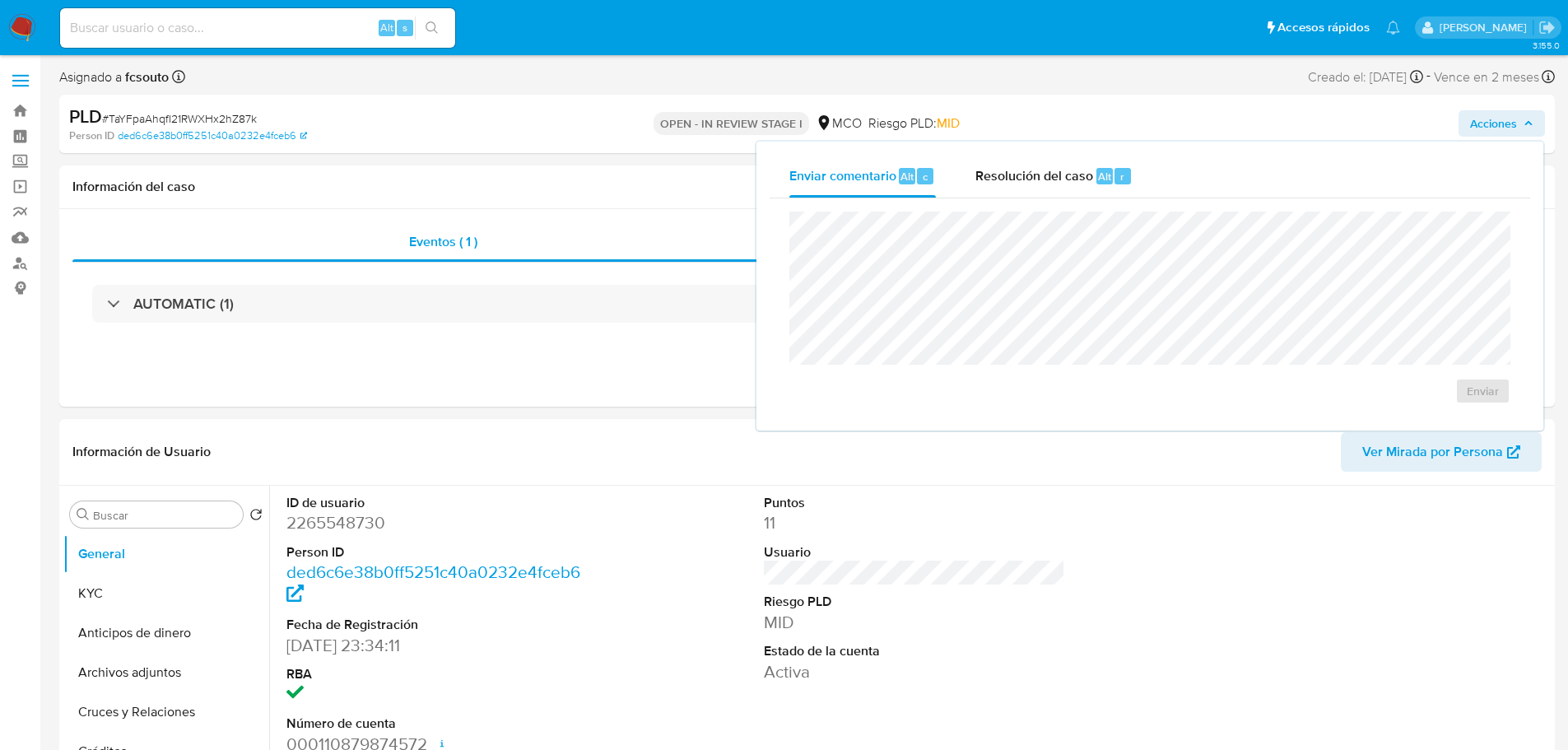
click at [1023, 202] on div "Enviar" at bounding box center [1150, 308] width 761 height 219
select select "10"
drag, startPoint x: 1033, startPoint y: 183, endPoint x: 1013, endPoint y: 196, distance: 23.9
click at [1028, 187] on div "Resolución del caso Alt r" at bounding box center [1054, 176] width 157 height 43
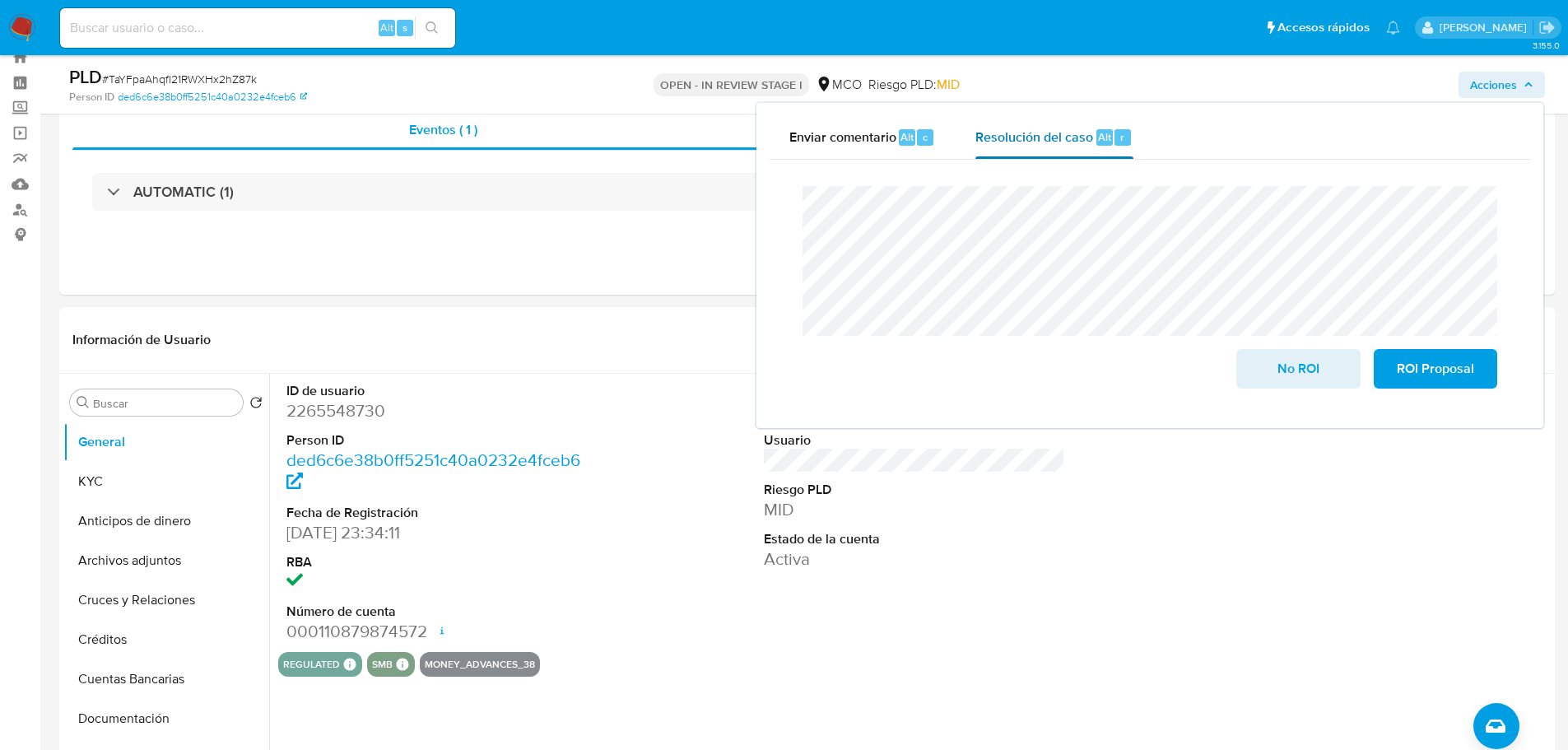
scroll to position [82, 0]
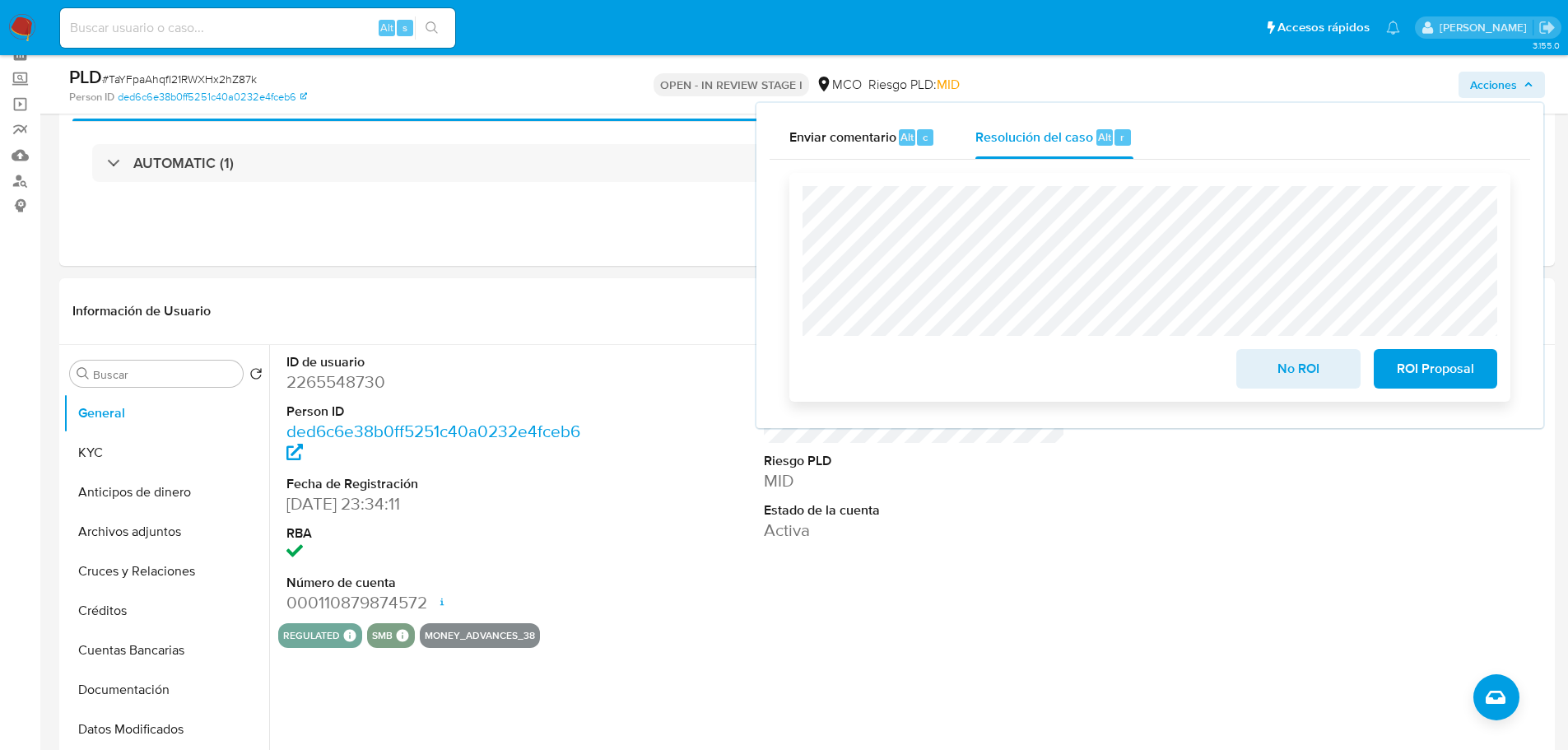
click at [1276, 369] on span "No ROI" at bounding box center [1298, 369] width 80 height 36
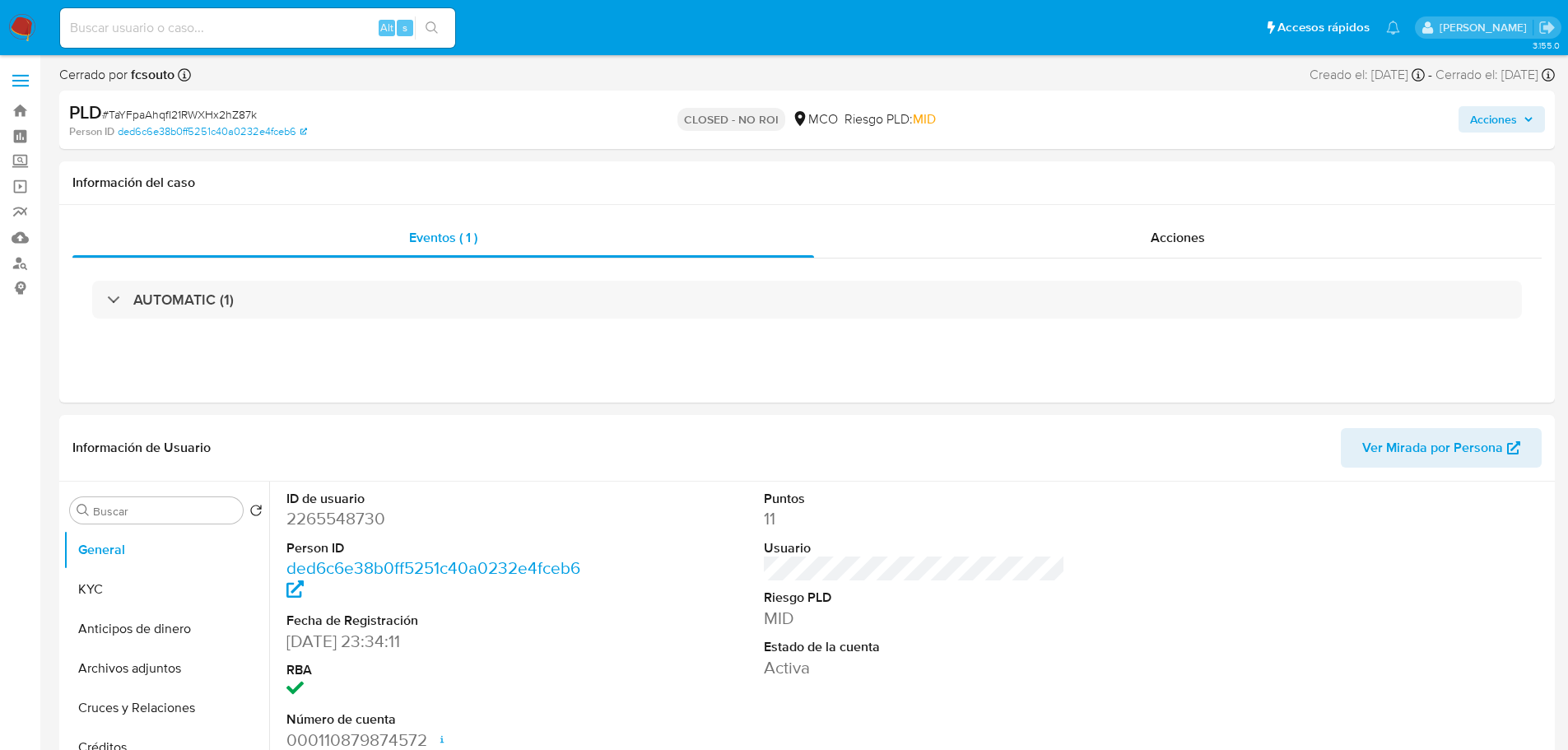
select select "10"
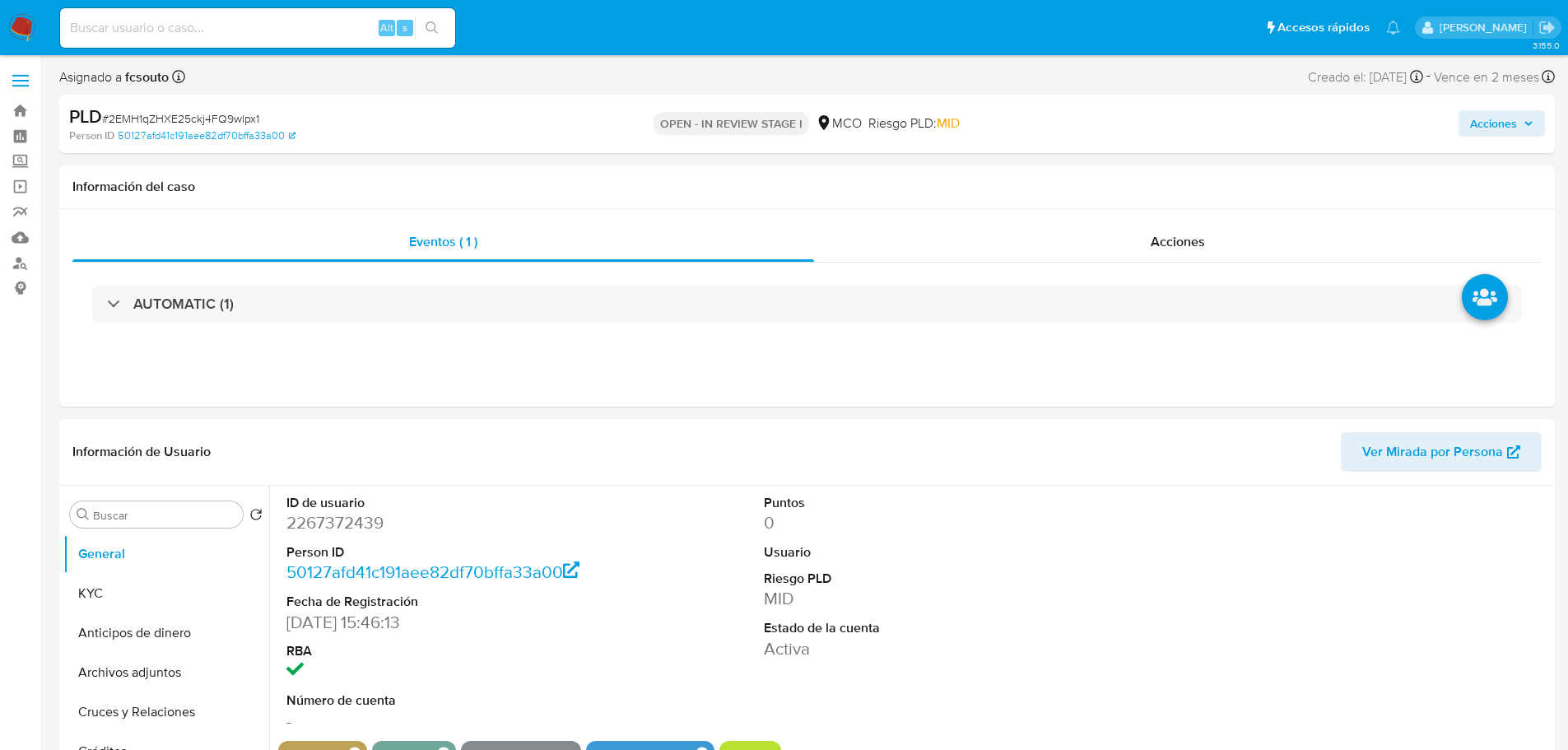
select select "10"
drag, startPoint x: 1514, startPoint y: 115, endPoint x: 1471, endPoint y: 115, distance: 43.0
click at [1512, 117] on span "Acciones" at bounding box center [1494, 123] width 47 height 27
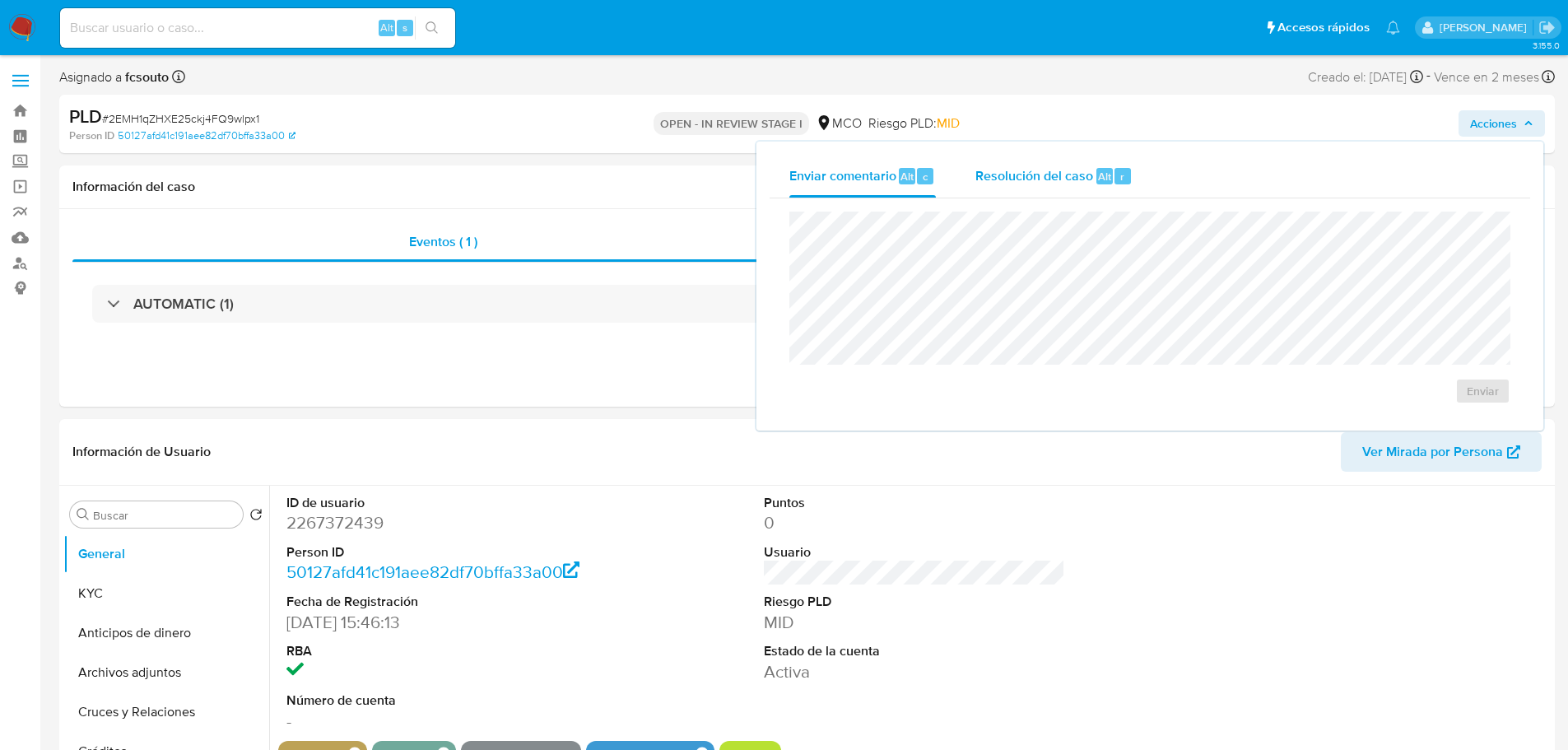
click at [980, 172] on span "Resolución del caso" at bounding box center [1035, 176] width 118 height 19
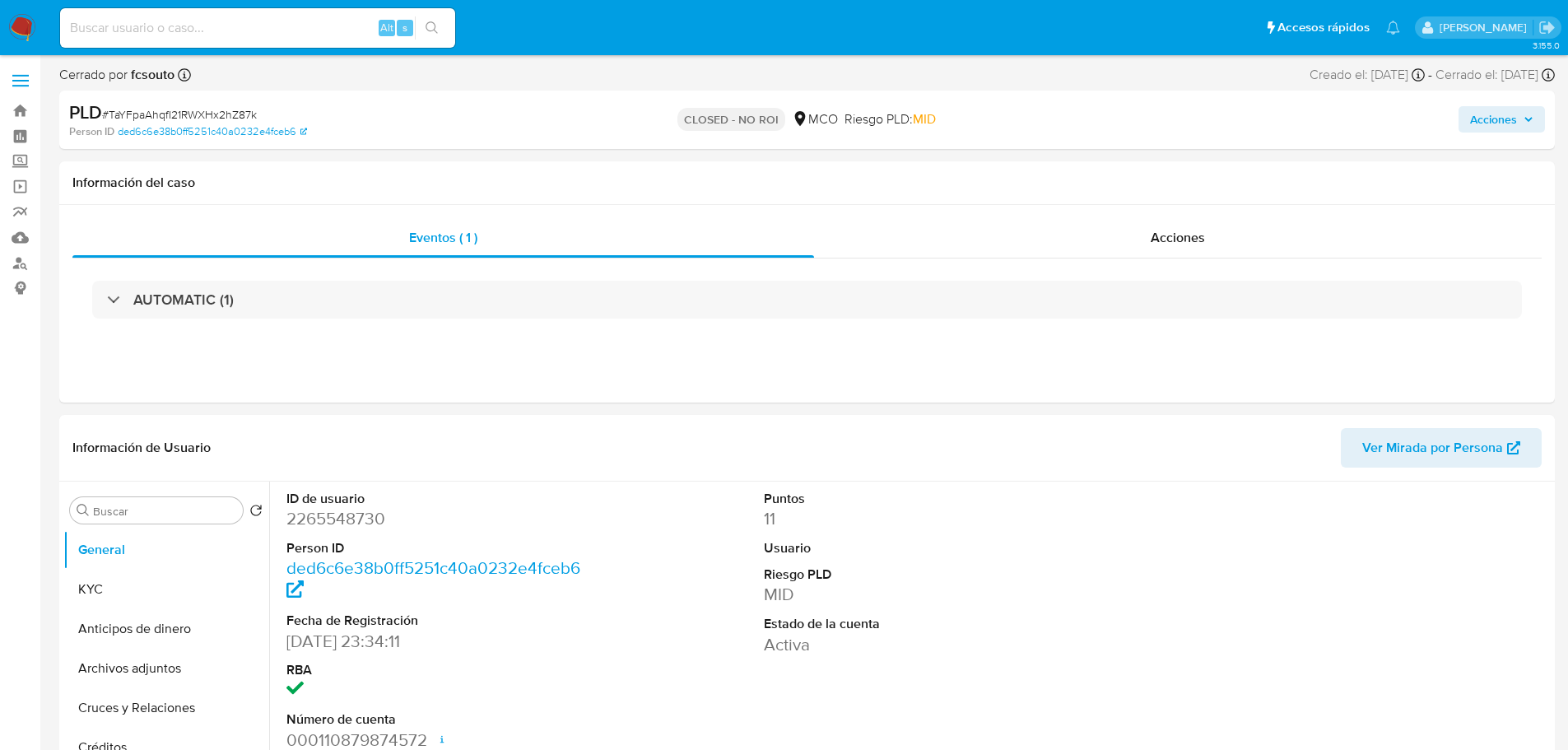
select select "10"
click at [1480, 125] on span "Acciones" at bounding box center [1494, 119] width 47 height 27
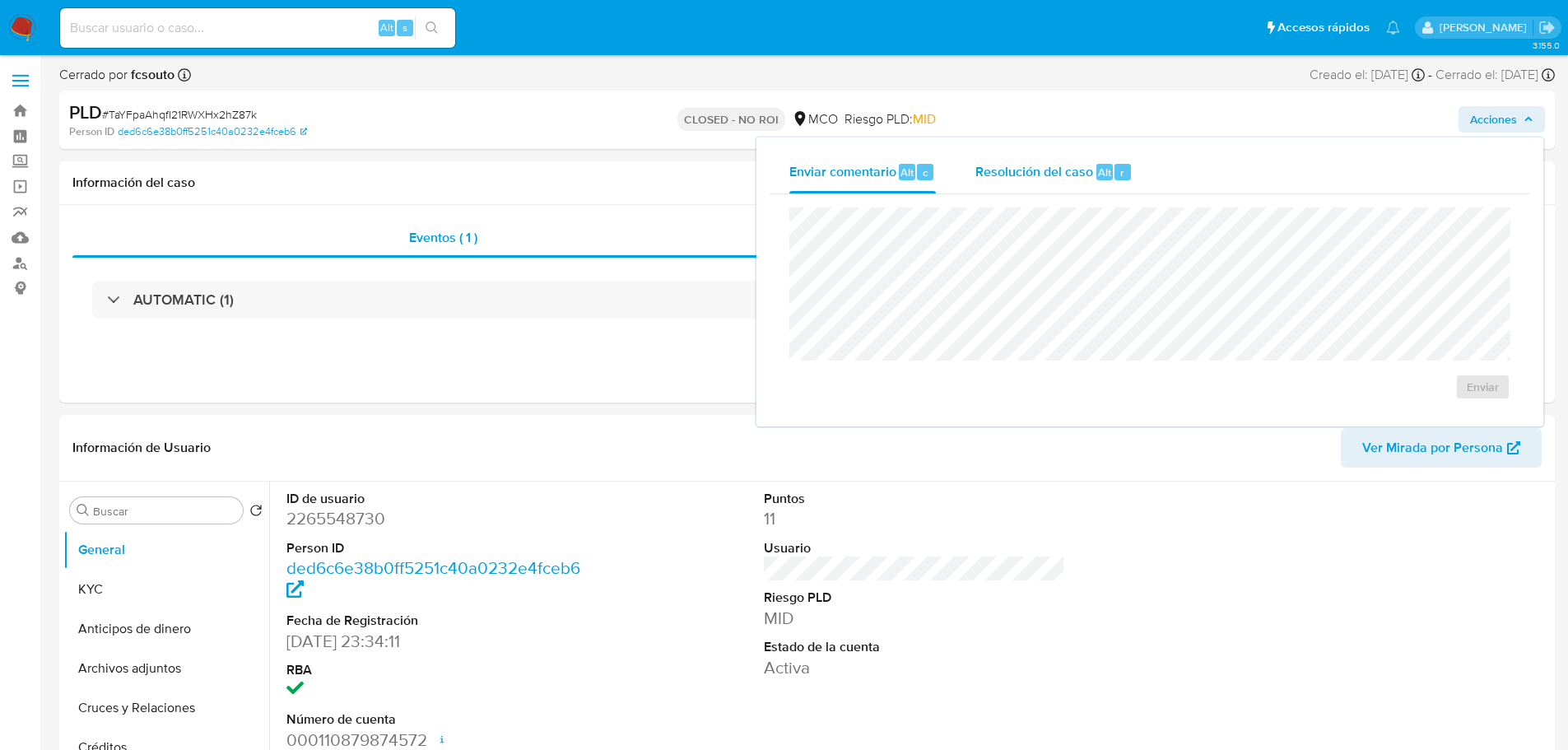
drag, startPoint x: 1024, startPoint y: 156, endPoint x: 1011, endPoint y: 157, distance: 13.0
click at [1024, 157] on div "Resolución del caso Alt r" at bounding box center [1054, 172] width 157 height 43
